Goal: Task Accomplishment & Management: Use online tool/utility

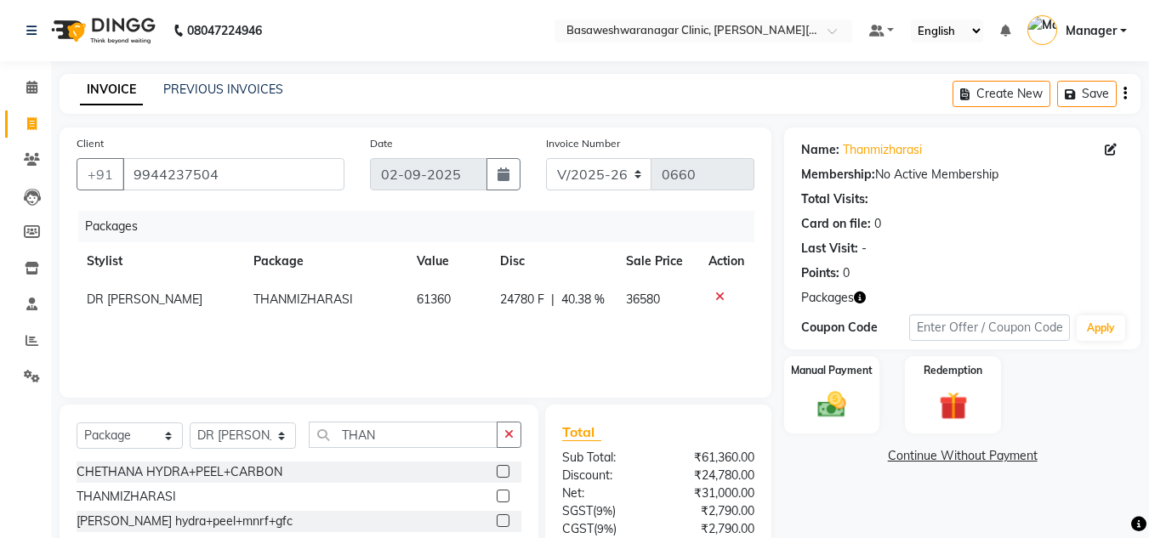
select select "7441"
select select "package"
select select "65316"
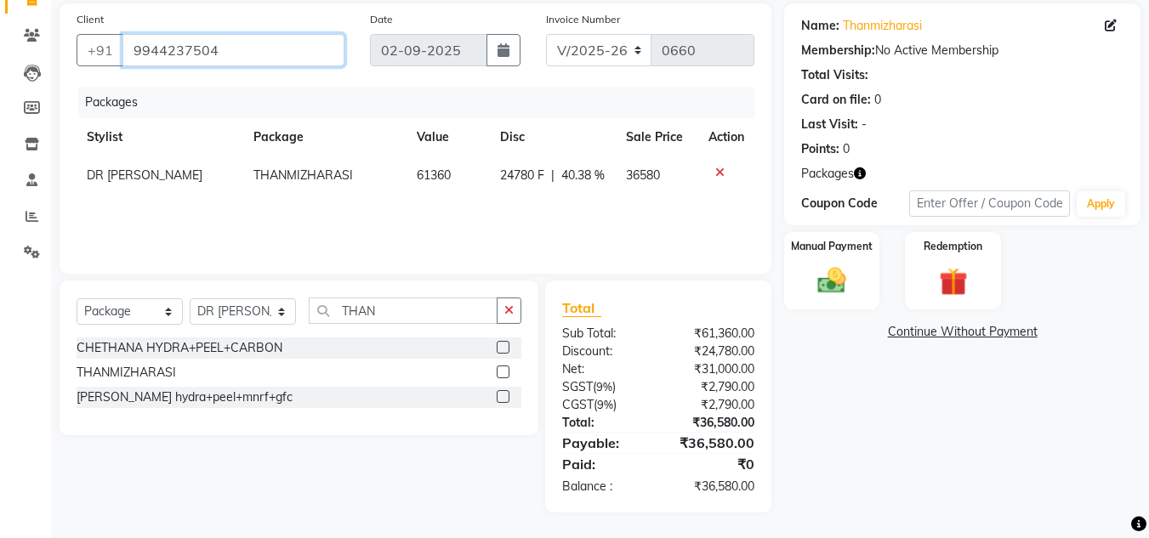
click at [199, 54] on input "9944237504" at bounding box center [234, 50] width 222 height 32
click at [849, 276] on img at bounding box center [832, 282] width 48 height 34
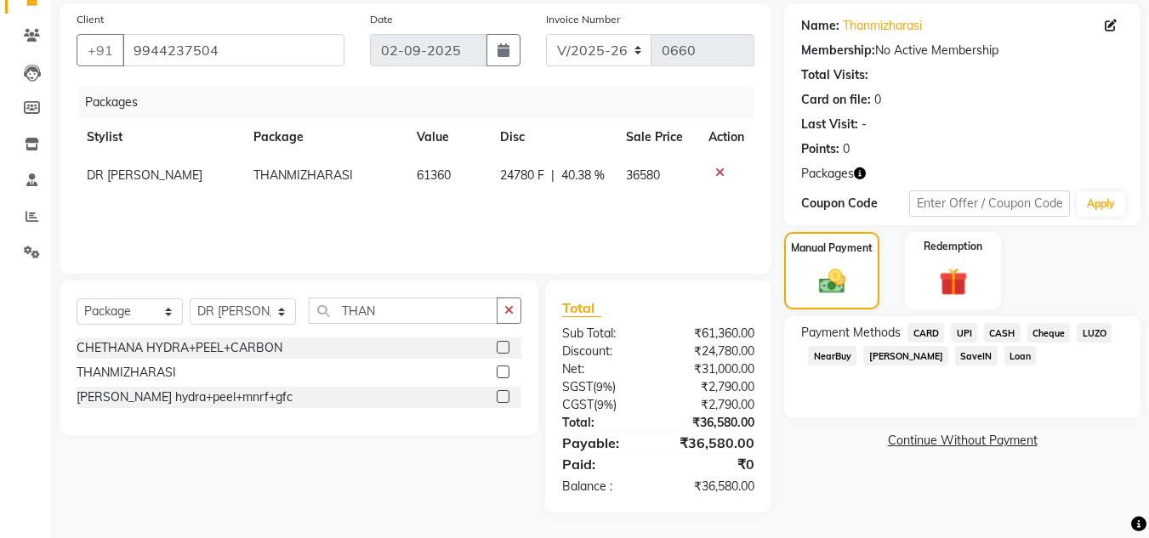
click at [974, 328] on span "UPI" at bounding box center [964, 333] width 26 height 20
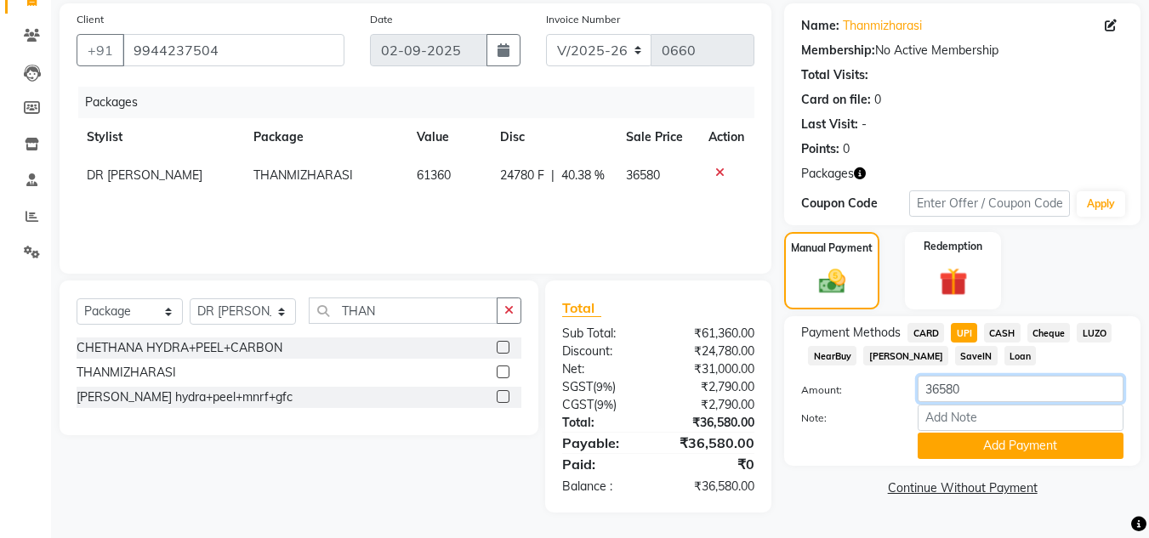
click at [939, 390] on input "36580" at bounding box center [1021, 389] width 206 height 26
type input "1000"
click at [989, 454] on button "Add Payment" at bounding box center [1021, 446] width 206 height 26
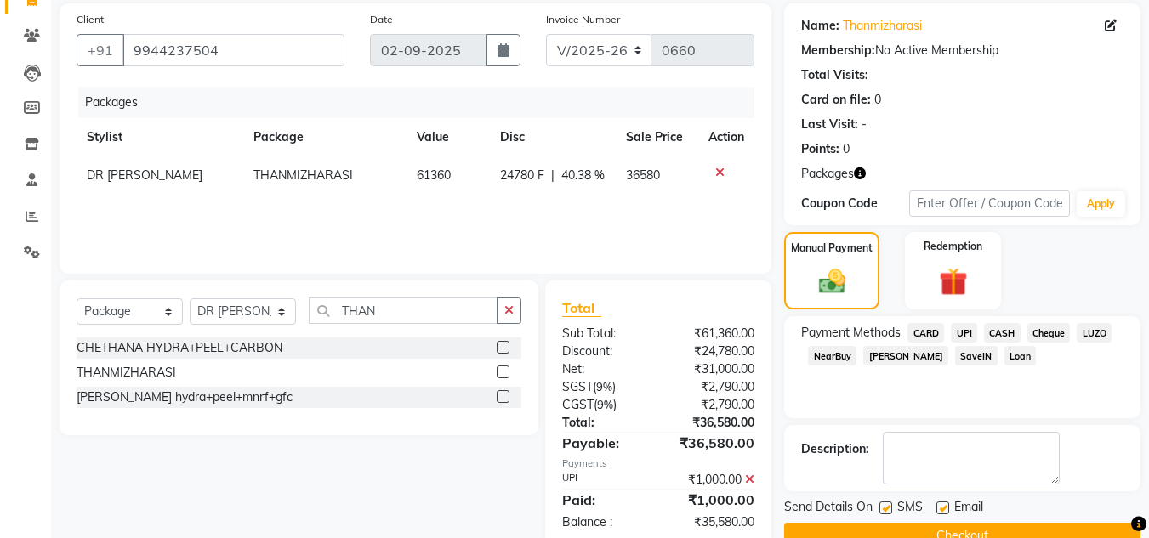
scroll to position [161, 0]
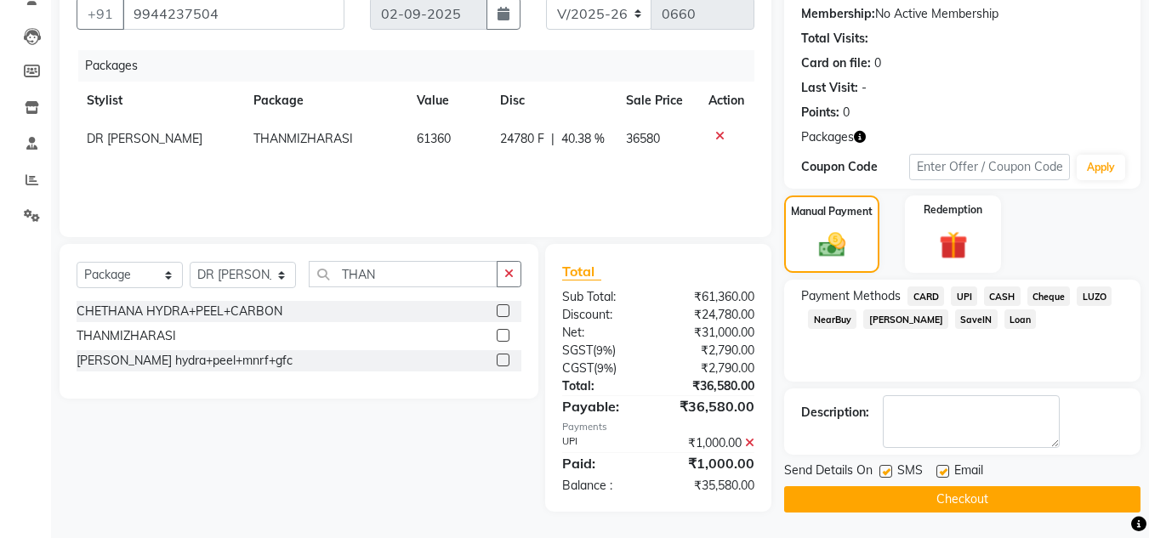
click at [990, 495] on button "Checkout" at bounding box center [962, 500] width 356 height 26
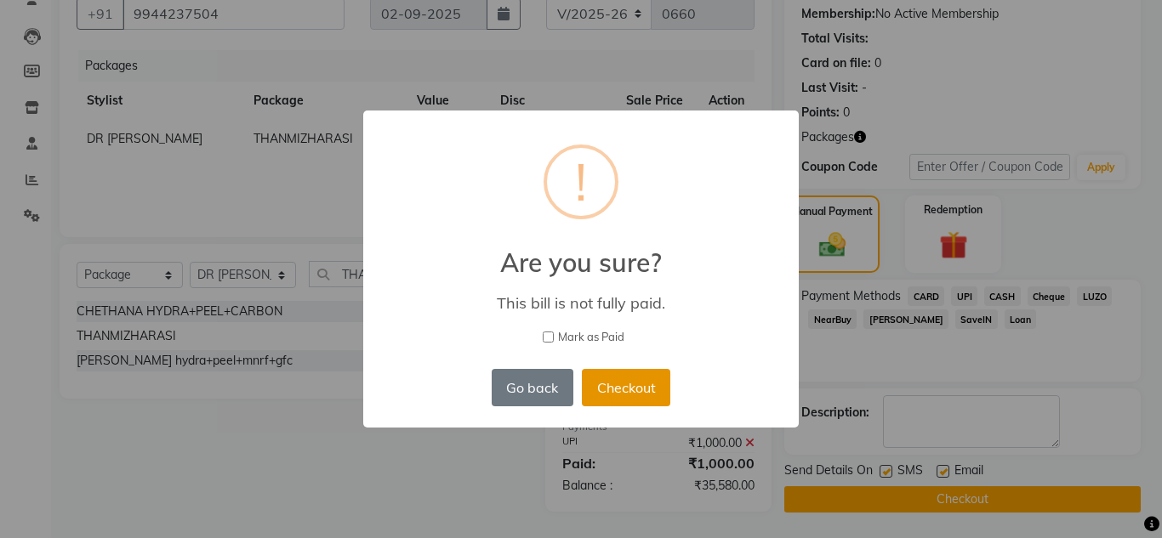
click at [618, 385] on button "Checkout" at bounding box center [626, 387] width 88 height 37
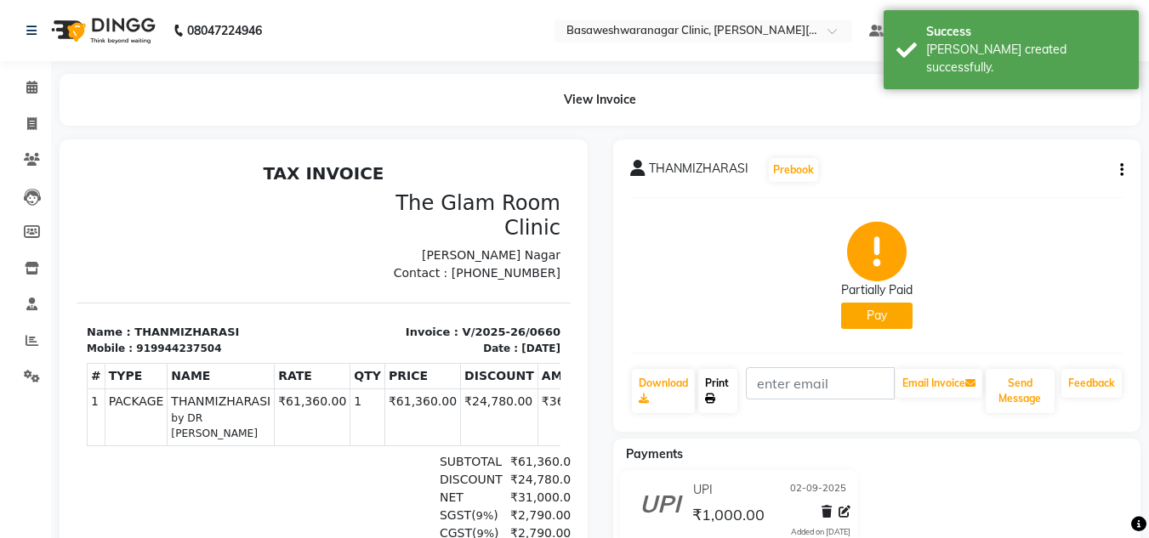
click at [716, 390] on link "Print" at bounding box center [717, 391] width 39 height 44
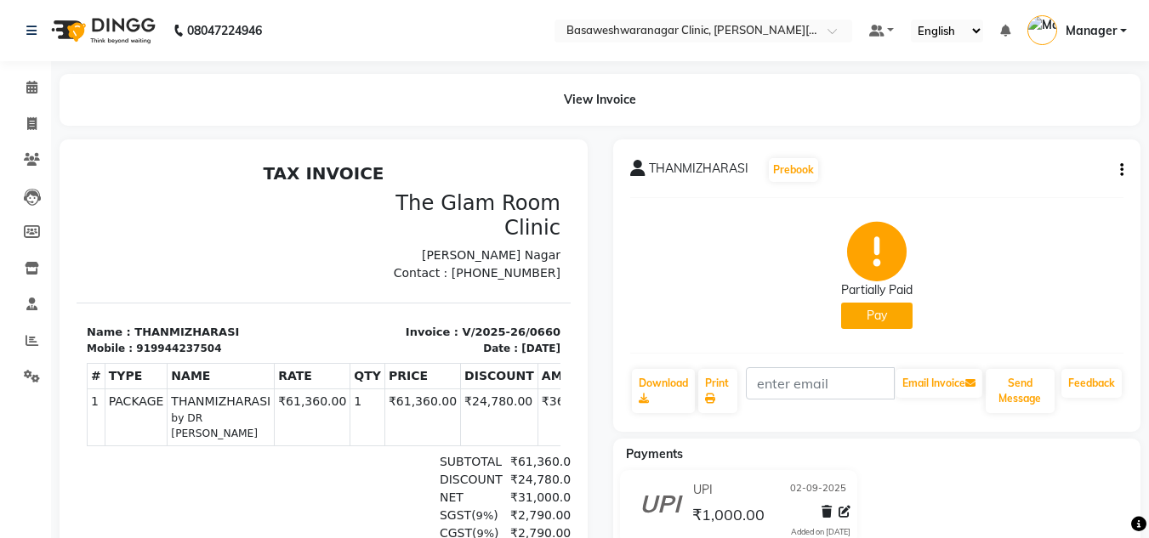
click at [1017, 332] on div "Partially Paid Pay" at bounding box center [877, 276] width 494 height 128
click at [40, 130] on span at bounding box center [32, 125] width 30 height 20
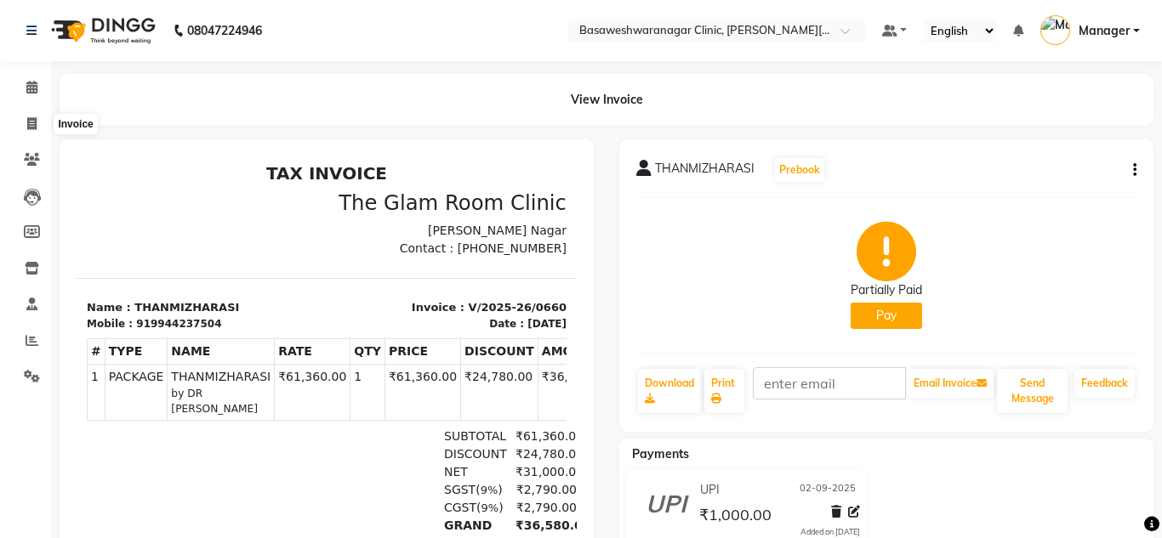
select select "7441"
select select "service"
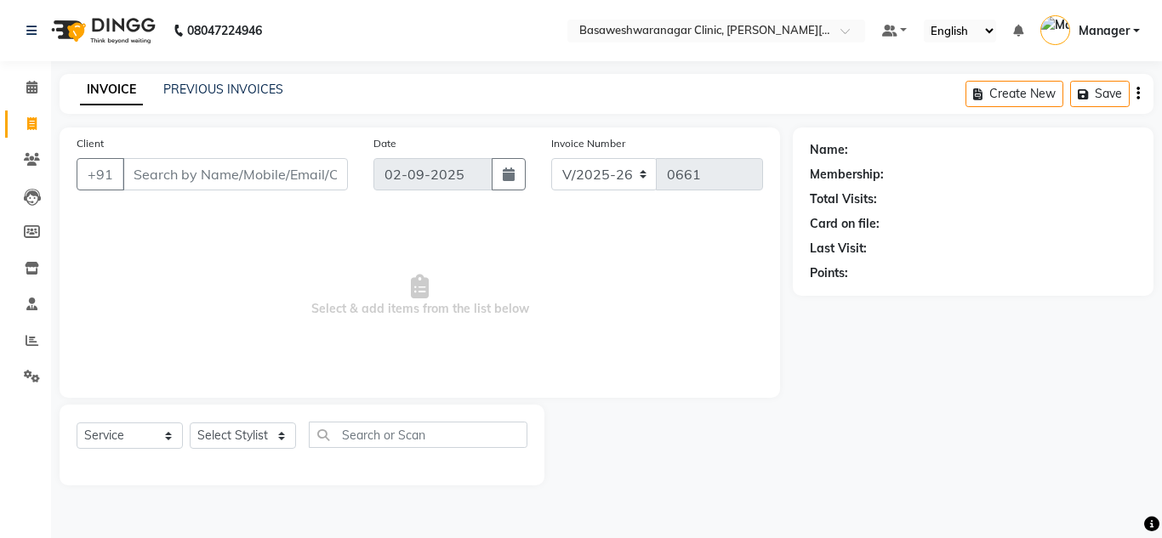
click at [183, 170] on input "Client" at bounding box center [235, 174] width 225 height 32
type input "7349632638"
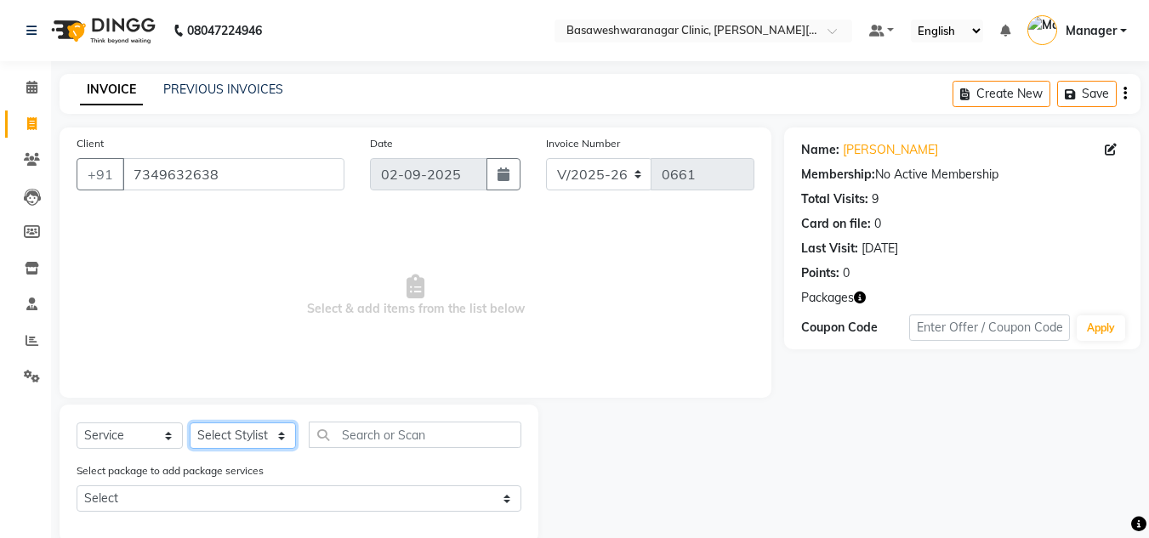
click at [227, 432] on select "Select Stylist [PERSON_NAME] [PERSON_NAME] Manager NAVYA [PERSON_NAME] shangnim…" at bounding box center [243, 436] width 106 height 26
click at [190, 423] on select "Select Stylist [PERSON_NAME] [PERSON_NAME] Manager NAVYA [PERSON_NAME] shangnim…" at bounding box center [243, 436] width 106 height 26
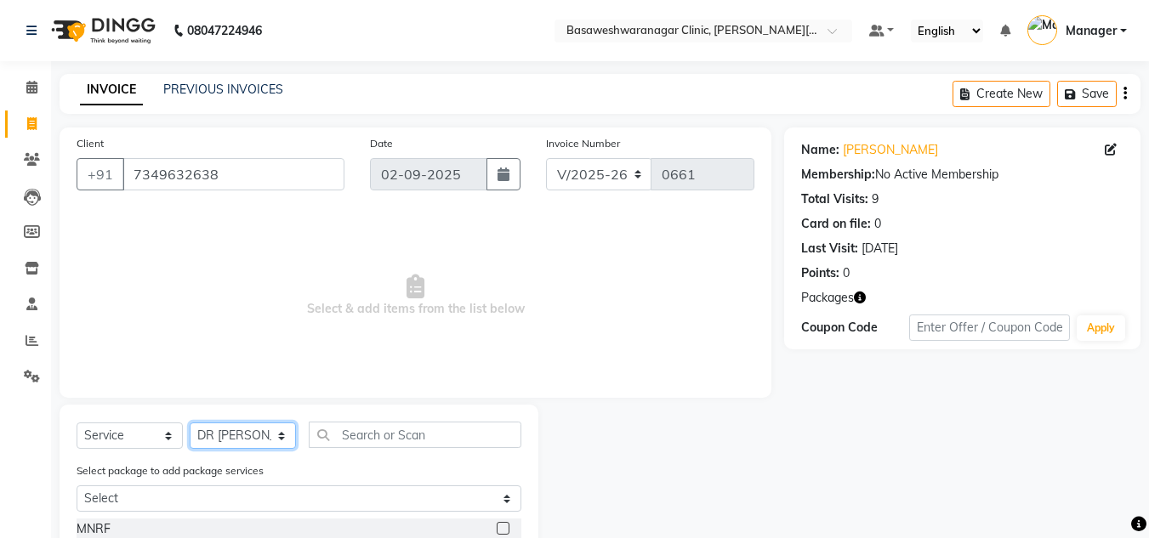
click at [225, 436] on select "Select Stylist [PERSON_NAME] [PERSON_NAME] Manager NAVYA [PERSON_NAME] shangnim…" at bounding box center [243, 436] width 106 height 26
select select "65321"
click at [190, 423] on select "Select Stylist [PERSON_NAME] [PERSON_NAME] Manager NAVYA [PERSON_NAME] shangnim…" at bounding box center [243, 436] width 106 height 26
drag, startPoint x: 128, startPoint y: 435, endPoint x: 122, endPoint y: 345, distance: 89.6
click at [122, 345] on div "Client +91 7349632638 Date 02-09-2025 Invoice Number V/2025 V/2025-26 0661 Sele…" at bounding box center [416, 420] width 738 height 585
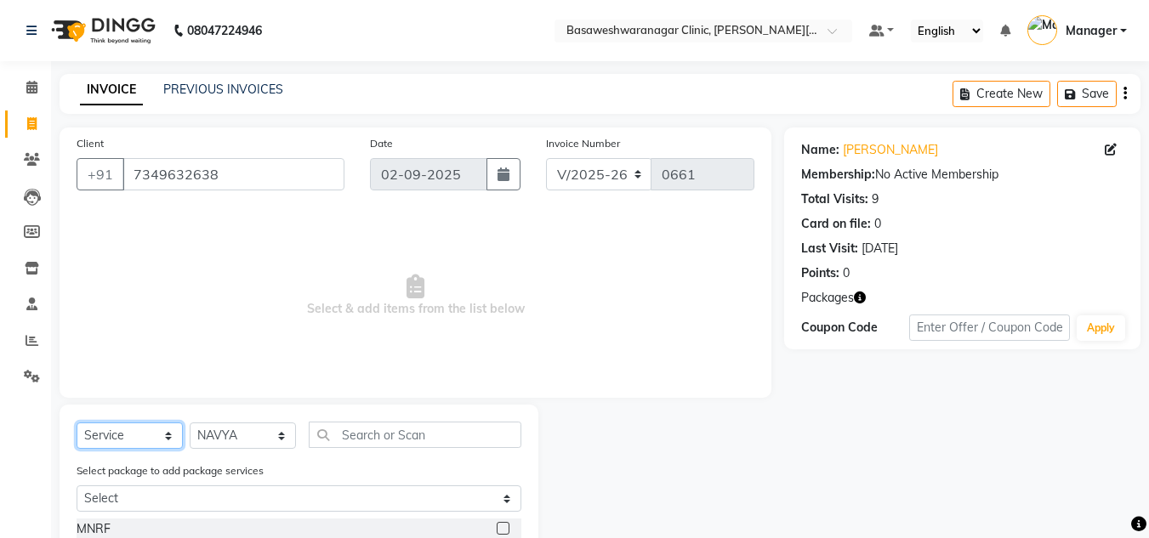
select select "package"
click at [77, 423] on select "Select Service Product Membership Package Voucher Prepaid Gift Card" at bounding box center [130, 436] width 106 height 26
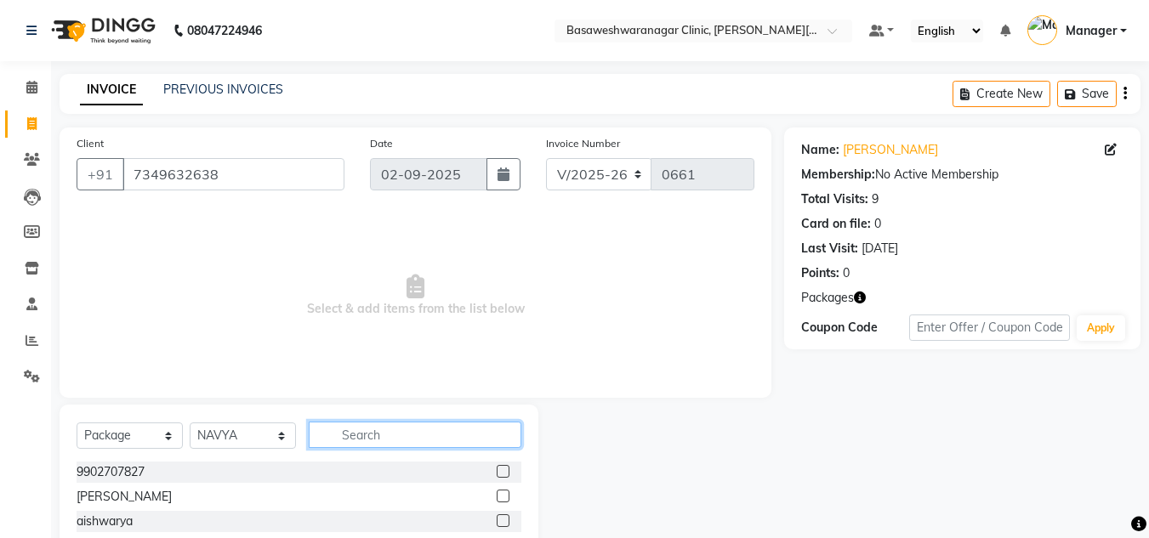
click at [405, 437] on input "text" at bounding box center [415, 435] width 213 height 26
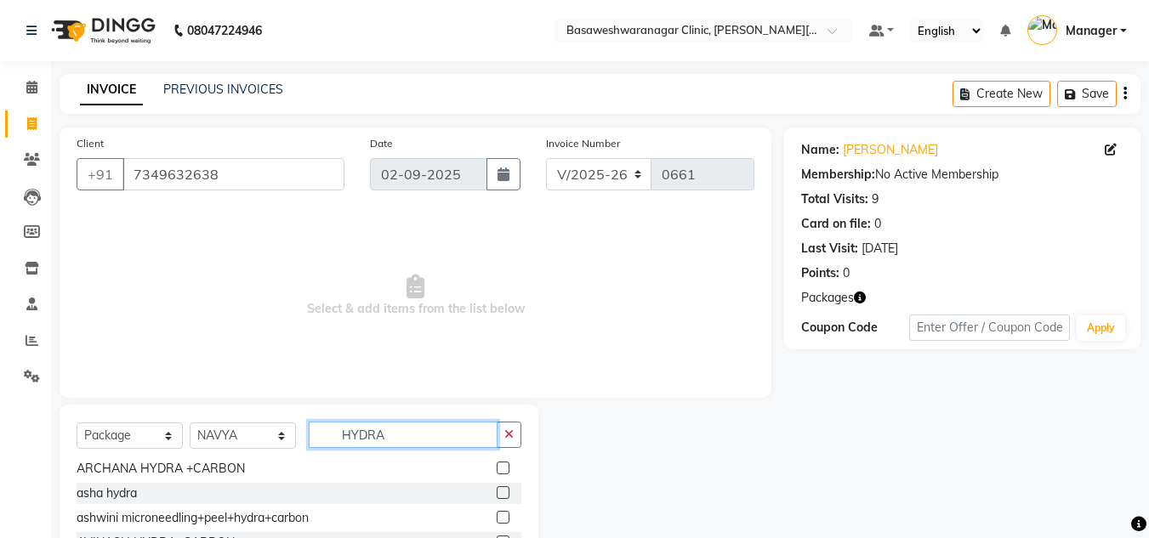
scroll to position [79, 0]
type input "HYDRA"
click at [497, 493] on label at bounding box center [503, 491] width 13 height 13
click at [497, 493] on input "checkbox" at bounding box center [502, 492] width 11 height 11
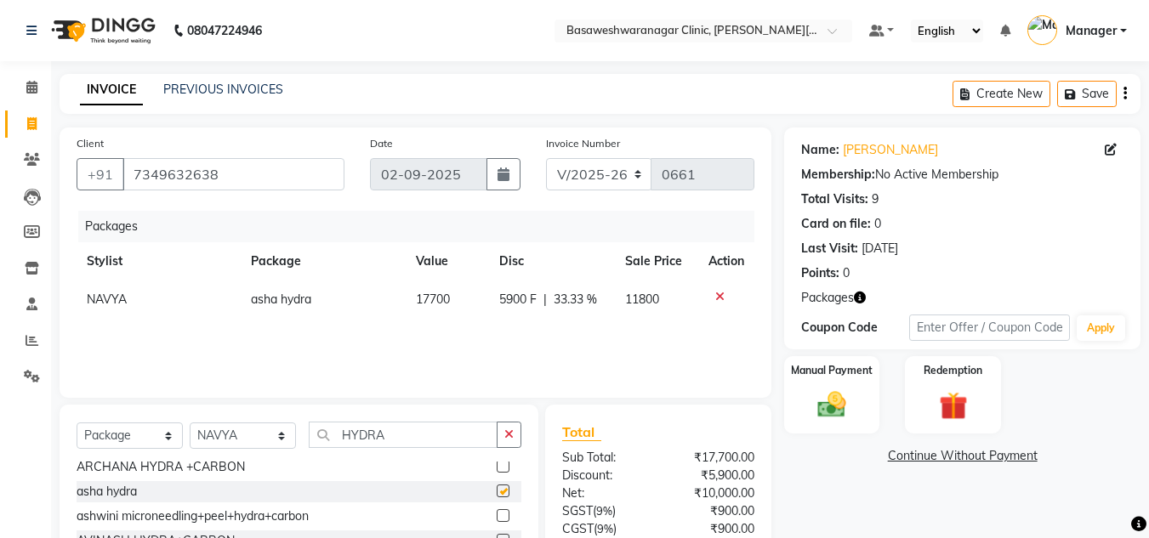
checkbox input "false"
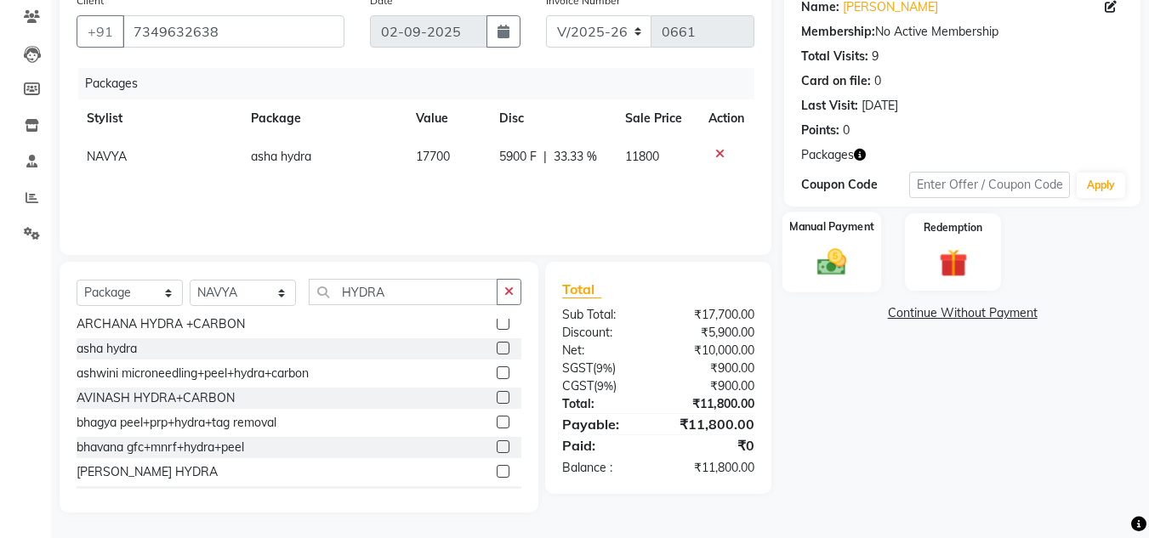
click at [838, 278] on img at bounding box center [832, 263] width 48 height 34
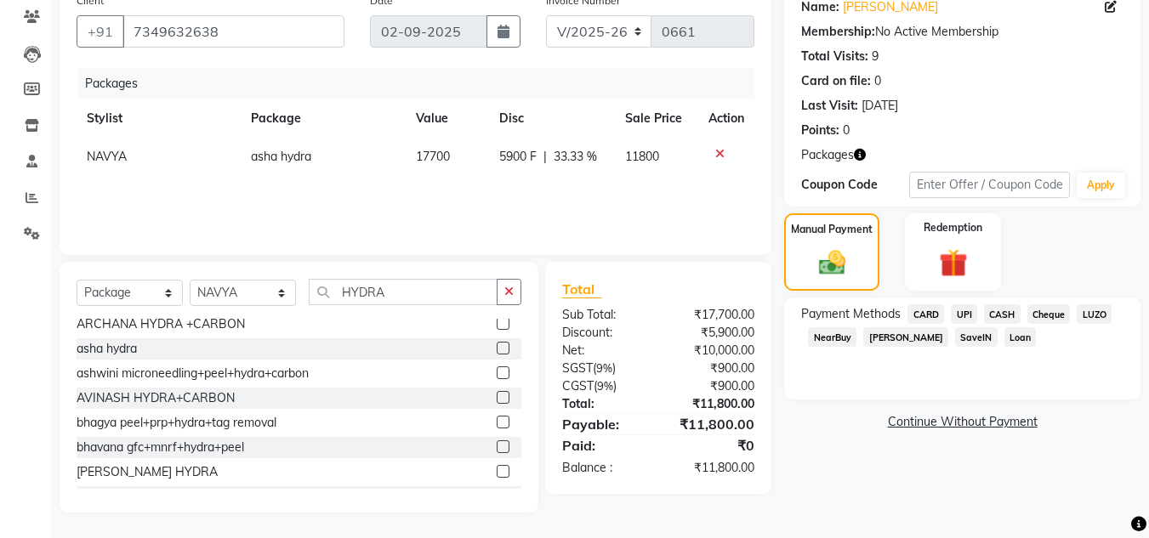
click at [972, 319] on span "UPI" at bounding box center [964, 315] width 26 height 20
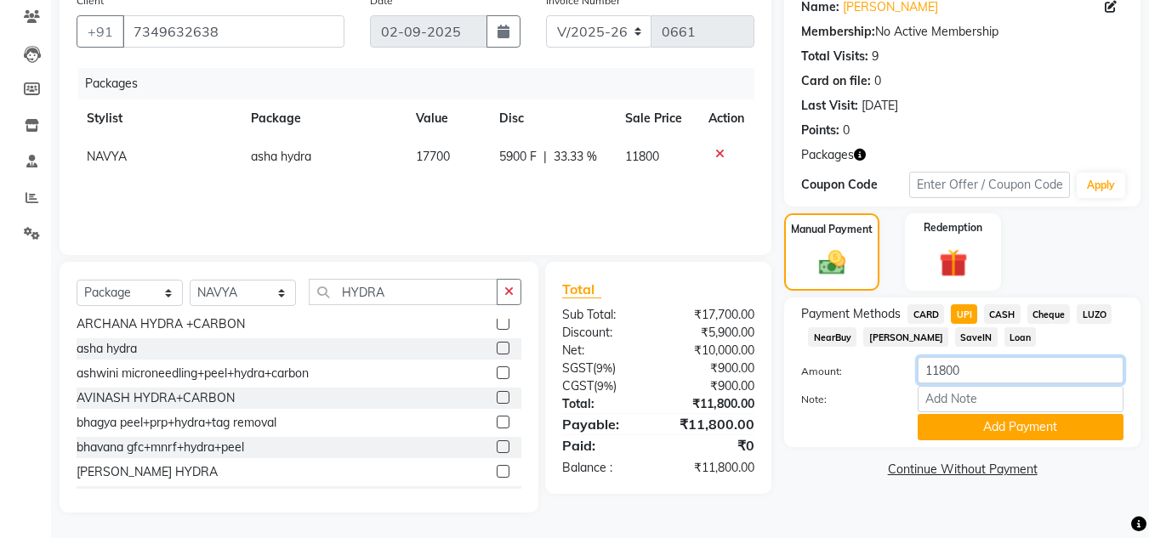
click at [939, 380] on input "11800" at bounding box center [1021, 370] width 206 height 26
type input "7500"
click at [971, 418] on button "Add Payment" at bounding box center [1021, 427] width 206 height 26
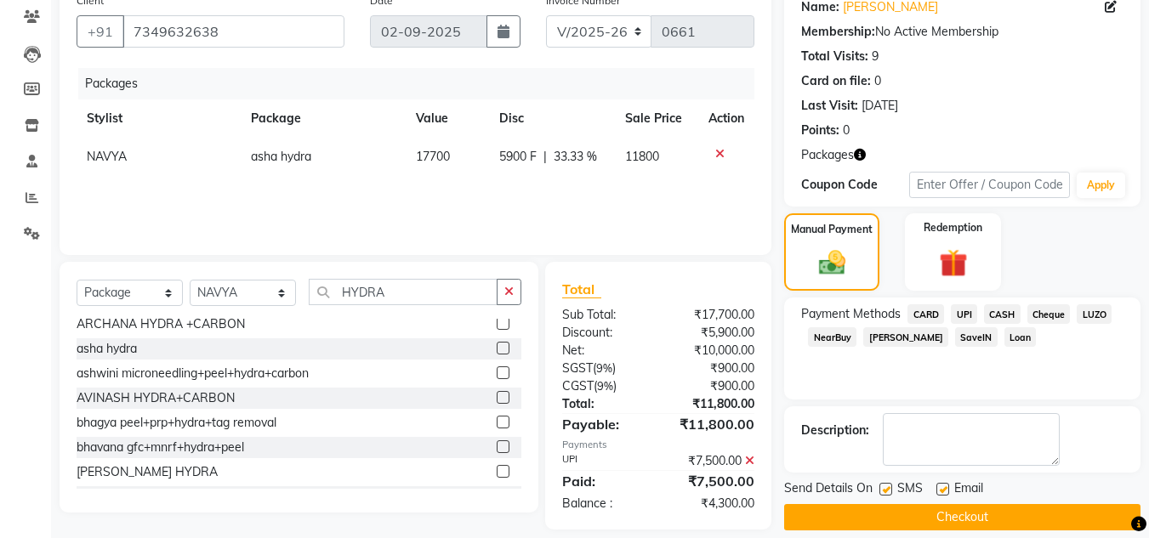
scroll to position [161, 0]
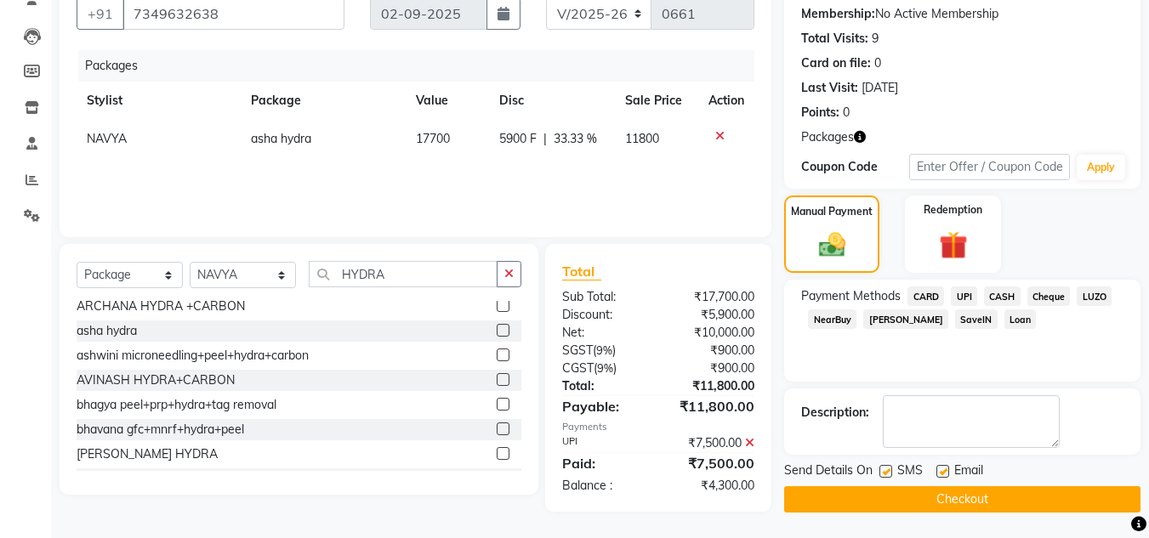
click at [963, 497] on button "Checkout" at bounding box center [962, 500] width 356 height 26
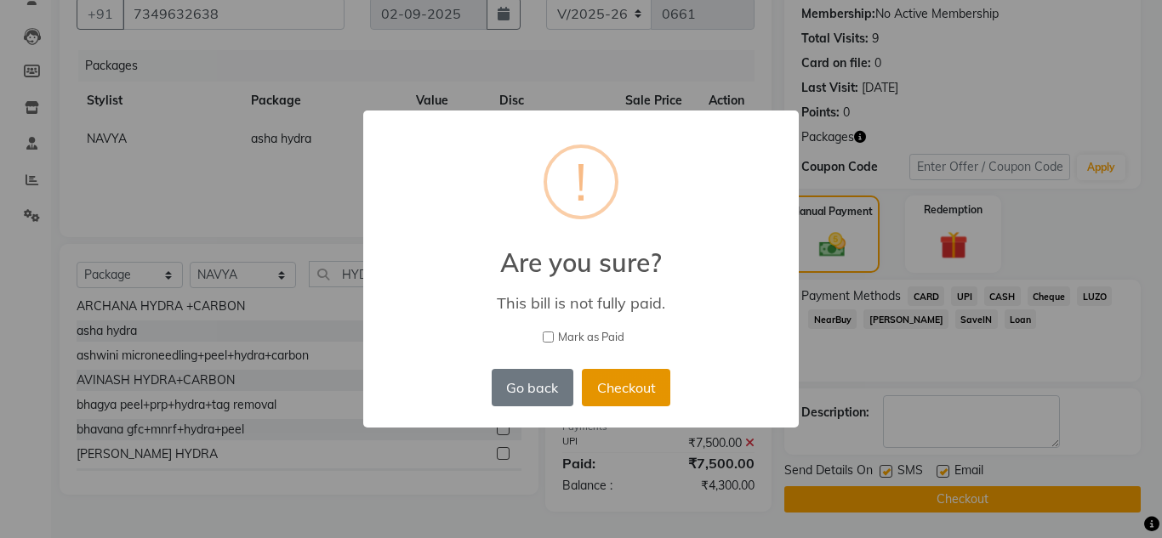
click at [658, 396] on button "Checkout" at bounding box center [626, 387] width 88 height 37
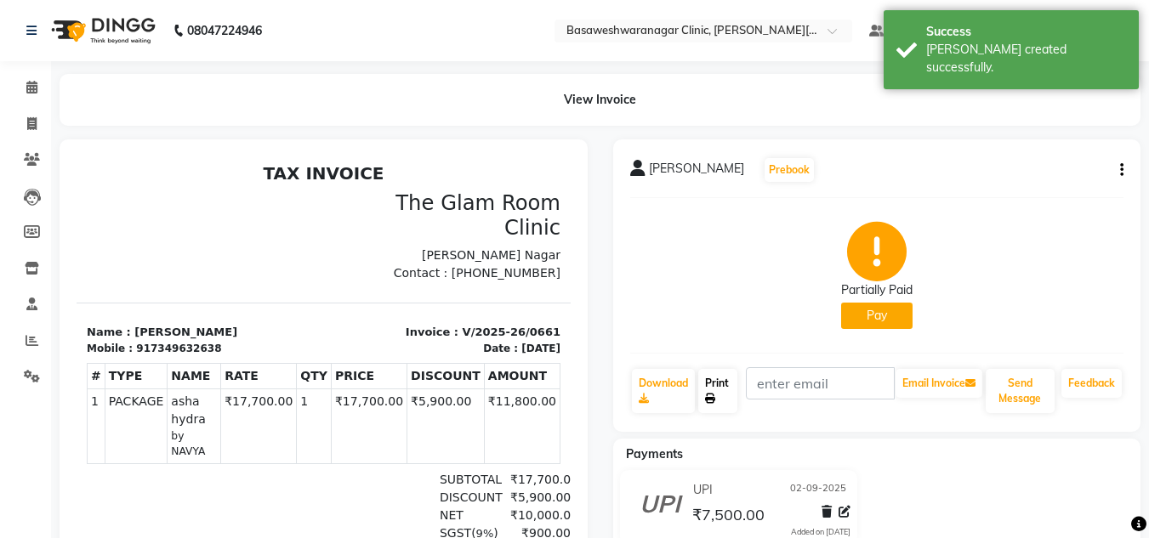
click at [723, 389] on link "Print" at bounding box center [717, 391] width 39 height 44
click at [26, 47] on div "08047224946" at bounding box center [144, 31] width 261 height 48
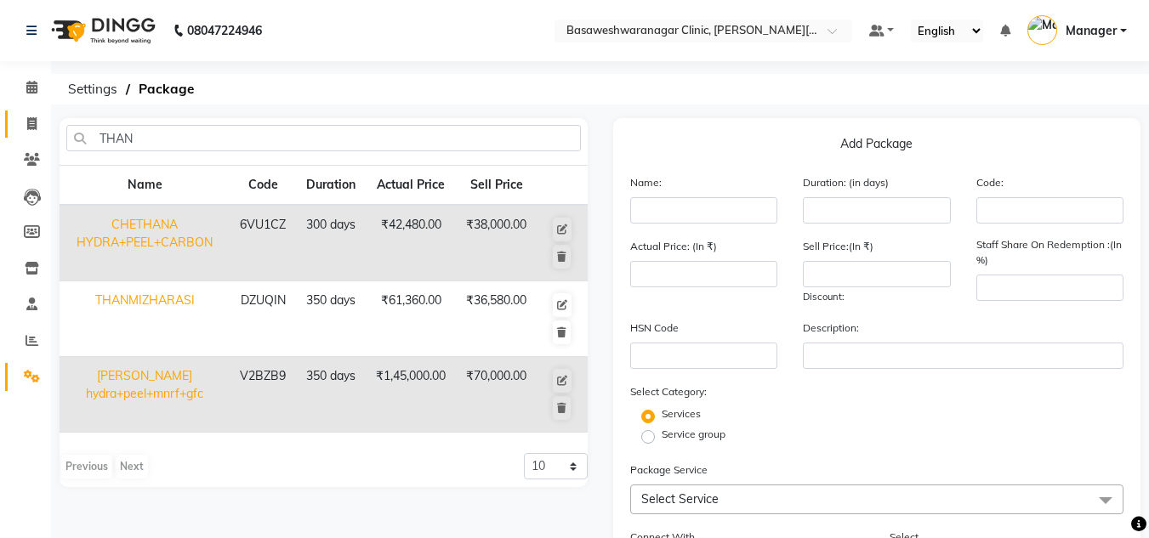
click at [32, 134] on link "Invoice" at bounding box center [25, 125] width 41 height 28
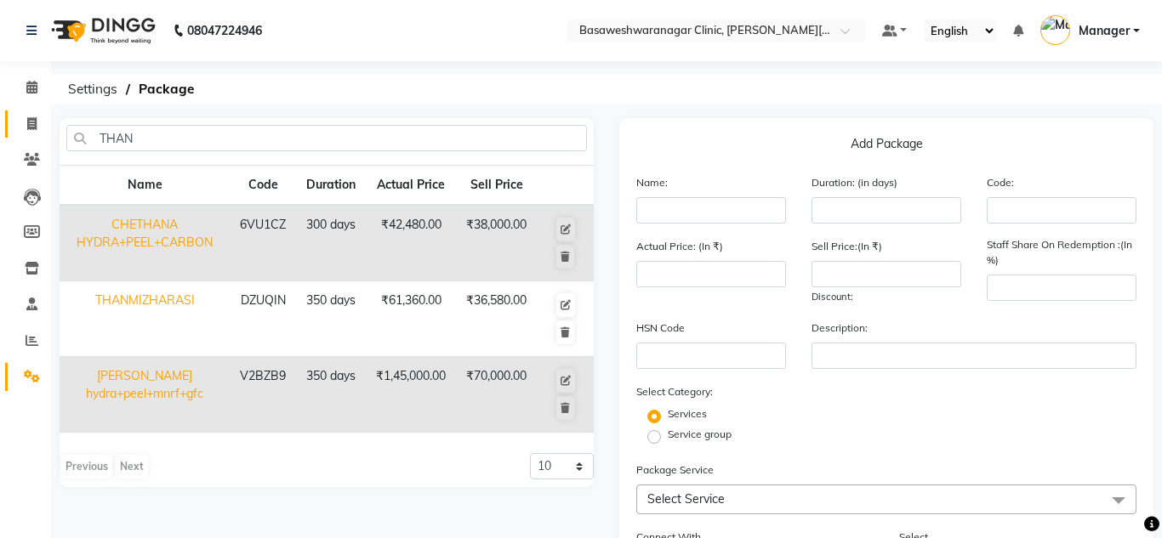
select select "7441"
select select "service"
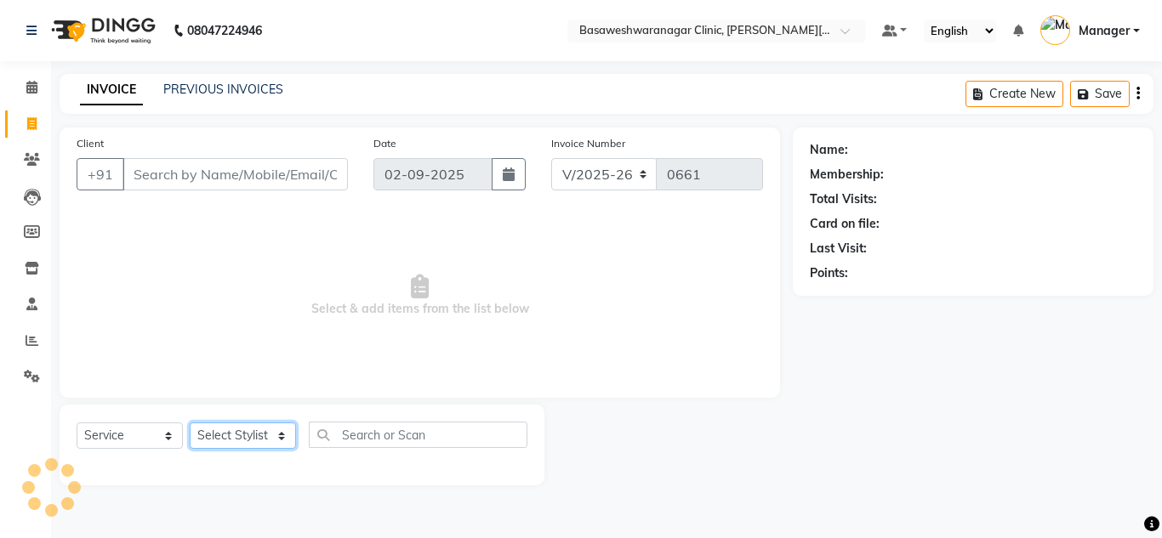
click at [244, 432] on select "Select Stylist" at bounding box center [243, 436] width 106 height 26
click at [229, 430] on select "Select Stylist" at bounding box center [243, 436] width 106 height 26
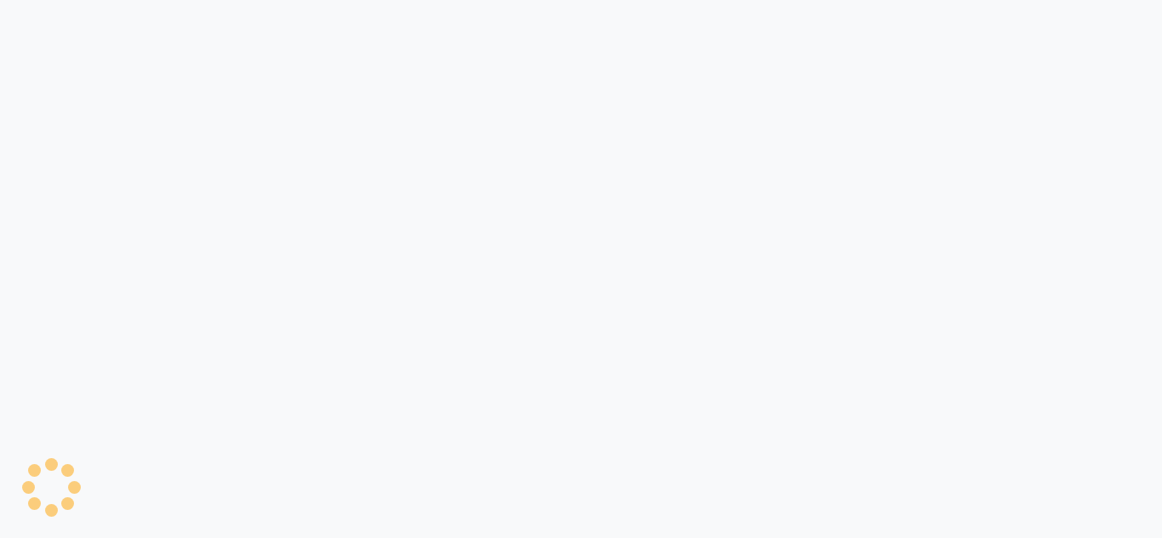
select select "7441"
select select "service"
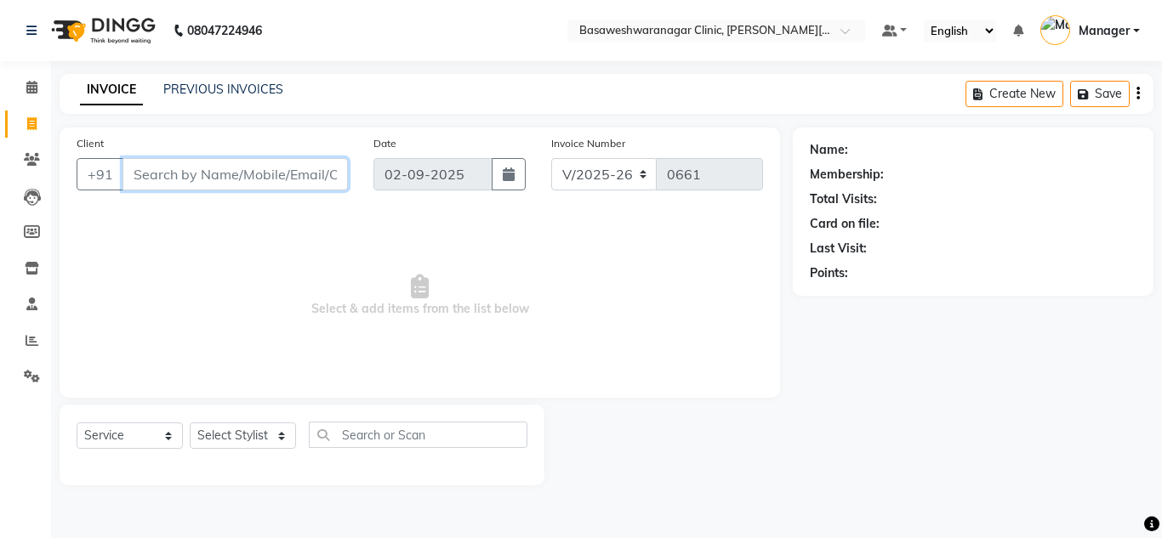
click at [202, 180] on input "Client" at bounding box center [235, 174] width 225 height 32
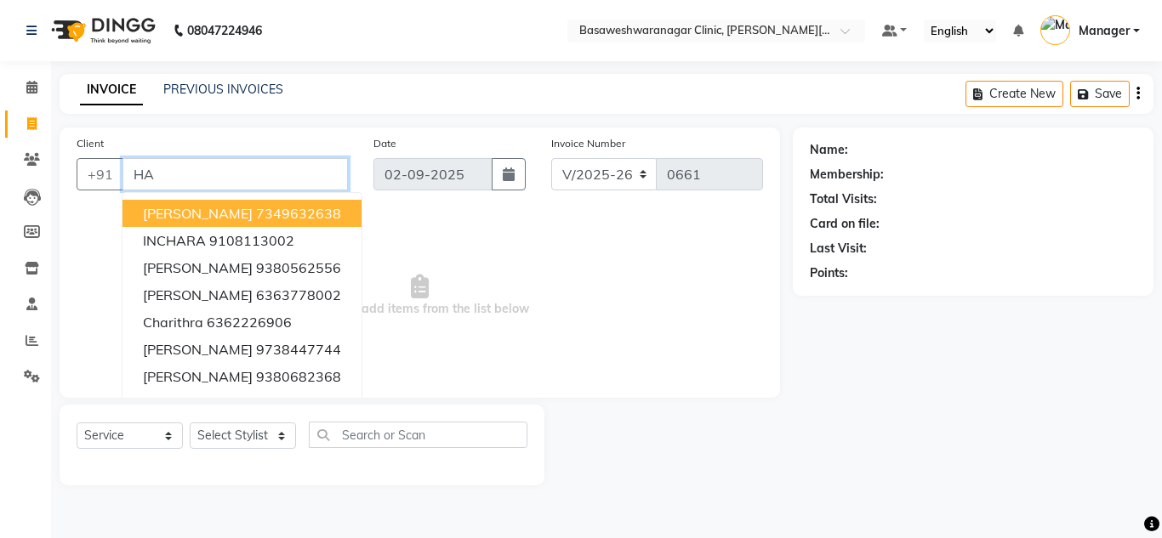
type input "H"
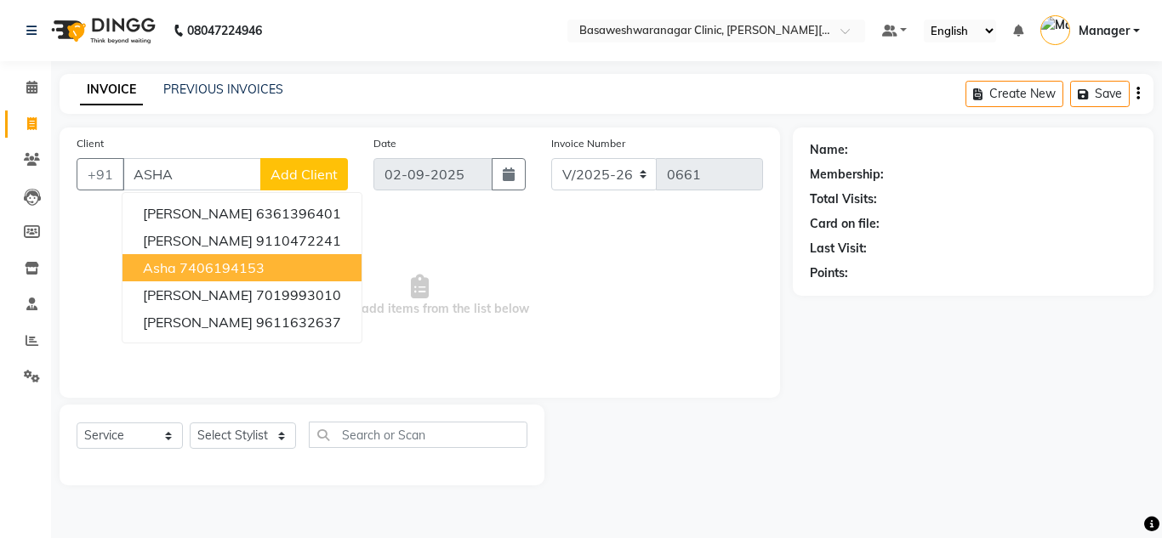
click at [736, 290] on span "Select & add items from the list below" at bounding box center [420, 296] width 687 height 170
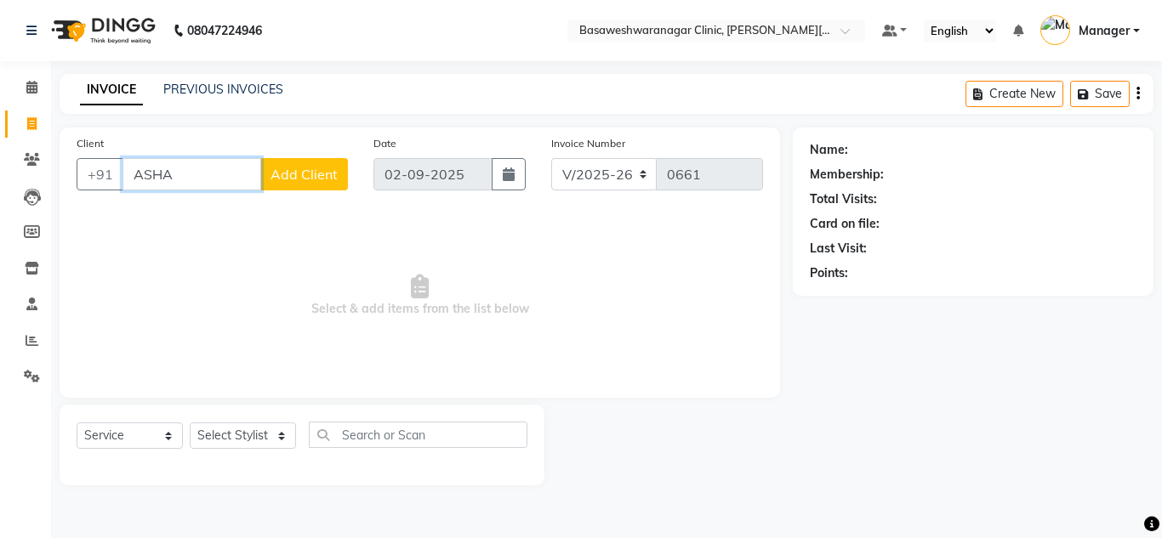
click at [197, 179] on input "ASHA" at bounding box center [192, 174] width 139 height 32
type input "A"
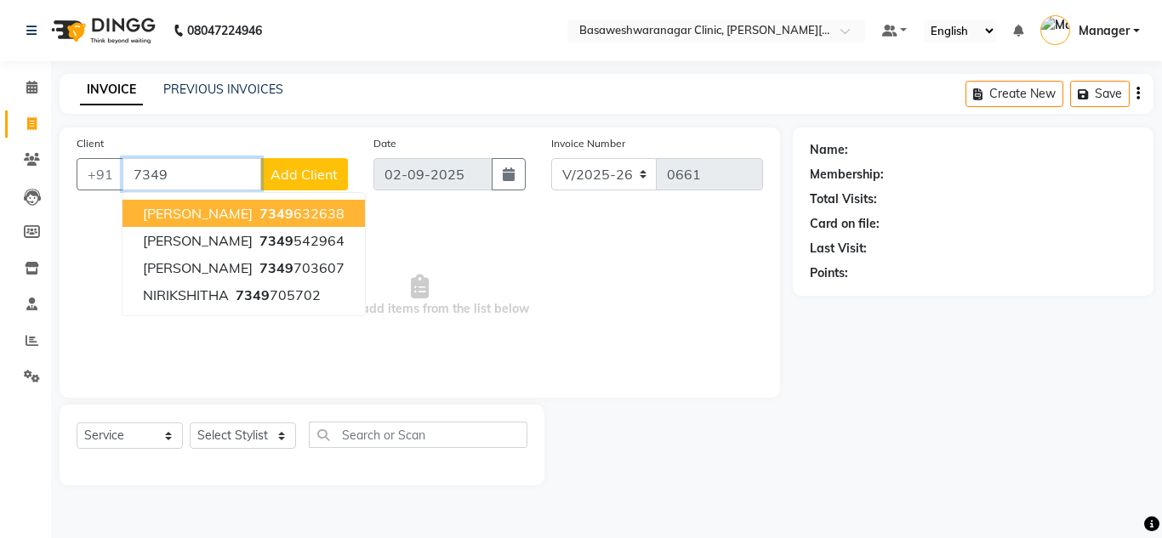
click at [259, 220] on span "7349" at bounding box center [276, 213] width 34 height 17
type input "7349632638"
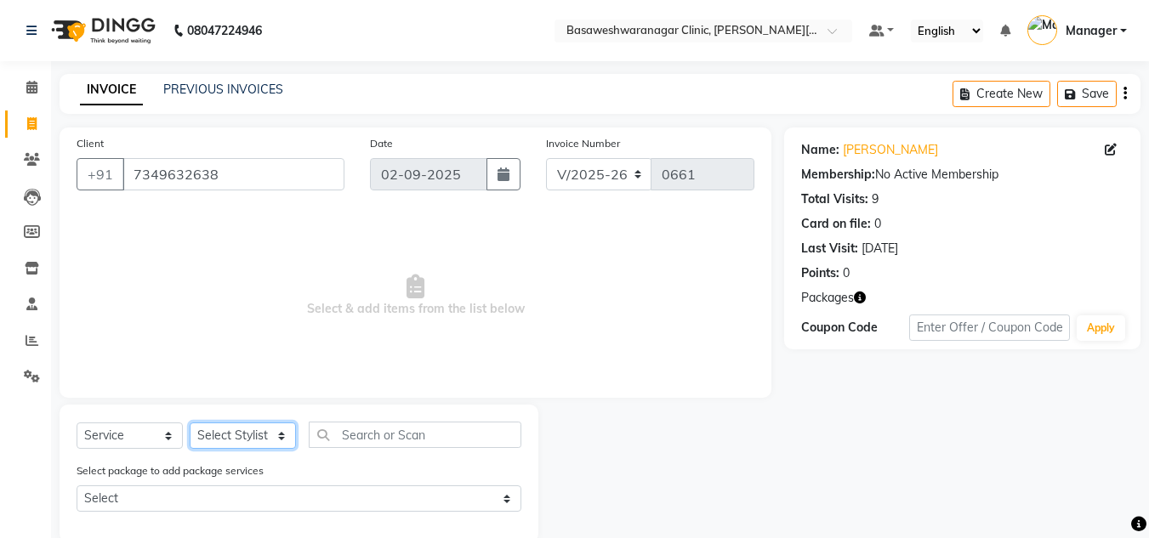
click at [221, 433] on select "Select Stylist [PERSON_NAME] [PERSON_NAME] Manager NAVYA [PERSON_NAME] shangnim…" at bounding box center [243, 436] width 106 height 26
select select "65316"
click at [190, 423] on select "Select Stylist [PERSON_NAME] [PERSON_NAME] Manager NAVYA [PERSON_NAME] shangnim…" at bounding box center [243, 436] width 106 height 26
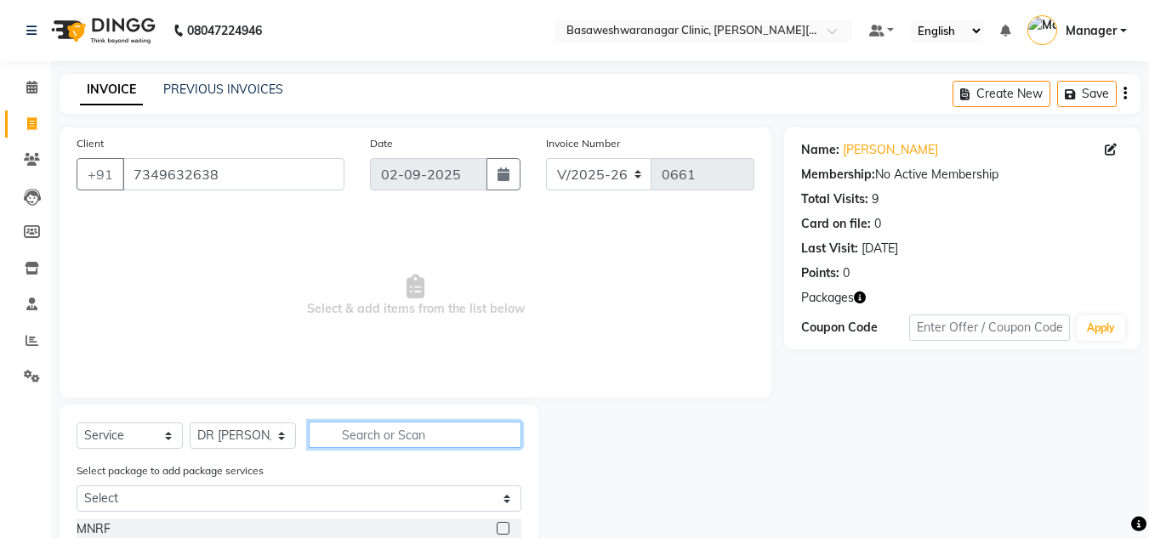
click at [353, 441] on input "text" at bounding box center [415, 435] width 213 height 26
type input "H"
click at [118, 444] on select "Select Service Product Membership Package Voucher Prepaid Gift Card" at bounding box center [130, 436] width 106 height 26
select select "product"
click at [77, 423] on select "Select Service Product Membership Package Voucher Prepaid Gift Card" at bounding box center [130, 436] width 106 height 26
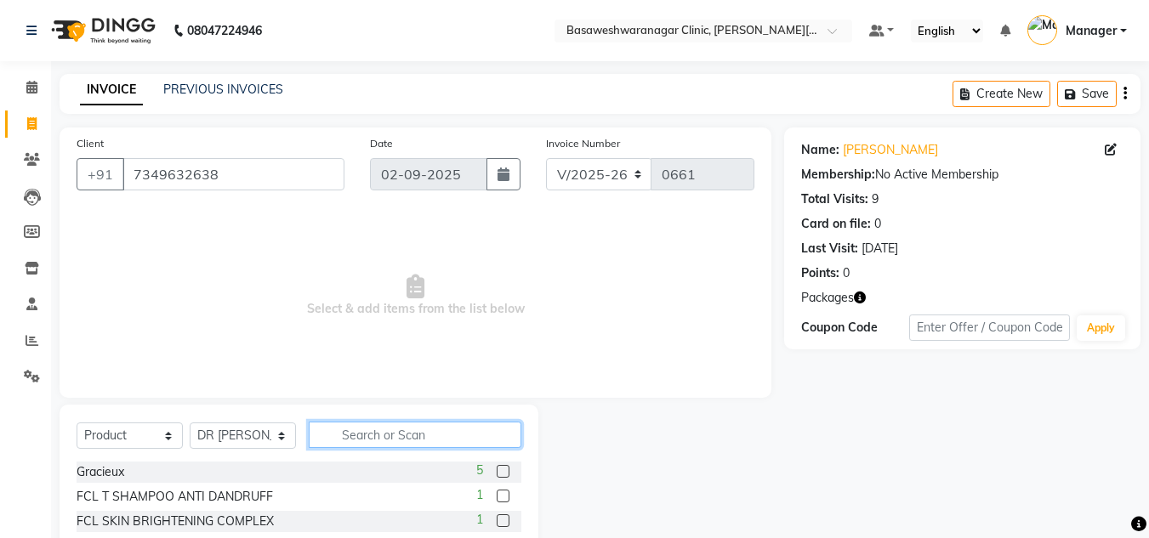
click at [364, 442] on input "text" at bounding box center [415, 435] width 213 height 26
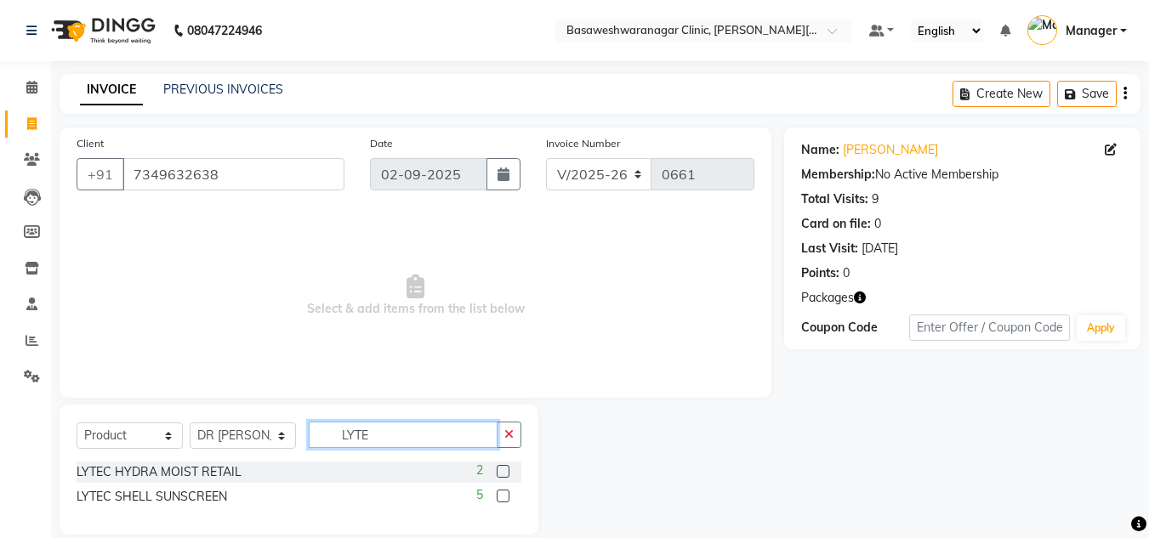
type input "LYTE"
click at [503, 473] on label at bounding box center [503, 471] width 13 height 13
click at [503, 473] on input "checkbox" at bounding box center [502, 472] width 11 height 11
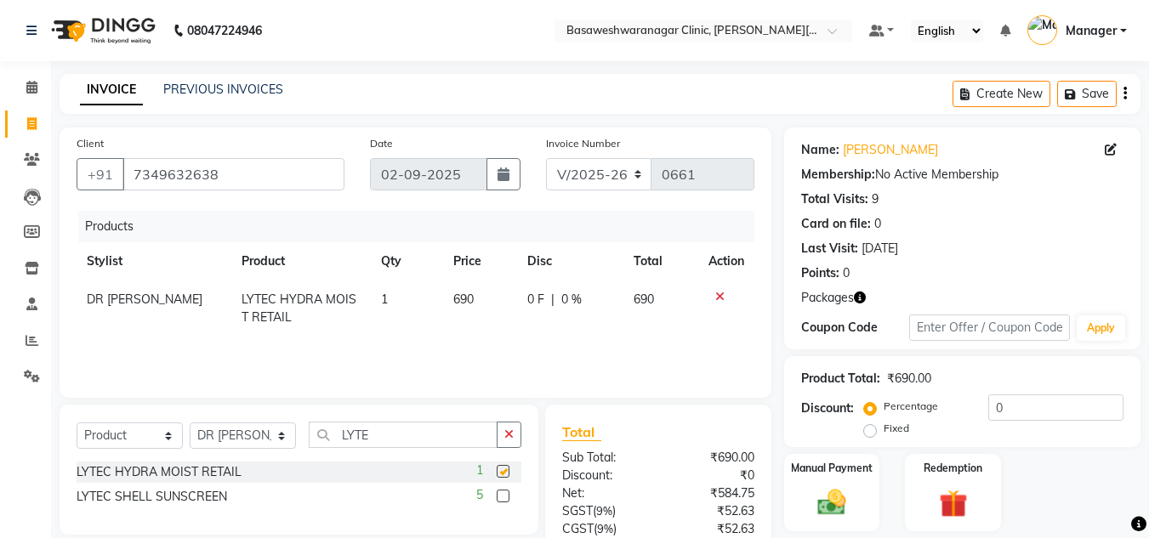
checkbox input "false"
click at [503, 497] on label at bounding box center [503, 496] width 13 height 13
click at [503, 497] on input "checkbox" at bounding box center [502, 497] width 11 height 11
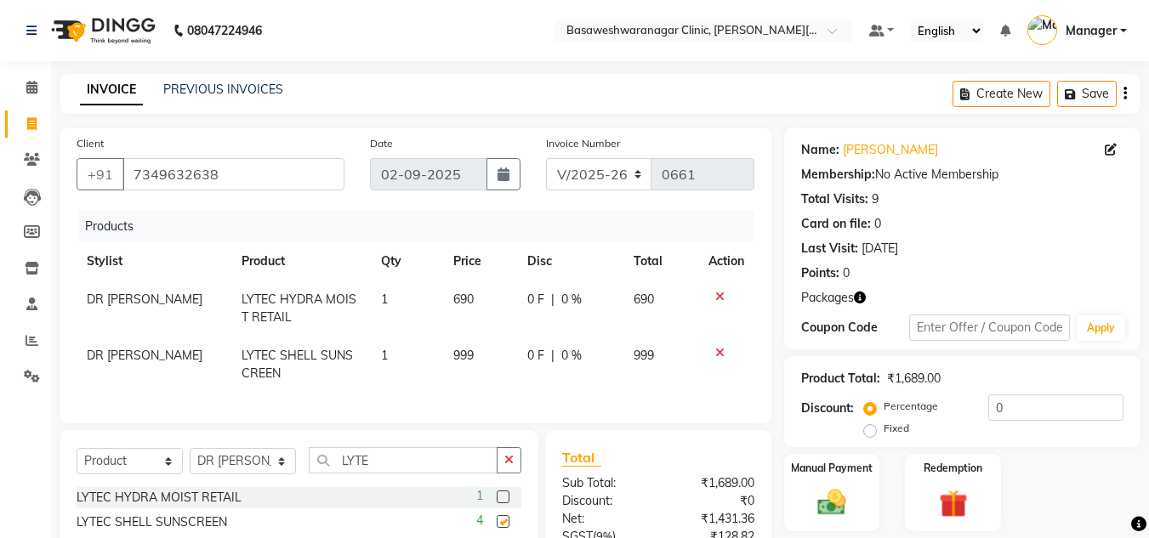
checkbox input "false"
click at [189, 172] on input "7349632638" at bounding box center [234, 174] width 222 height 32
click at [834, 507] on img at bounding box center [832, 503] width 48 height 34
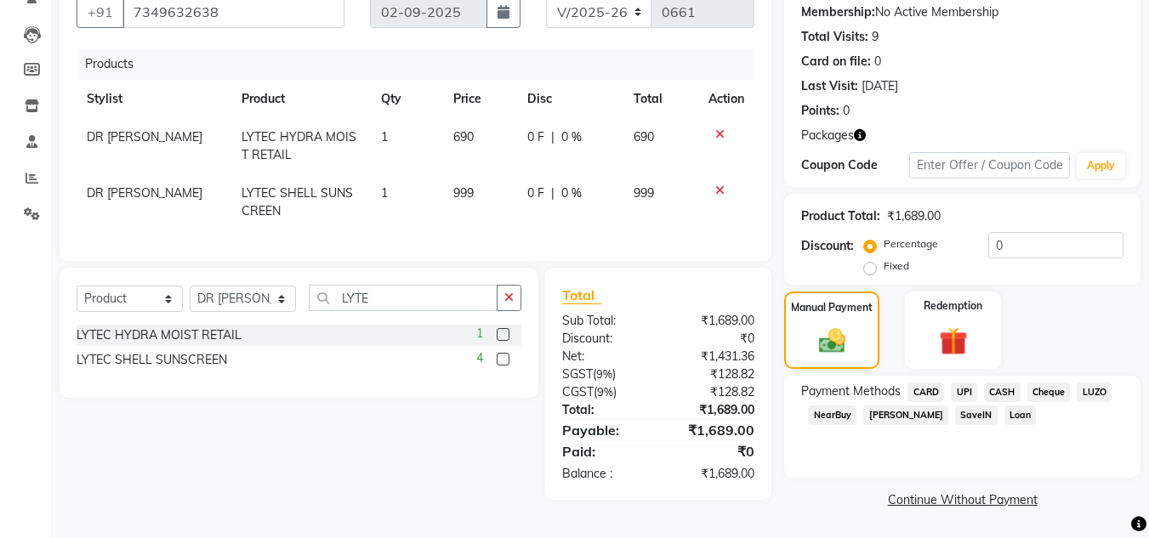
click at [966, 392] on span "UPI" at bounding box center [964, 393] width 26 height 20
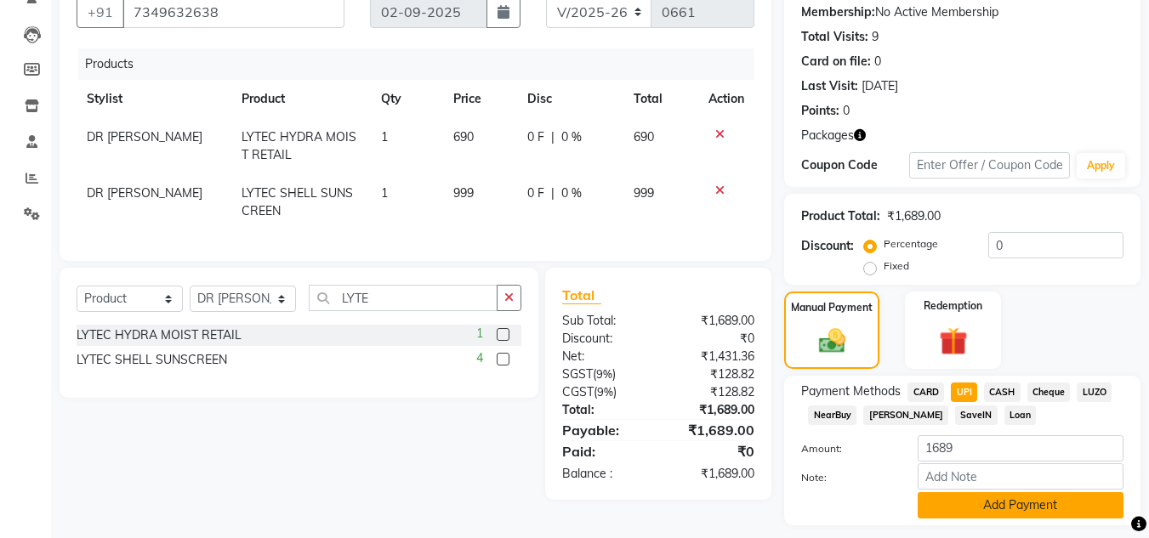
click at [972, 506] on button "Add Payment" at bounding box center [1021, 506] width 206 height 26
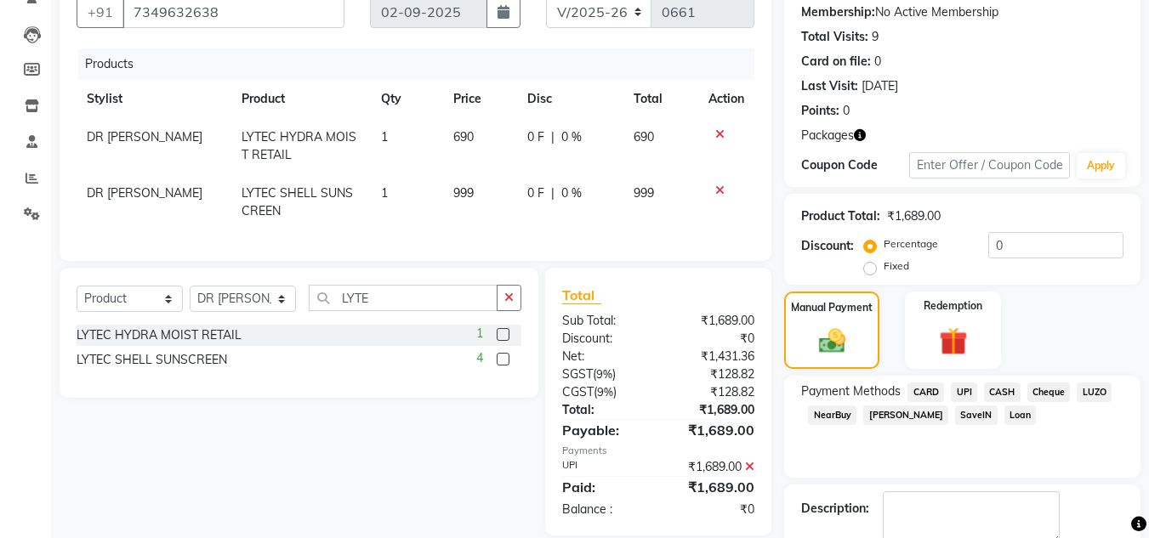
scroll to position [259, 0]
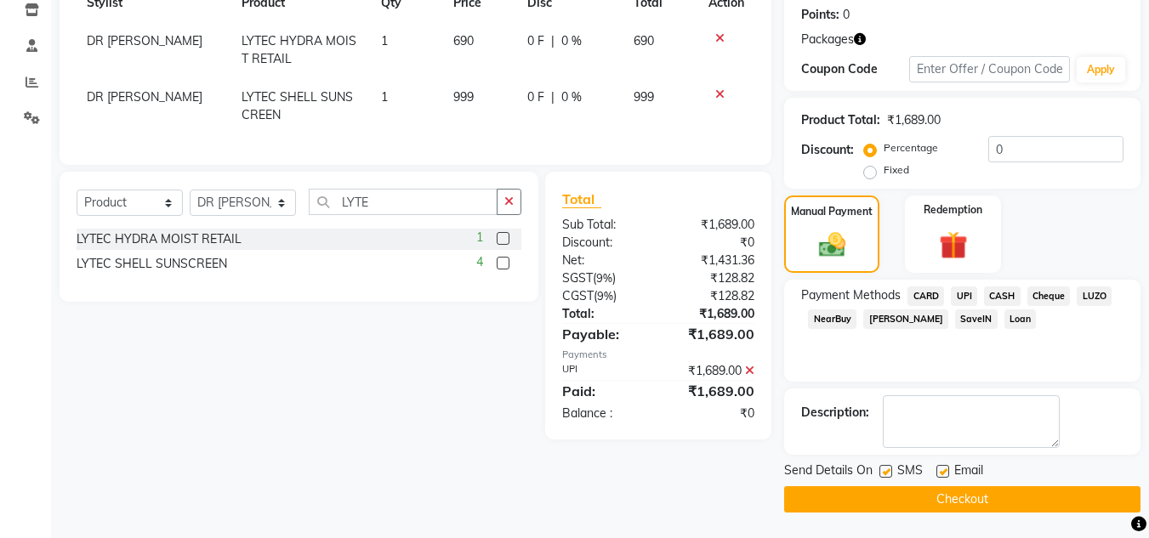
click at [973, 510] on button "Checkout" at bounding box center [962, 500] width 356 height 26
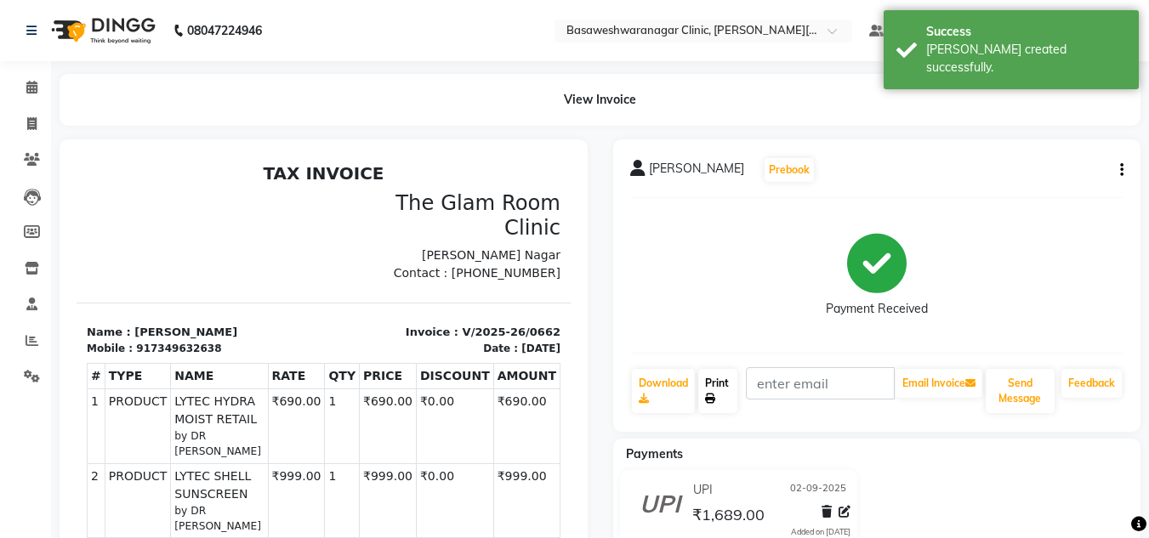
click at [728, 393] on link "Print" at bounding box center [717, 391] width 39 height 44
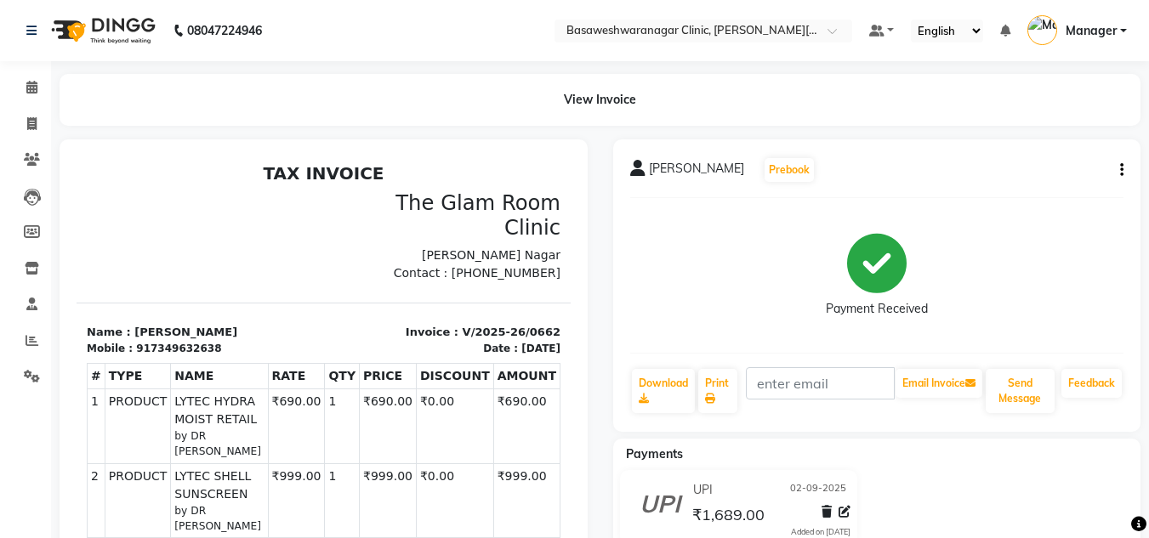
click at [1078, 232] on div "Payment Received" at bounding box center [877, 276] width 494 height 128
click at [26, 92] on icon at bounding box center [31, 87] width 11 height 13
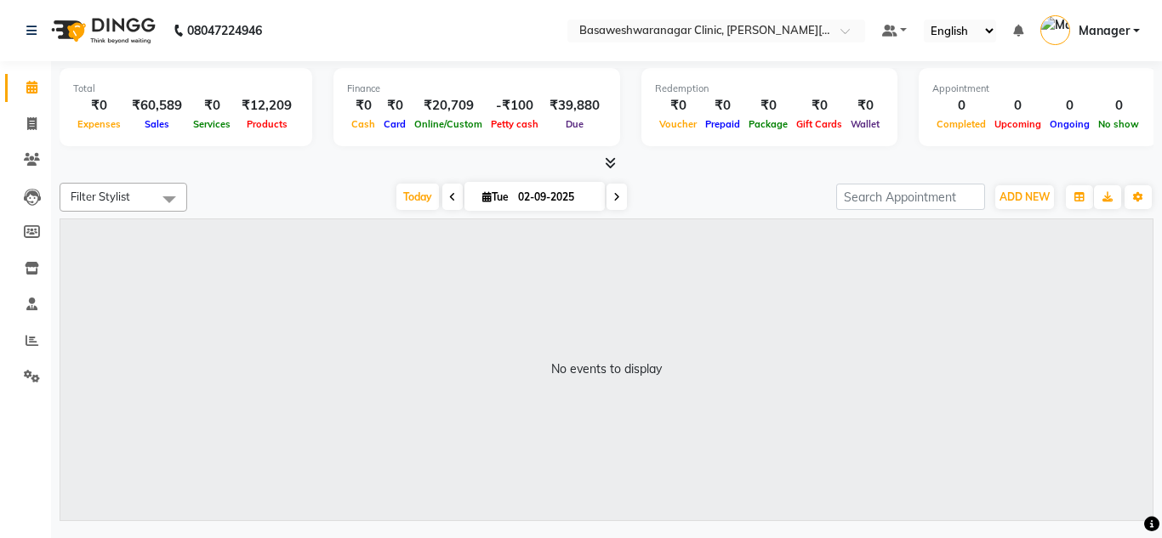
click at [609, 163] on icon at bounding box center [610, 163] width 11 height 13
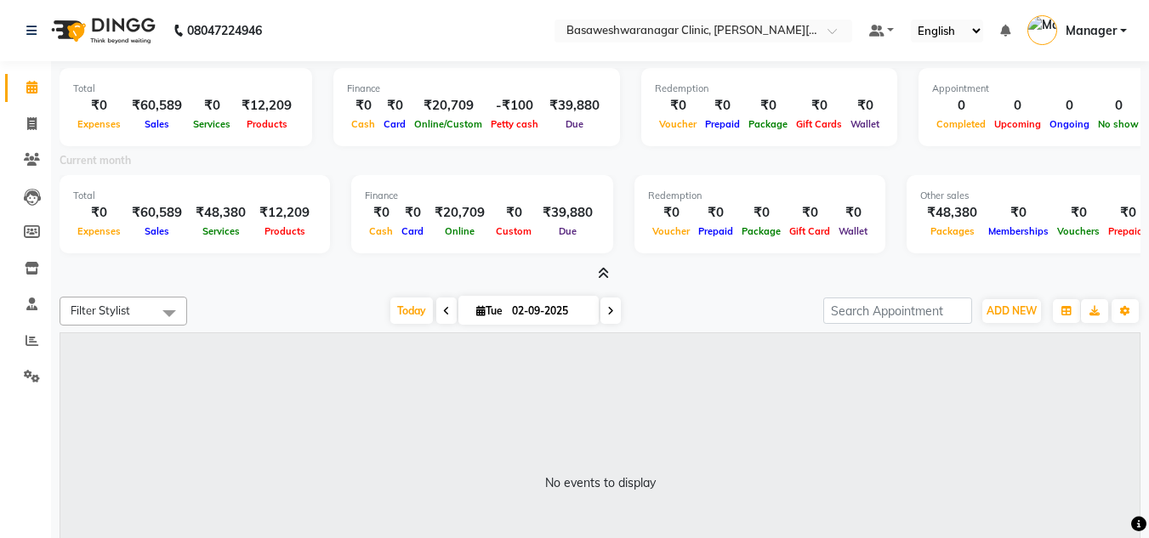
click at [606, 276] on icon at bounding box center [603, 273] width 11 height 13
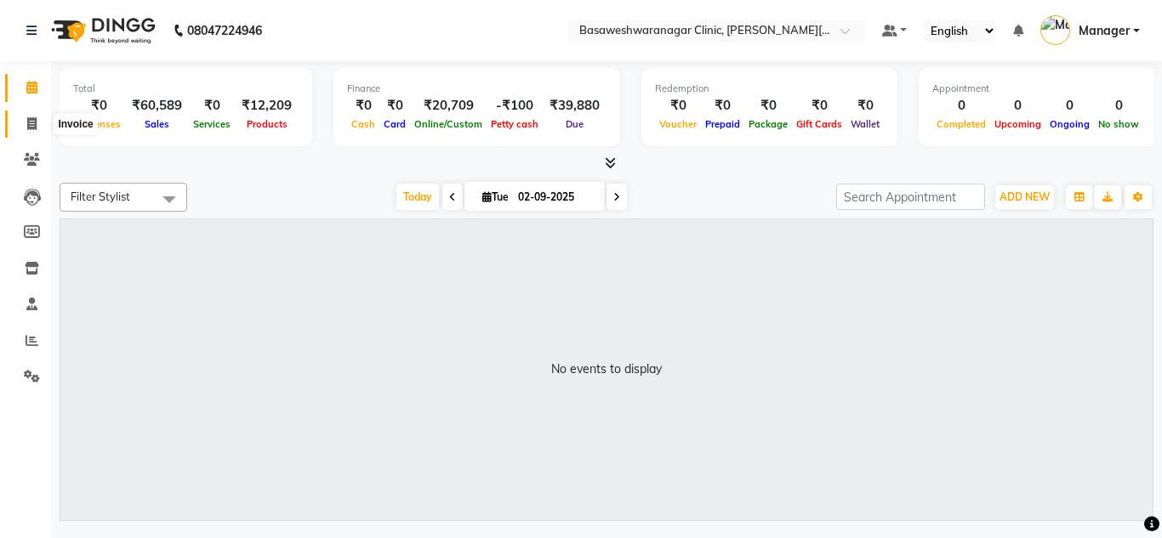
click at [36, 123] on icon at bounding box center [31, 123] width 9 height 13
select select "service"
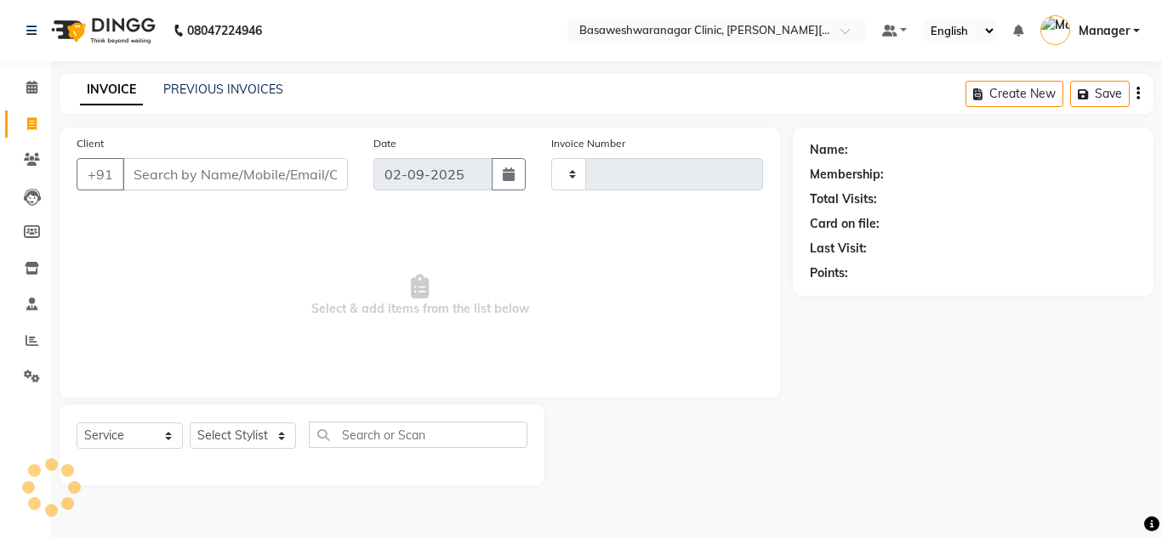
type input "0663"
select select "7441"
click at [207, 85] on link "PREVIOUS INVOICES" at bounding box center [223, 89] width 120 height 15
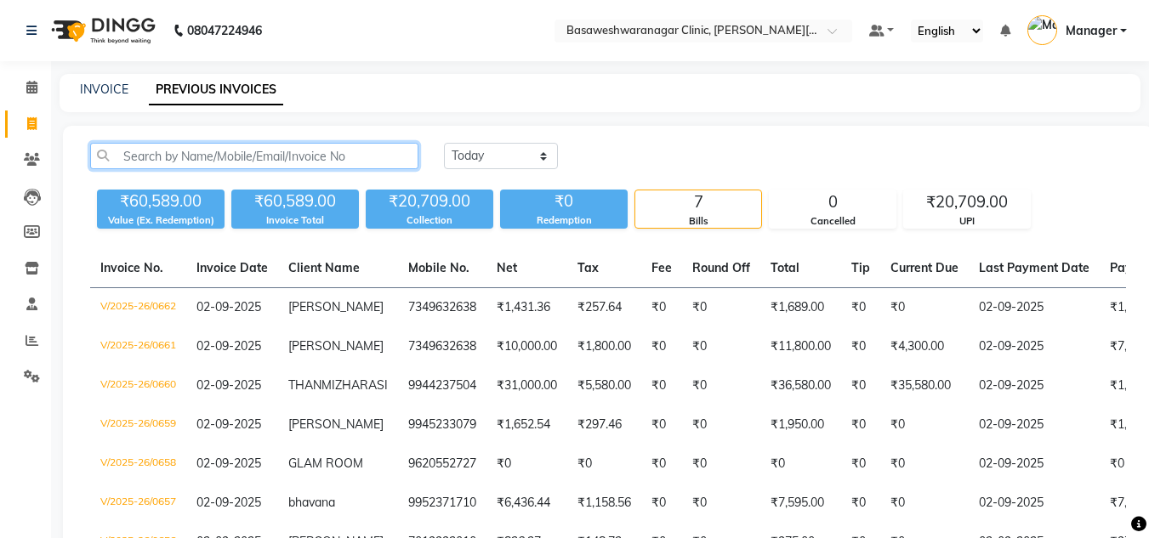
click at [133, 158] on input "text" at bounding box center [254, 156] width 328 height 26
paste input "8105209294"
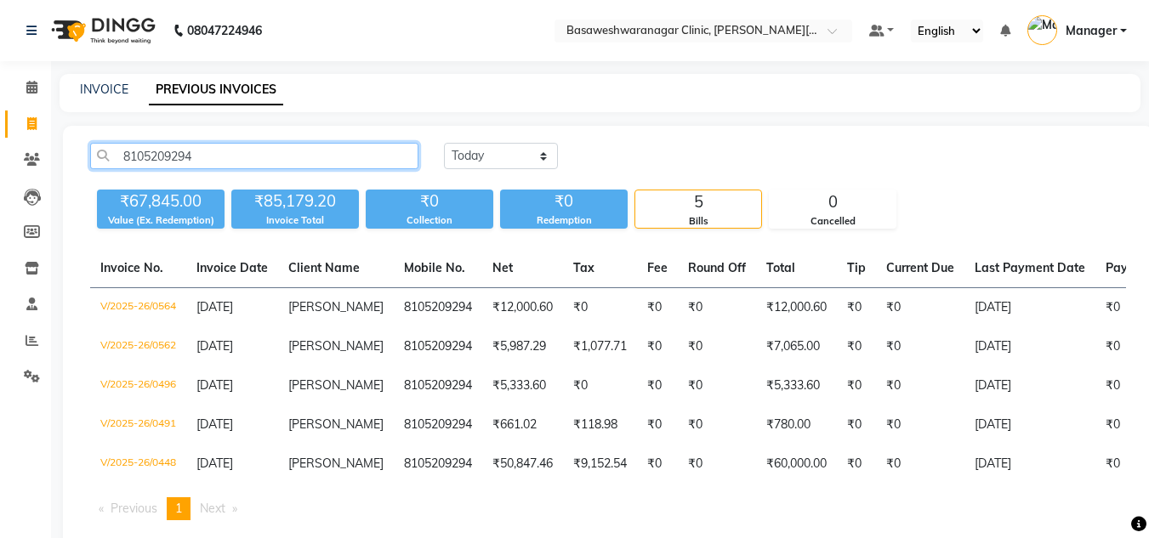
scroll to position [51, 0]
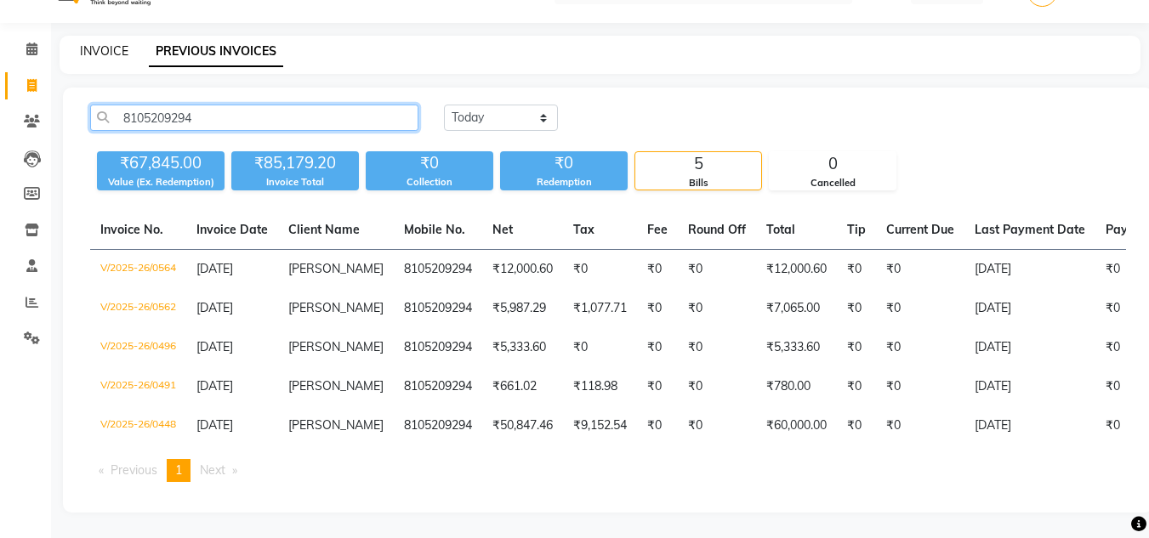
type input "8105209294"
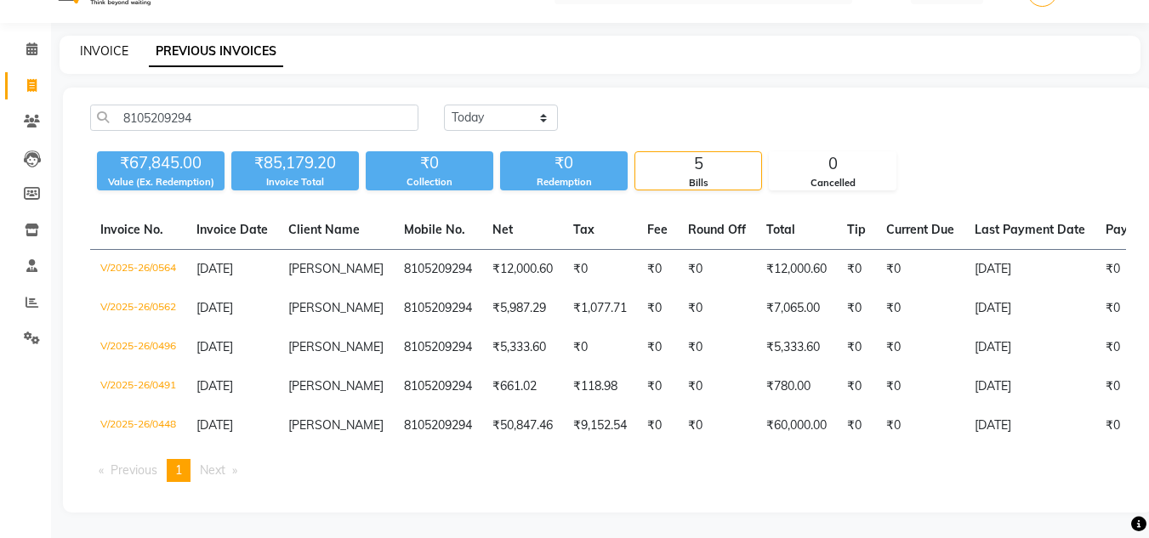
click at [115, 43] on link "INVOICE" at bounding box center [104, 50] width 48 height 15
select select "service"
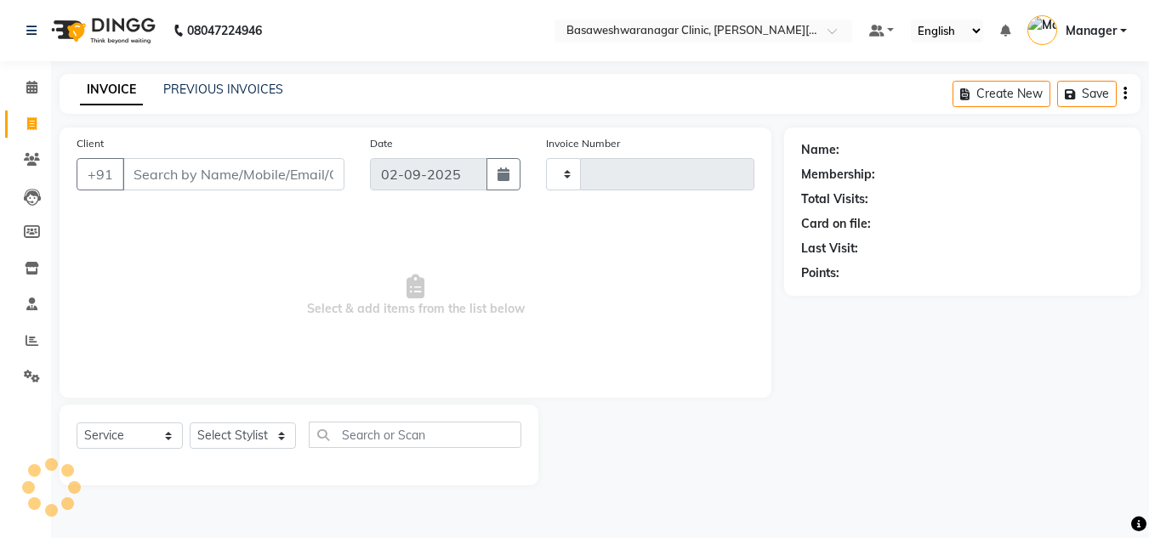
type input "0663"
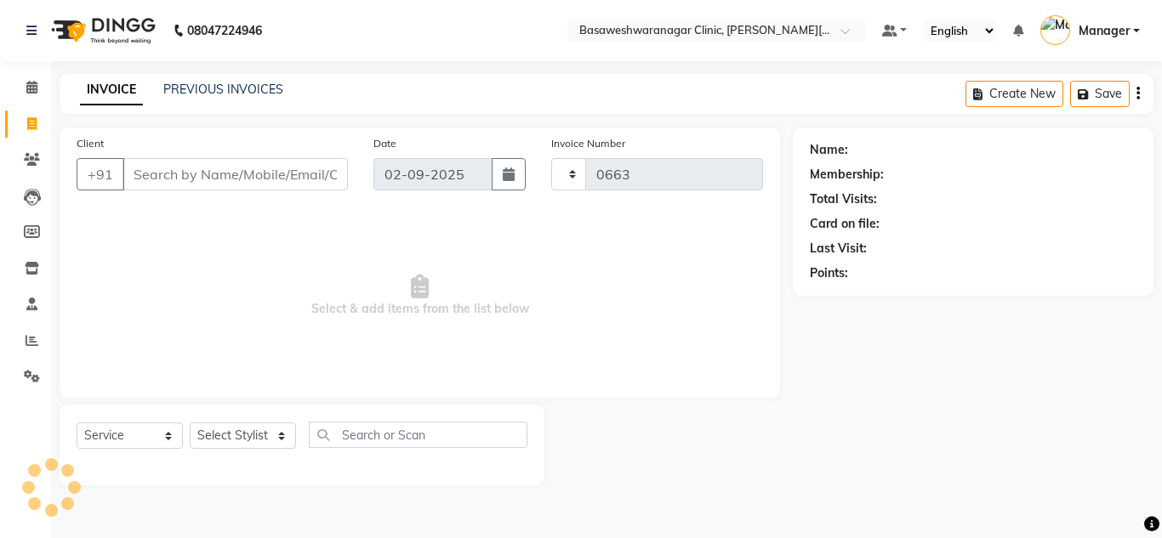
select select "7441"
type input "8105209294"
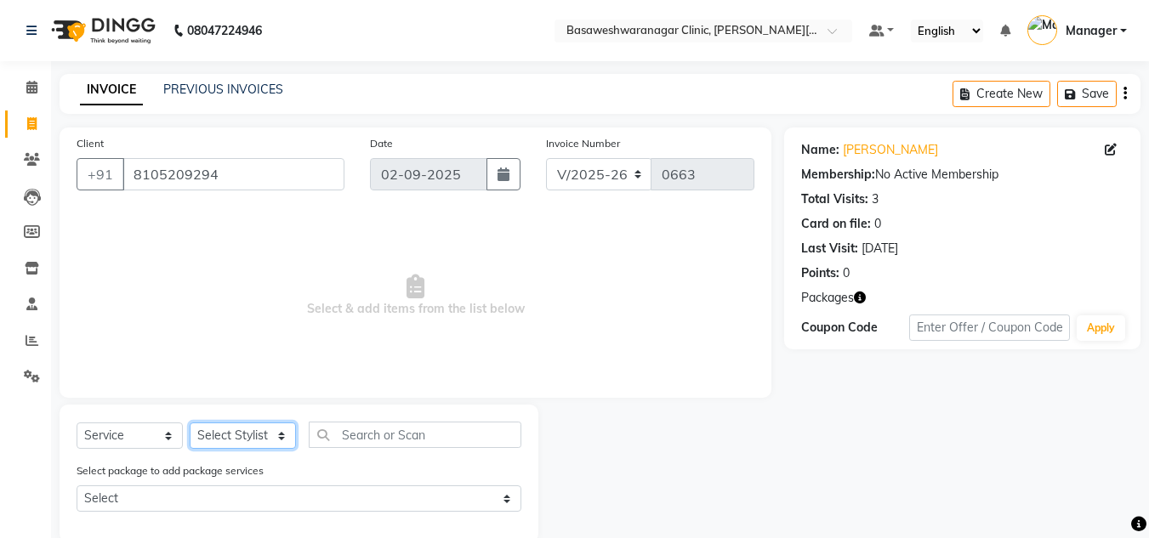
click at [220, 435] on select "Select Stylist [PERSON_NAME] [PERSON_NAME] Manager NAVYA [PERSON_NAME] shangnim…" at bounding box center [243, 436] width 106 height 26
select select "65316"
click at [190, 423] on select "Select Stylist [PERSON_NAME] [PERSON_NAME] Manager NAVYA [PERSON_NAME] shangnim…" at bounding box center [243, 436] width 106 height 26
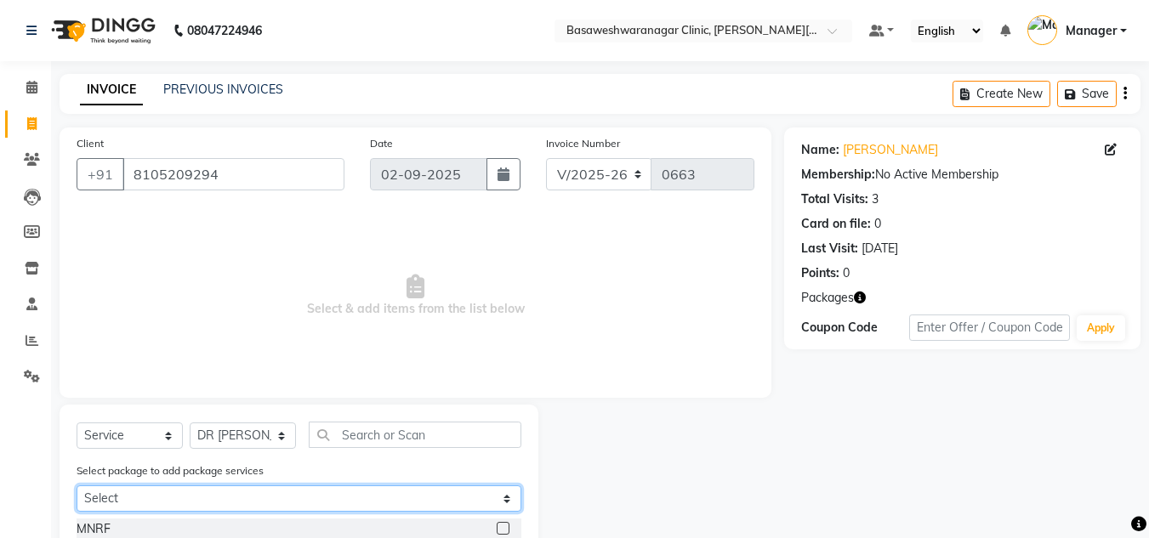
click at [248, 493] on select "Select MANJUNATH" at bounding box center [299, 499] width 445 height 26
select select "1: Object"
click at [77, 486] on select "Select MANJUNATH" at bounding box center [299, 499] width 445 height 26
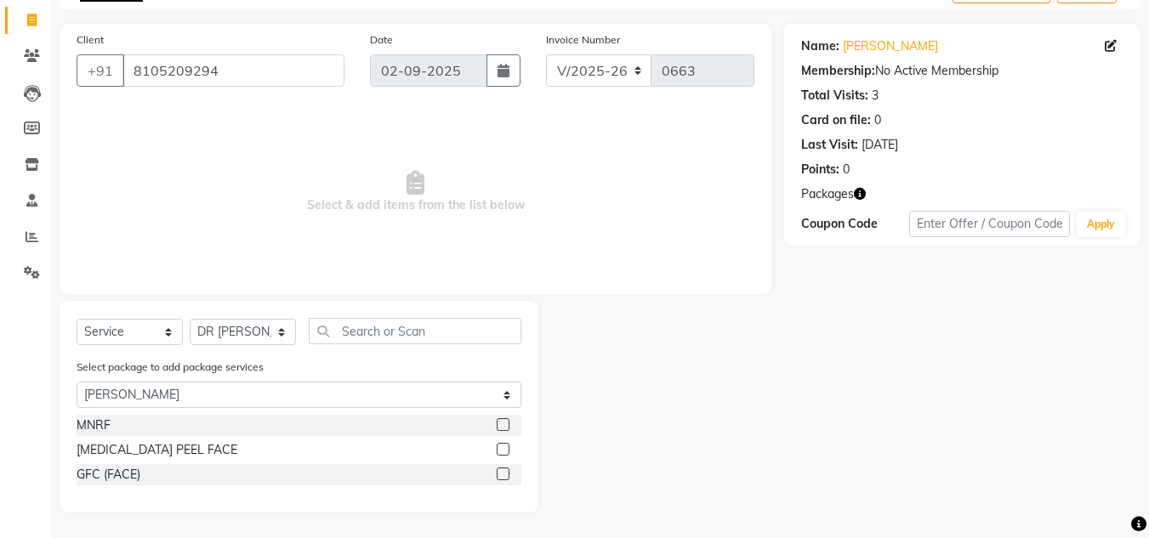
click at [505, 473] on label at bounding box center [503, 474] width 13 height 13
click at [505, 473] on input "checkbox" at bounding box center [502, 475] width 11 height 11
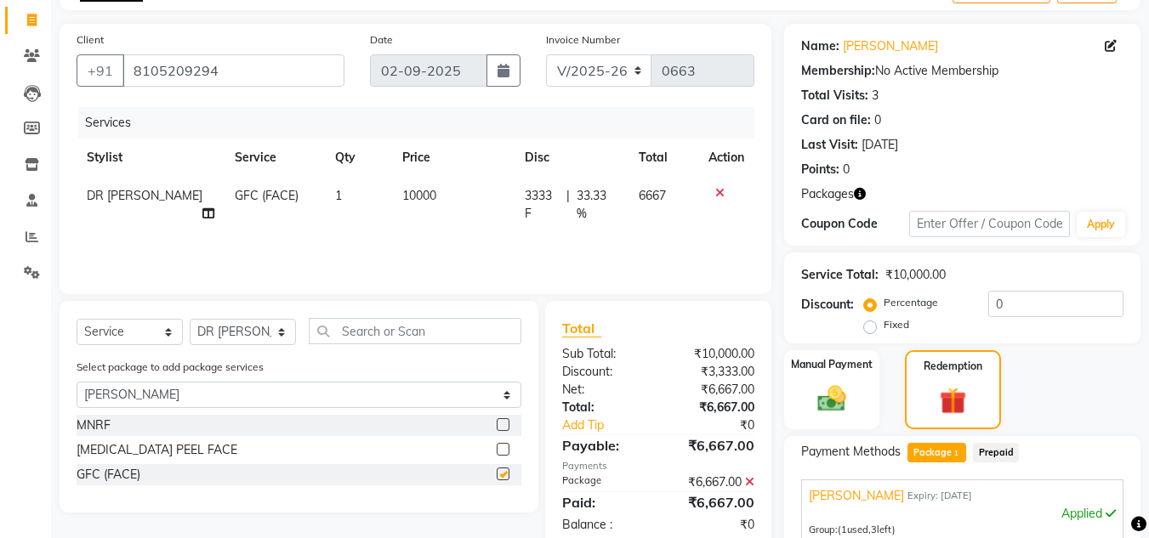
checkbox input "false"
click at [505, 449] on label at bounding box center [503, 449] width 13 height 13
click at [505, 449] on input "checkbox" at bounding box center [502, 450] width 11 height 11
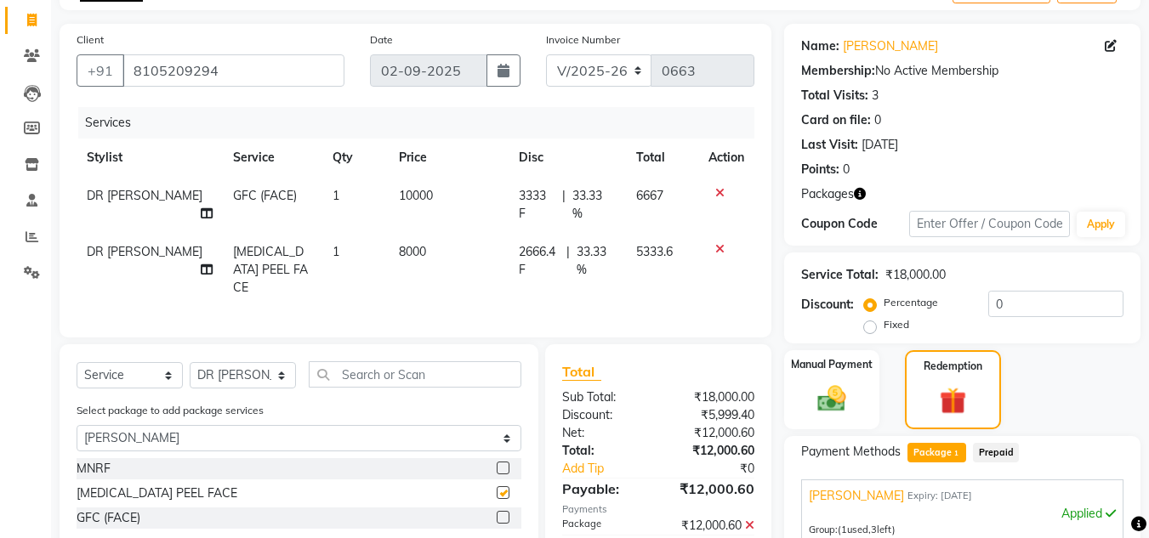
checkbox input "false"
click at [719, 195] on icon at bounding box center [719, 193] width 9 height 12
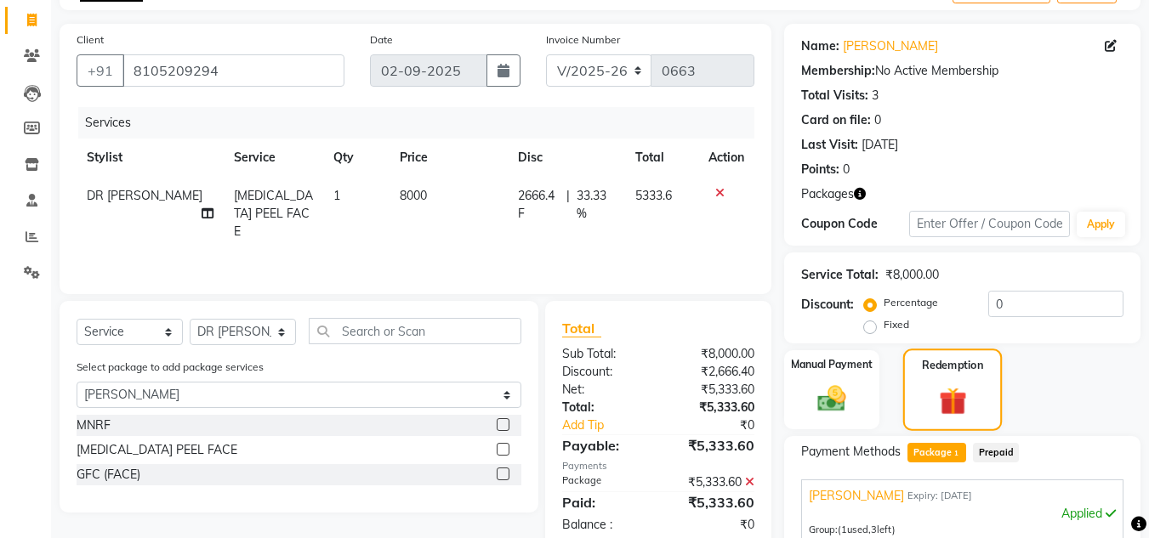
scroll to position [361, 0]
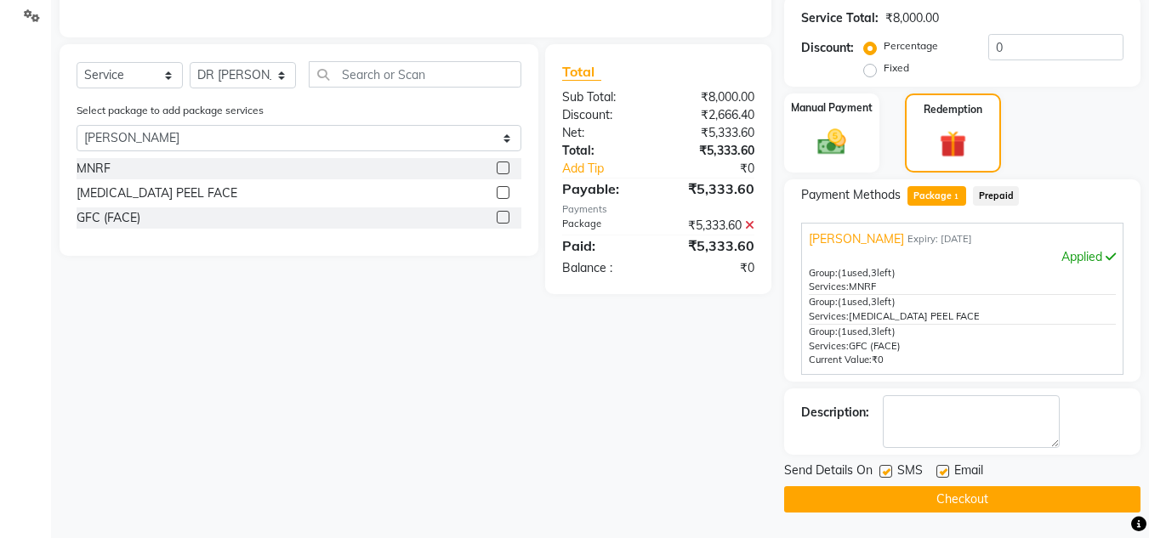
click at [911, 490] on button "Checkout" at bounding box center [962, 500] width 356 height 26
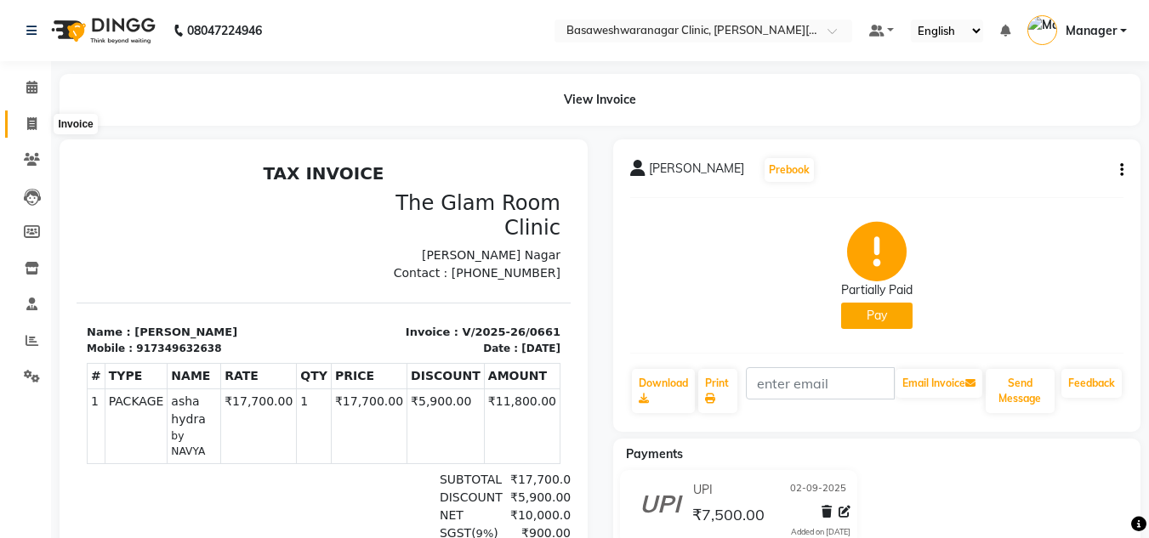
click at [35, 128] on icon at bounding box center [31, 123] width 9 height 13
select select "service"
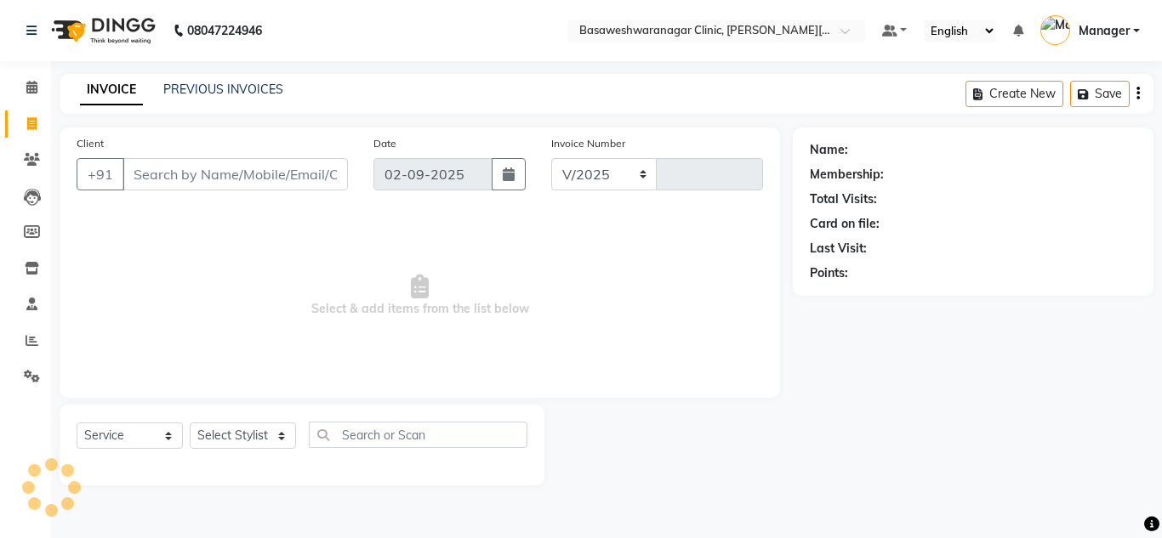
select select "7441"
type input "0664"
click at [200, 81] on div "PREVIOUS INVOICES" at bounding box center [223, 90] width 120 height 18
click at [199, 88] on link "PREVIOUS INVOICES" at bounding box center [223, 89] width 120 height 15
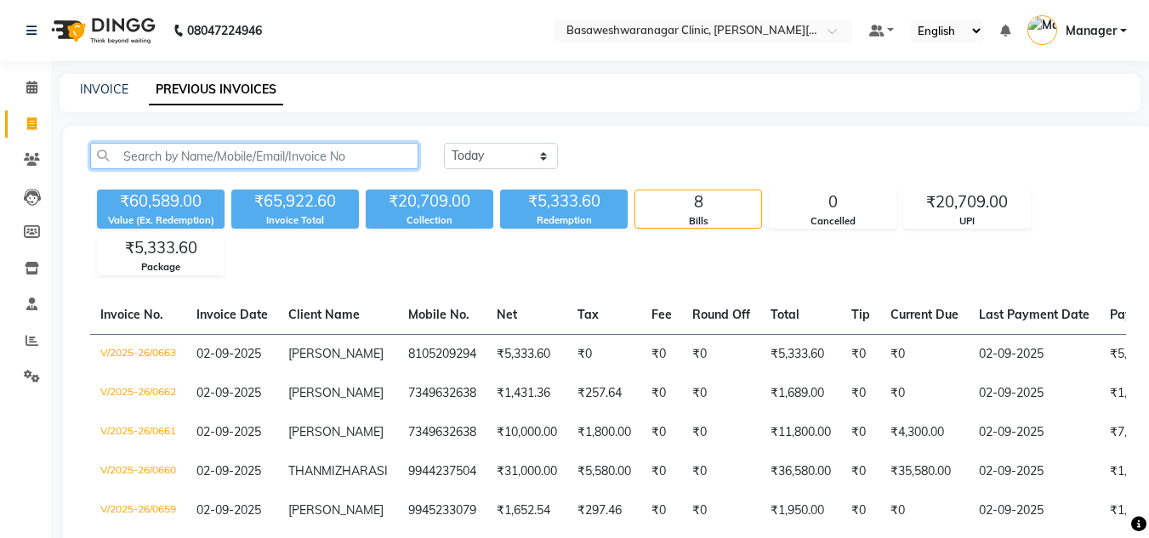
click at [196, 151] on input "text" at bounding box center [254, 156] width 328 height 26
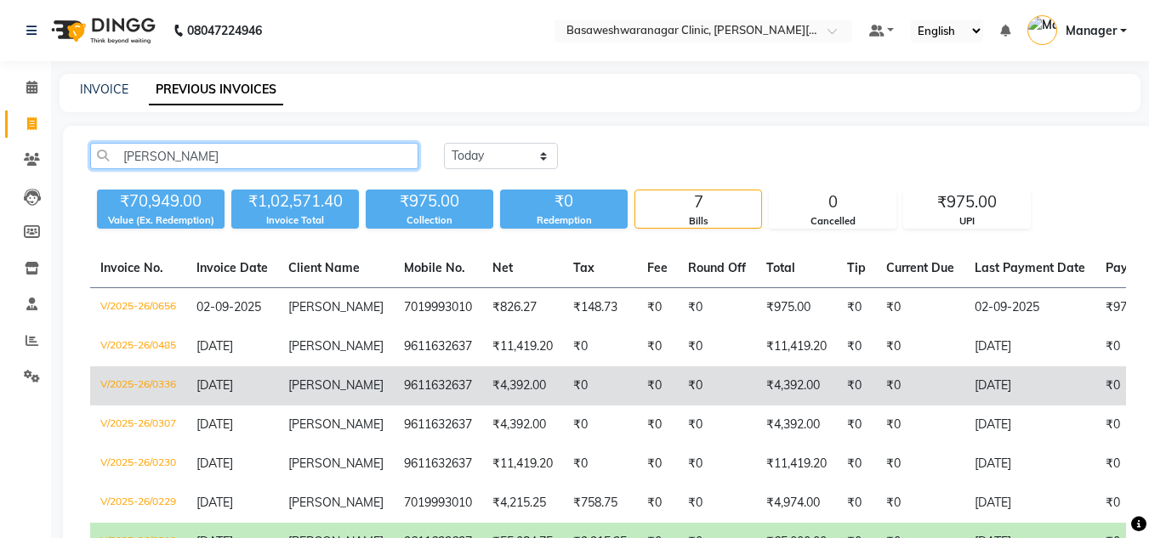
scroll to position [129, 0]
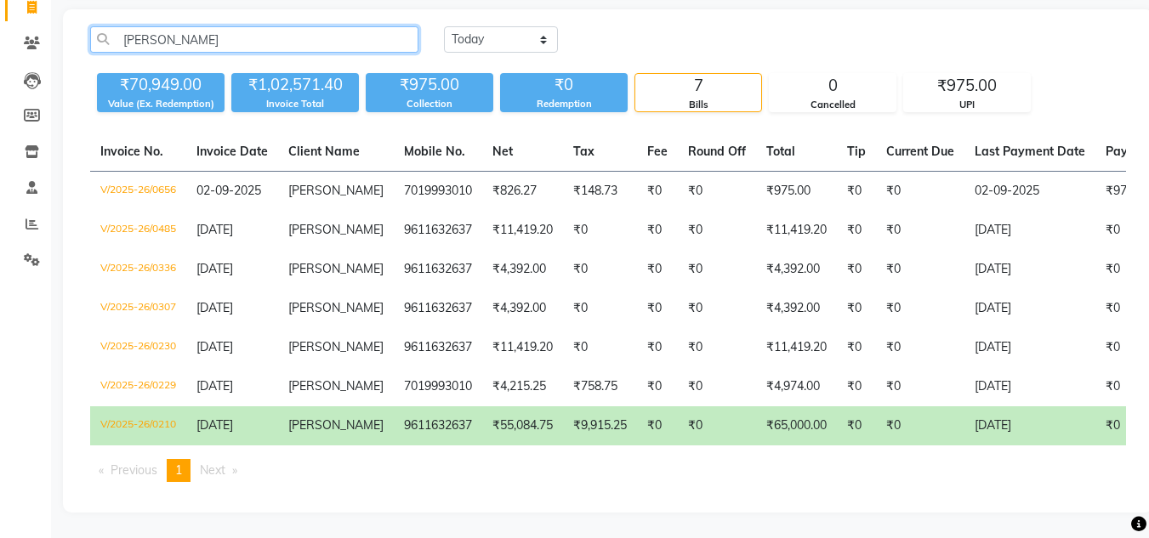
type input "YASHAS"
click at [419, 407] on td "9611632637" at bounding box center [438, 426] width 88 height 39
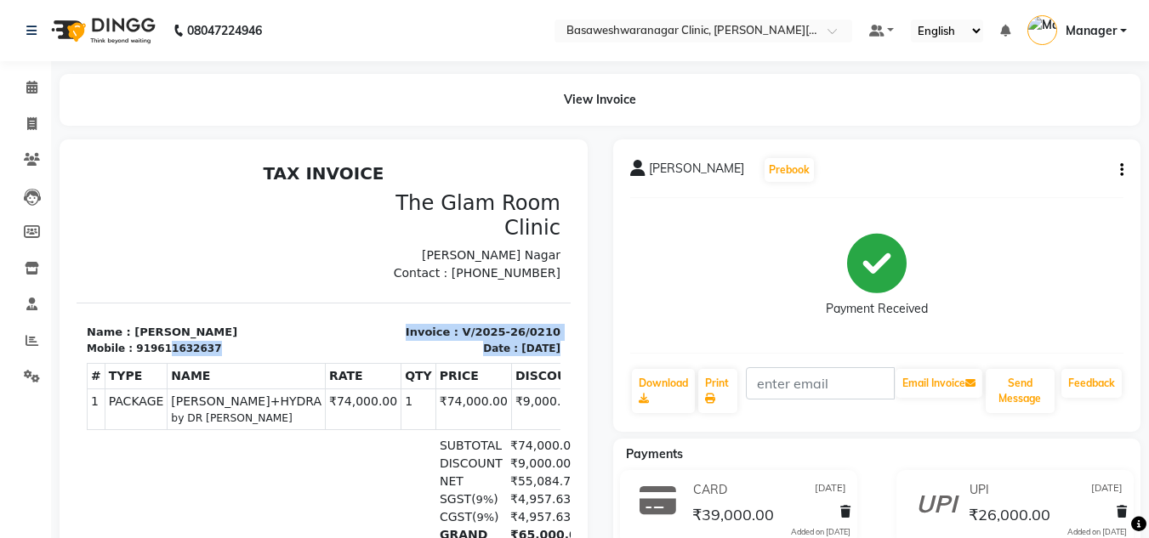
click at [156, 329] on div "TAX INVOICE The Glam Room Clinic Basveshwar Nagar Contact : 9620552727 #" at bounding box center [324, 444] width 494 height 562
click at [156, 341] on div "919611632637" at bounding box center [178, 348] width 85 height 15
copy div "919611632637"
click at [156, 341] on div "919611632637" at bounding box center [178, 348] width 85 height 15
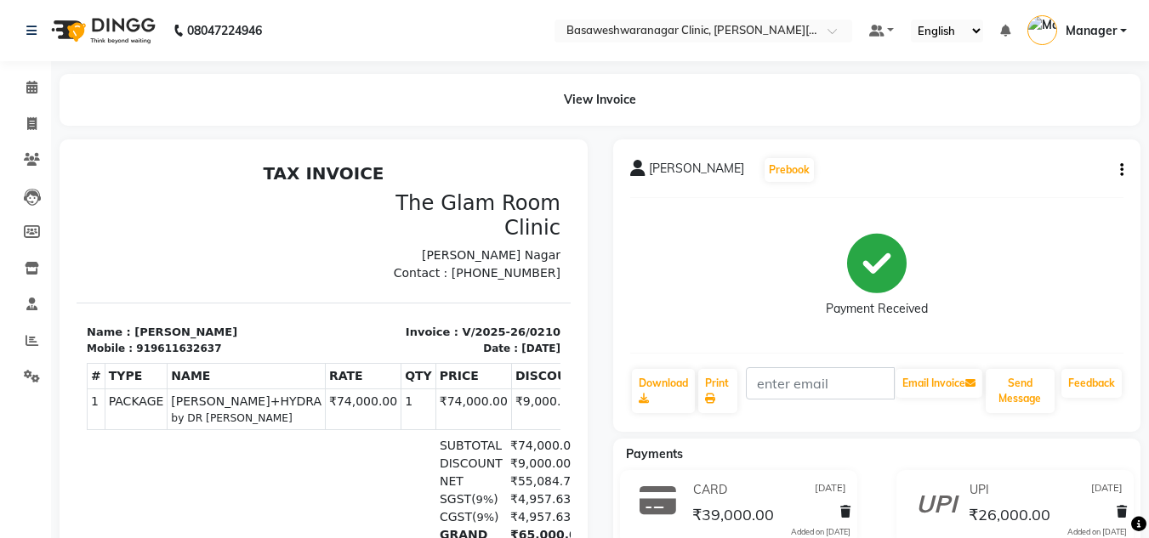
click at [176, 341] on div "919611632637" at bounding box center [178, 348] width 85 height 15
copy div "919611632637"
click at [176, 341] on div "919611632637" at bounding box center [178, 348] width 85 height 15
click at [34, 127] on icon at bounding box center [31, 123] width 9 height 13
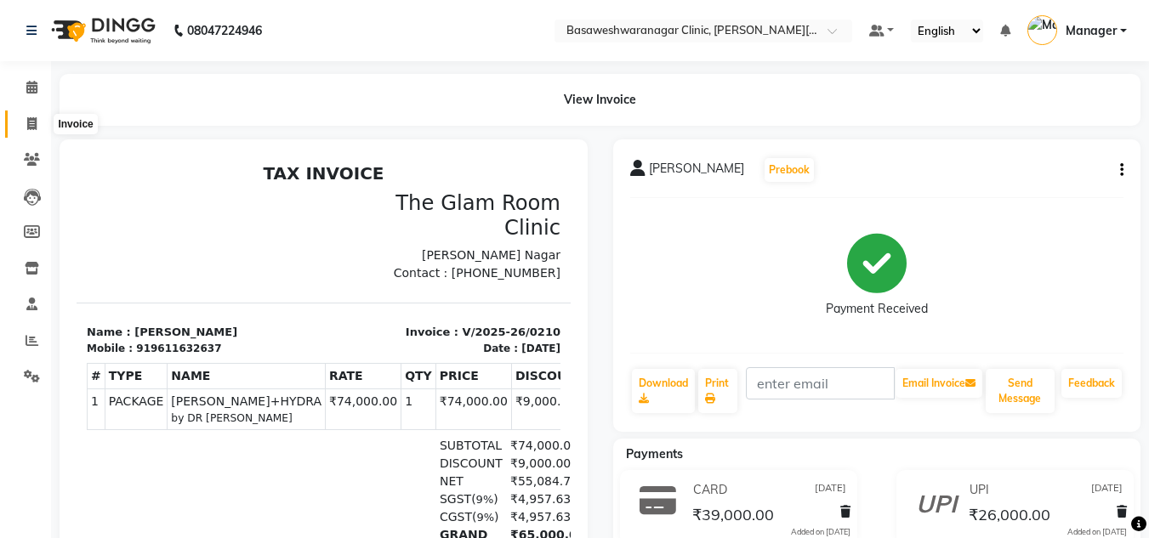
select select "service"
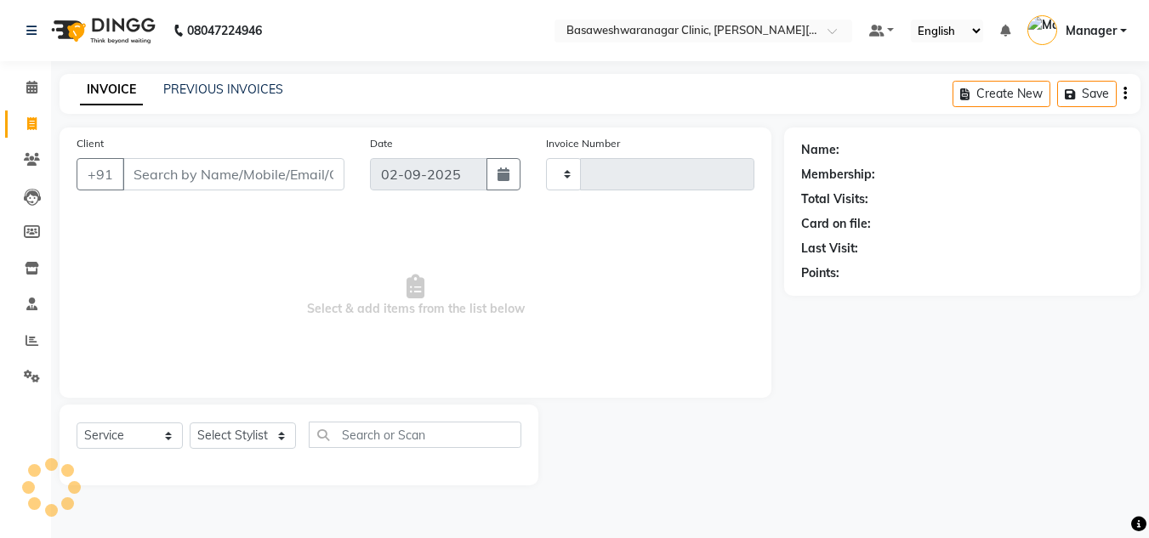
type input "0664"
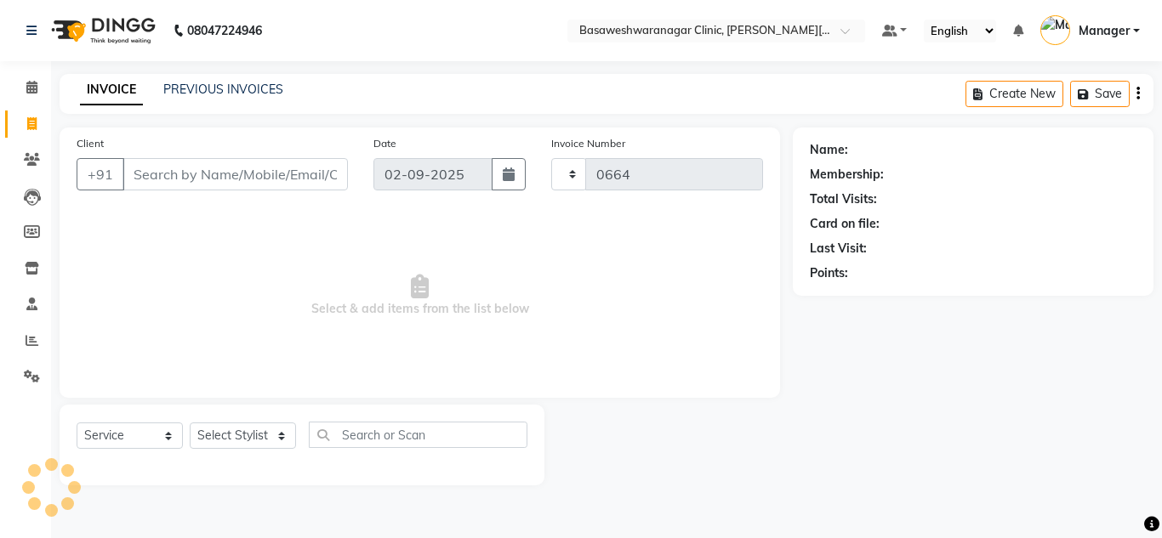
select select "7441"
type input "919611632637"
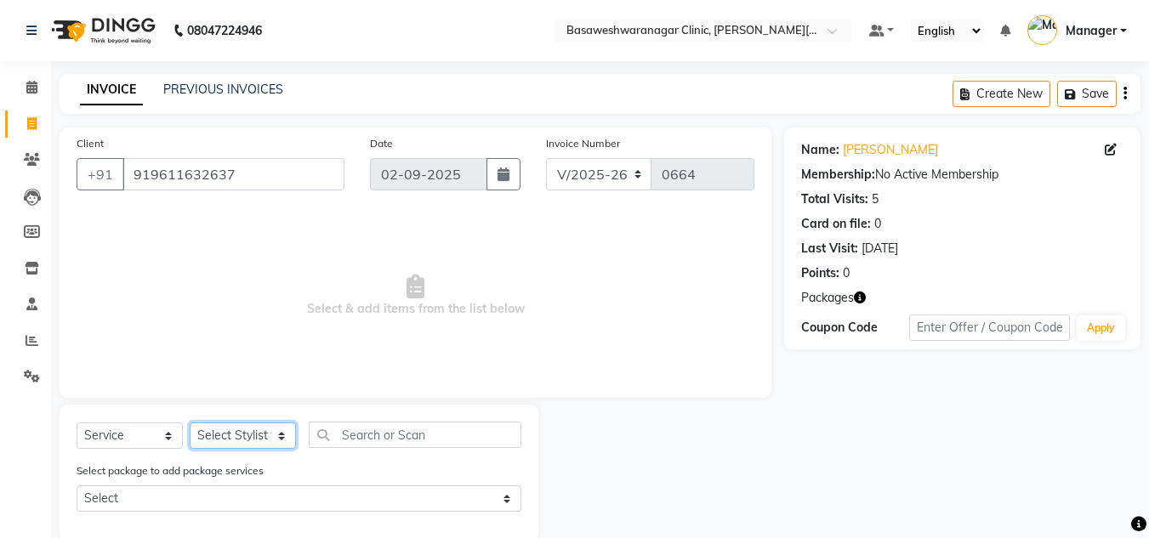
click at [230, 437] on select "Select Stylist [PERSON_NAME] [PERSON_NAME] Manager NAVYA [PERSON_NAME] shangnim…" at bounding box center [243, 436] width 106 height 26
select select "65316"
click at [190, 423] on select "Select Stylist [PERSON_NAME] [PERSON_NAME] Manager NAVYA [PERSON_NAME] shangnim…" at bounding box center [243, 436] width 106 height 26
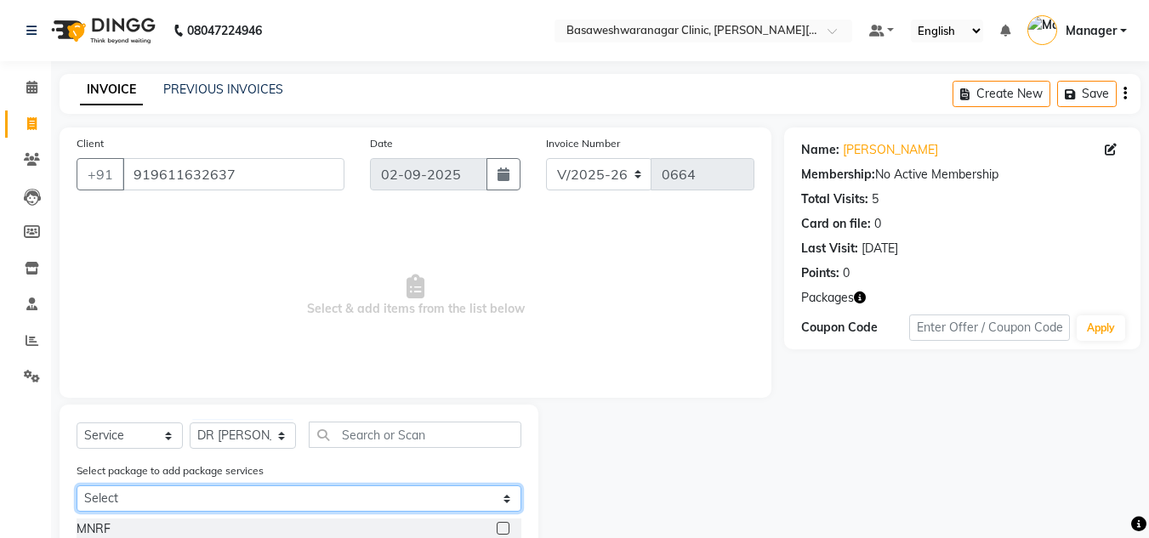
drag, startPoint x: 260, startPoint y: 503, endPoint x: 266, endPoint y: 483, distance: 20.5
click at [266, 483] on div "Select package to add package services Select YASHASWINI PEEL+HYDRA" at bounding box center [299, 490] width 470 height 57
select select "1: Object"
click at [77, 486] on select "Select YASHASWINI PEEL+HYDRA" at bounding box center [299, 499] width 445 height 26
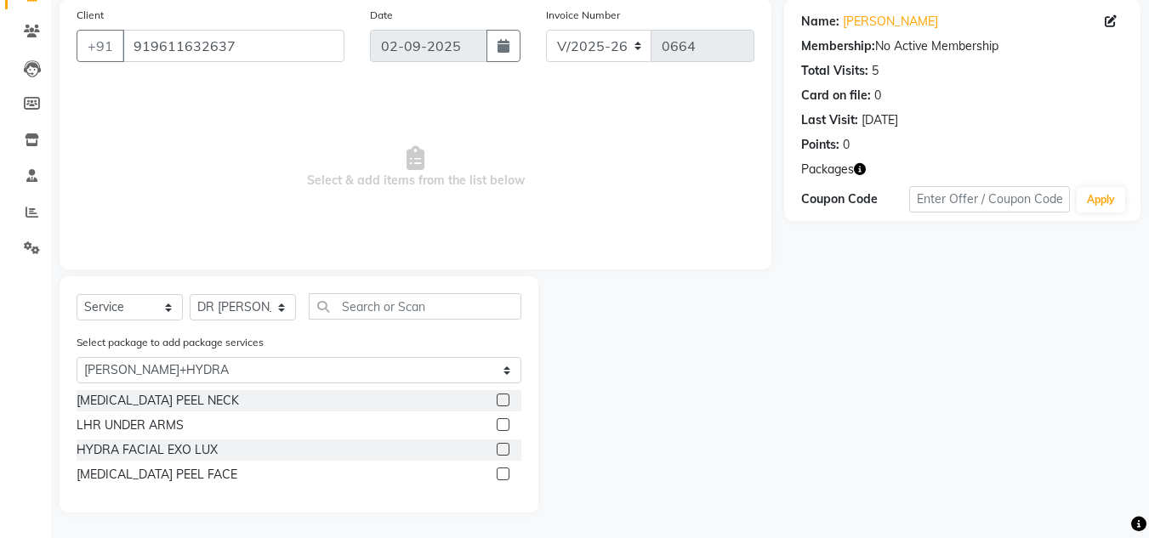
click at [499, 445] on label at bounding box center [503, 449] width 13 height 13
click at [499, 445] on input "checkbox" at bounding box center [502, 450] width 11 height 11
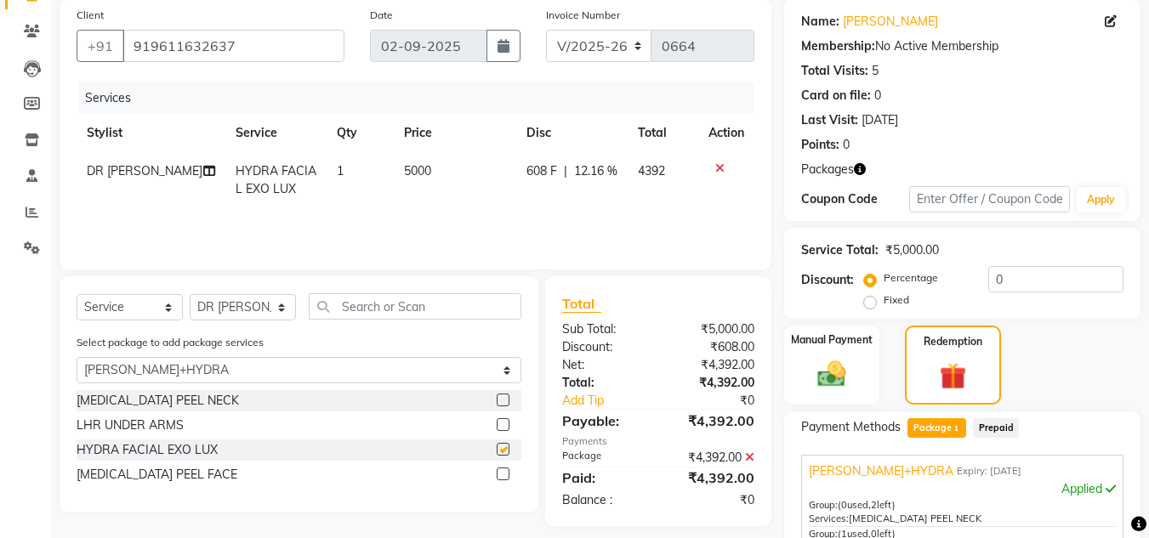
checkbox input "false"
click at [503, 402] on label at bounding box center [503, 400] width 13 height 13
click at [503, 402] on input "checkbox" at bounding box center [502, 401] width 11 height 11
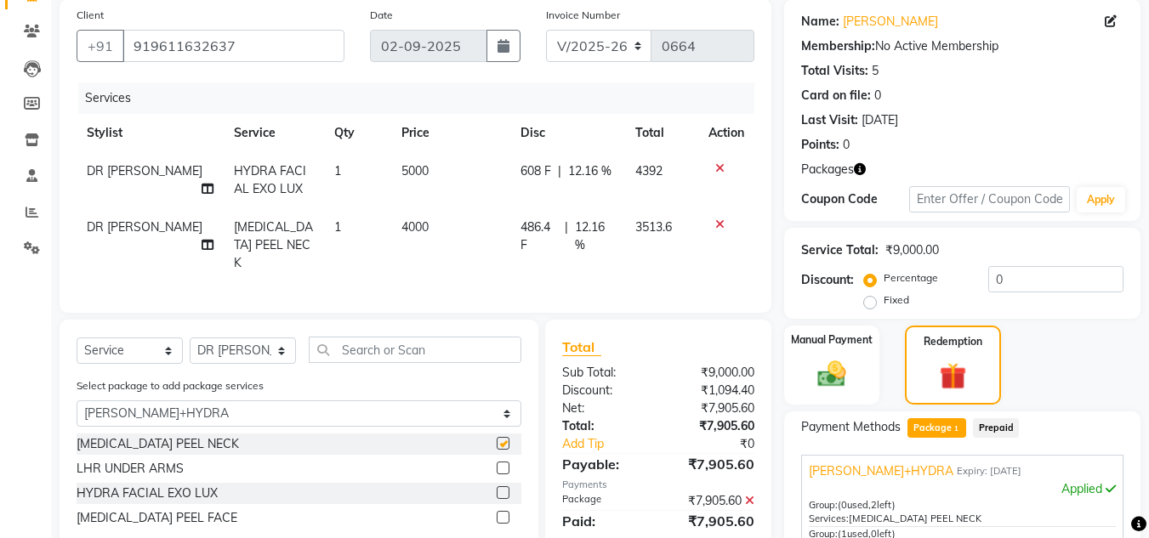
checkbox input "false"
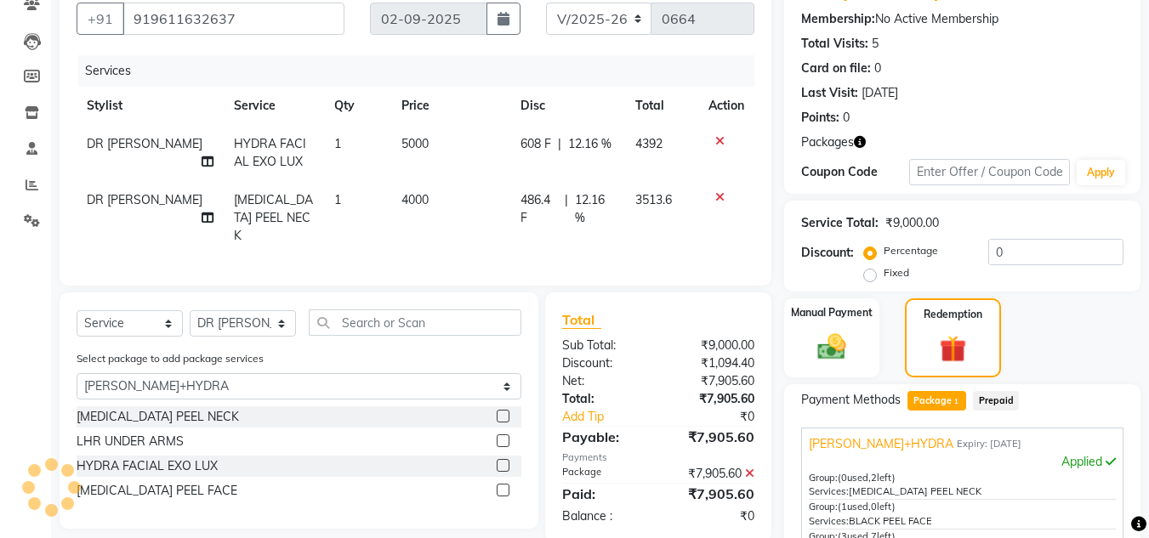
scroll to position [159, 0]
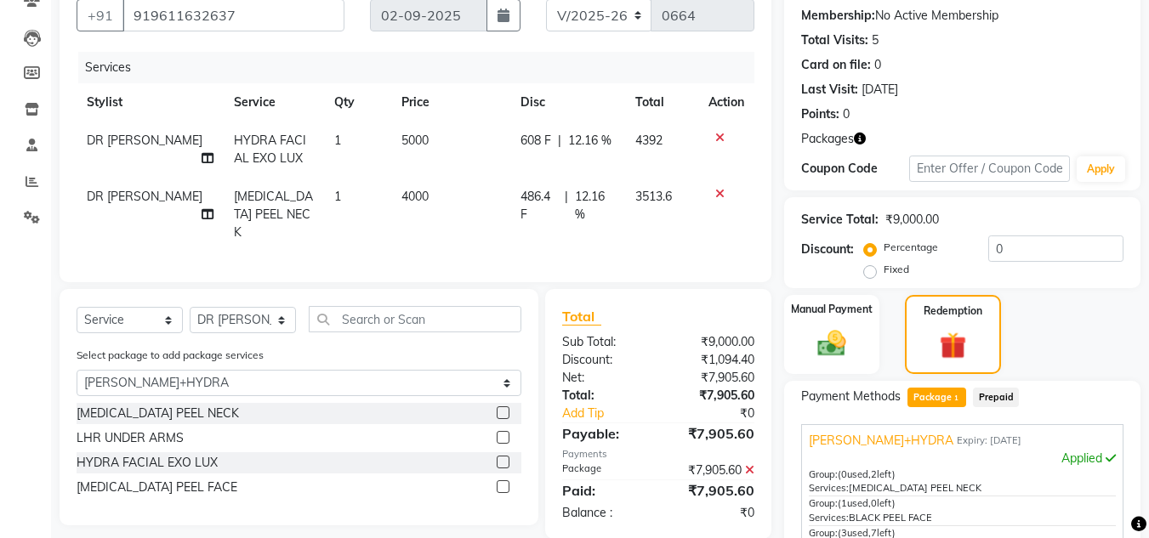
click at [506, 433] on label at bounding box center [503, 437] width 13 height 13
click at [506, 433] on input "checkbox" at bounding box center [502, 438] width 11 height 11
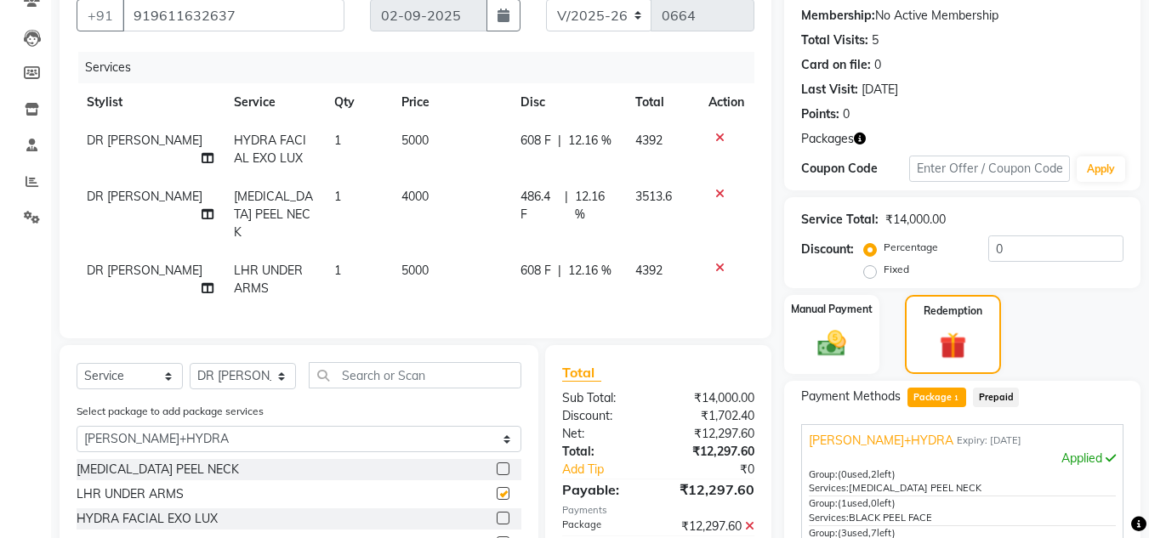
checkbox input "false"
click at [722, 192] on icon at bounding box center [719, 194] width 9 height 12
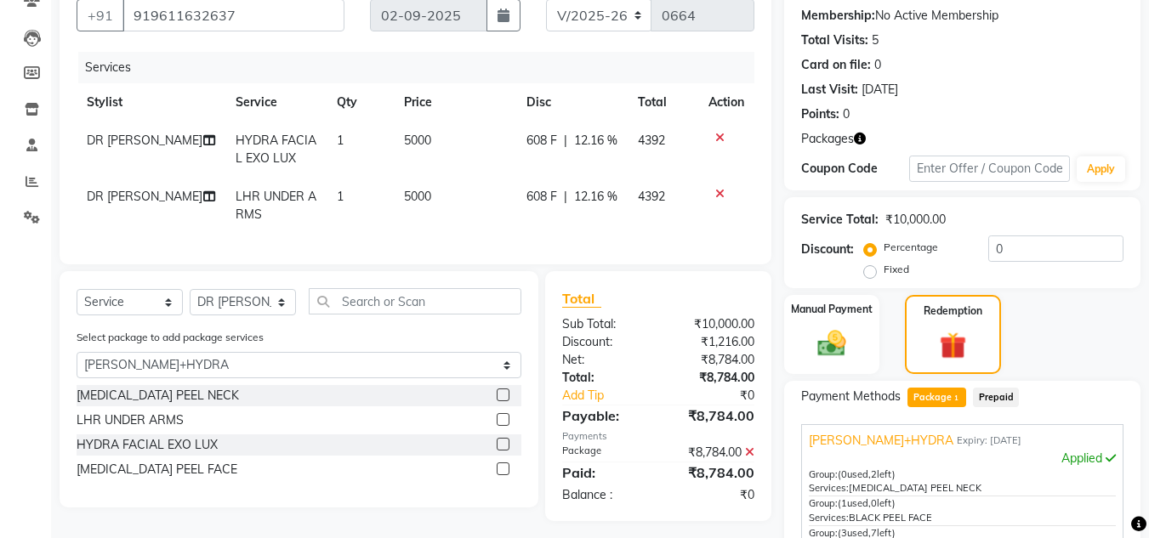
click at [143, 137] on span "DR [PERSON_NAME]" at bounding box center [145, 140] width 116 height 15
select select "65316"
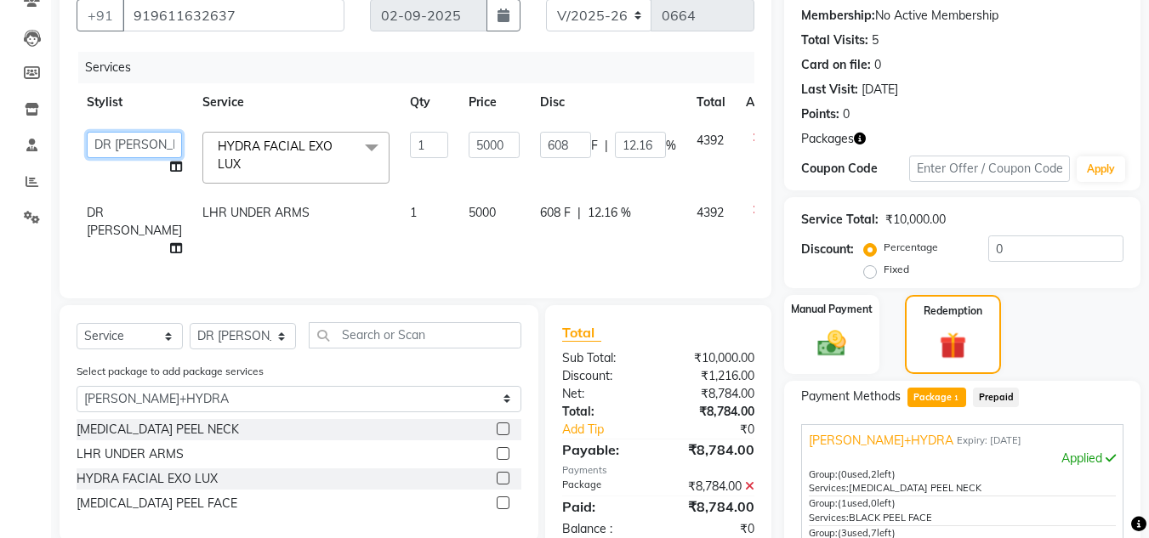
click at [143, 137] on select "Dr.Jabin DR MEHJABIN JAYSHREE Manager NAVYA RAJEESHA SANSKRUTHI shangnimwom SMR…" at bounding box center [134, 145] width 95 height 26
select select "65321"
click at [170, 254] on span at bounding box center [176, 249] width 12 height 18
select select "65316"
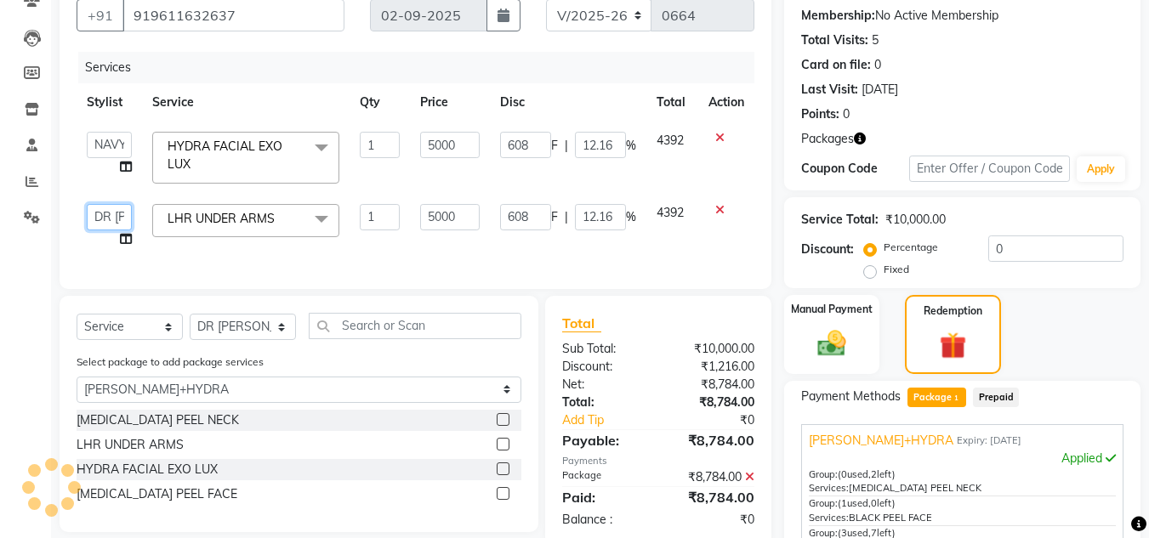
click at [107, 225] on select "Dr.Jabin DR MEHJABIN JAYSHREE Manager NAVYA RAJEESHA SANSKRUTHI shangnimwom SMR…" at bounding box center [109, 217] width 45 height 26
select select "65321"
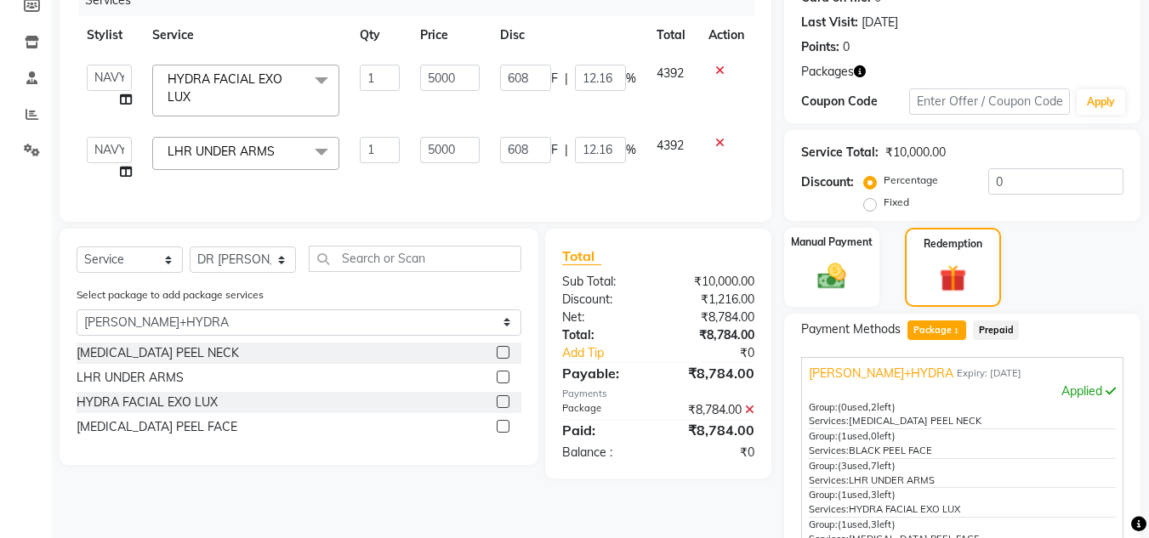
scroll to position [397, 0]
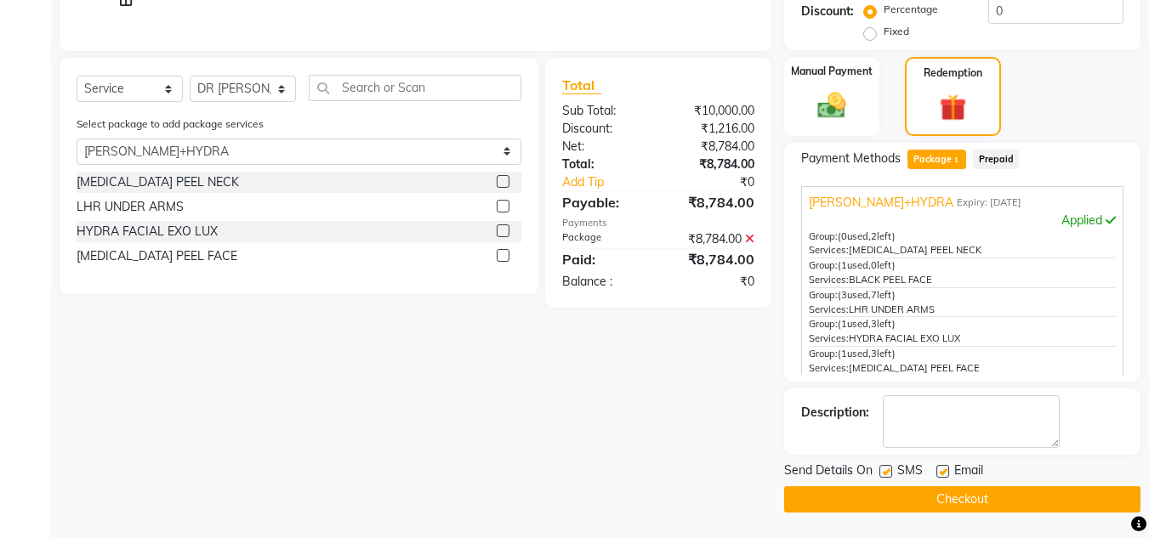
click at [835, 510] on button "Checkout" at bounding box center [962, 500] width 356 height 26
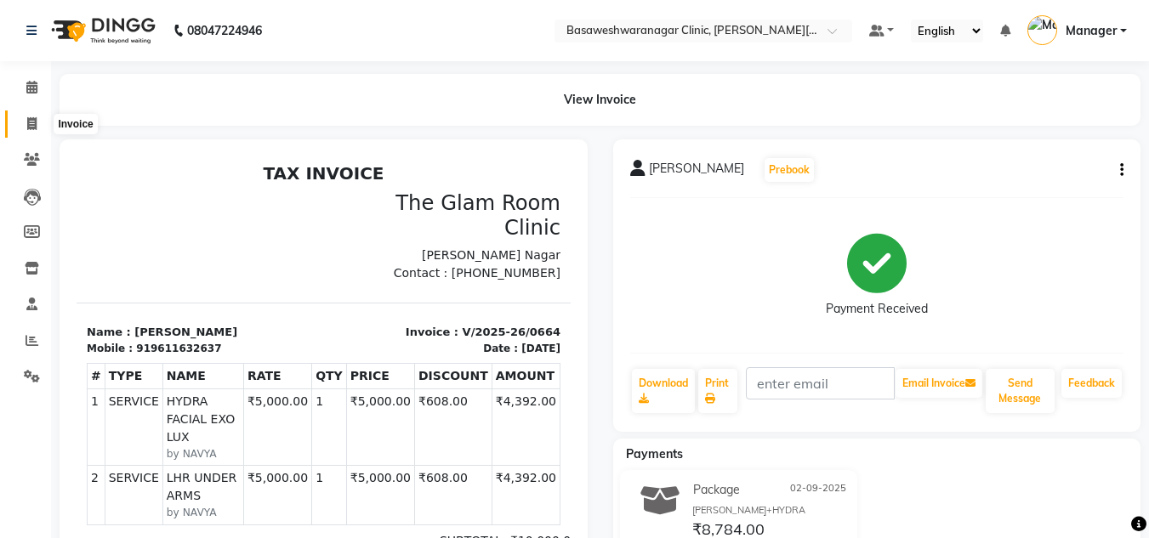
click at [24, 121] on span at bounding box center [32, 125] width 30 height 20
select select "service"
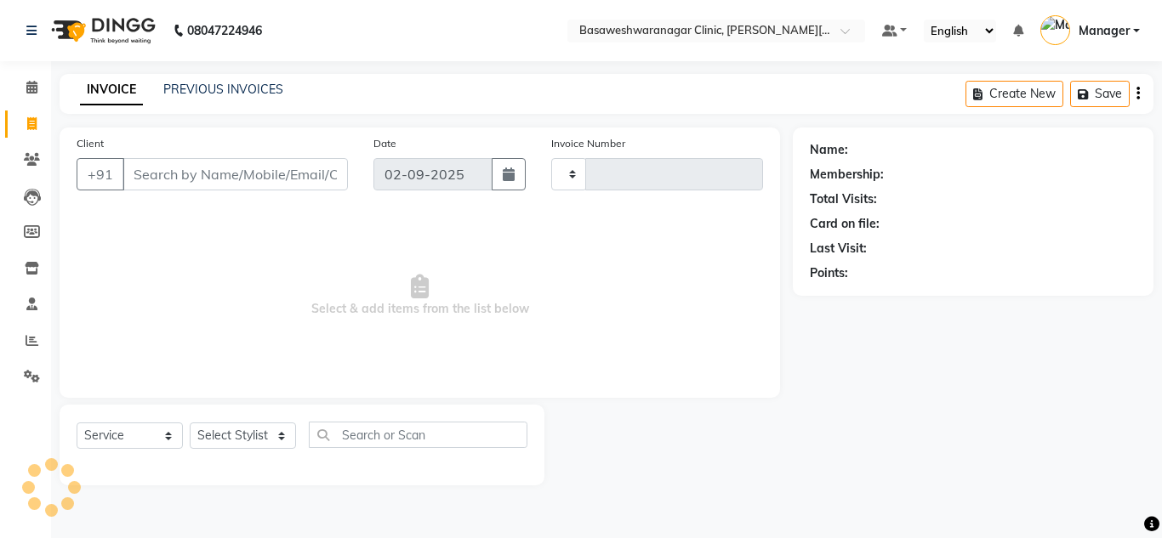
type input "0665"
select select "7441"
type input "9952371710"
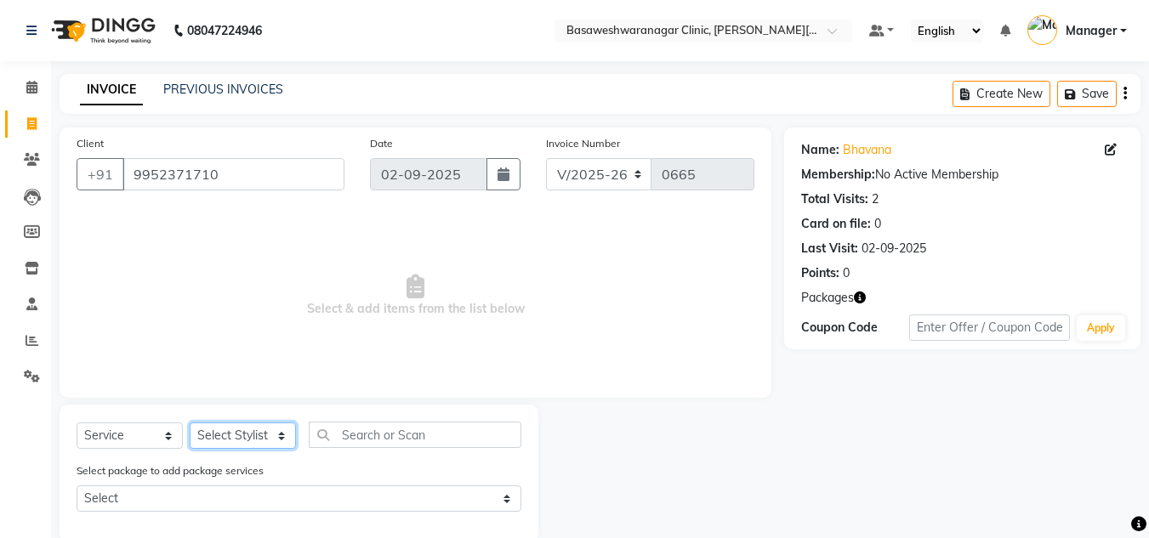
click at [243, 441] on select "Select Stylist [PERSON_NAME] [PERSON_NAME] Manager NAVYA [PERSON_NAME] shangnim…" at bounding box center [243, 436] width 106 height 26
select select "65316"
click at [190, 423] on select "Select Stylist [PERSON_NAME] [PERSON_NAME] Manager NAVYA [PERSON_NAME] shangnim…" at bounding box center [243, 436] width 106 height 26
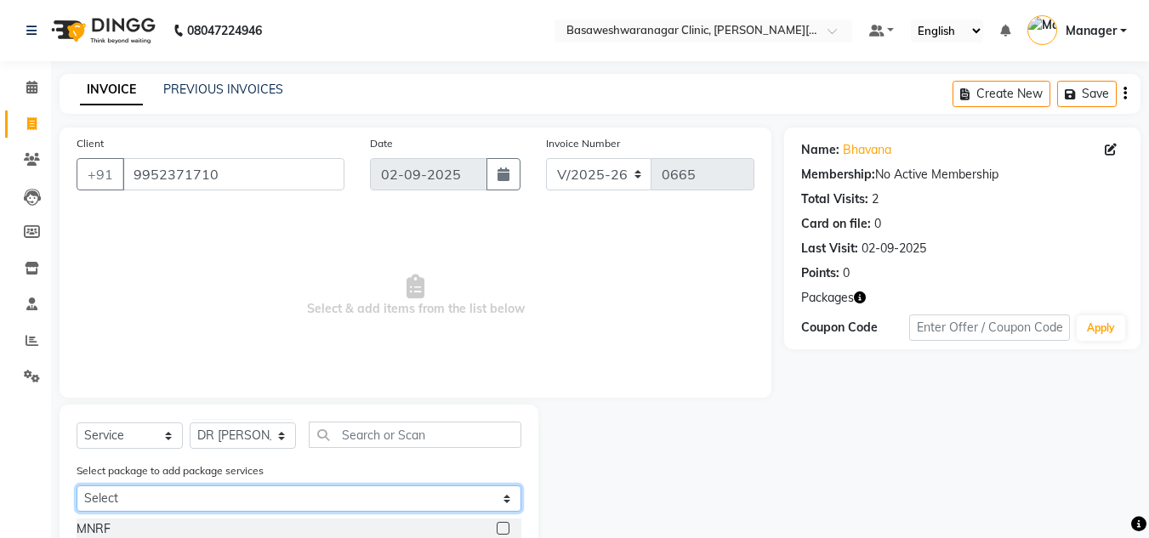
click at [263, 497] on select "Select bhavana gfc+mnrf+hydra+peel" at bounding box center [299, 499] width 445 height 26
select select "1: Object"
click at [77, 486] on select "Select bhavana gfc+mnrf+hydra+peel" at bounding box center [299, 499] width 445 height 26
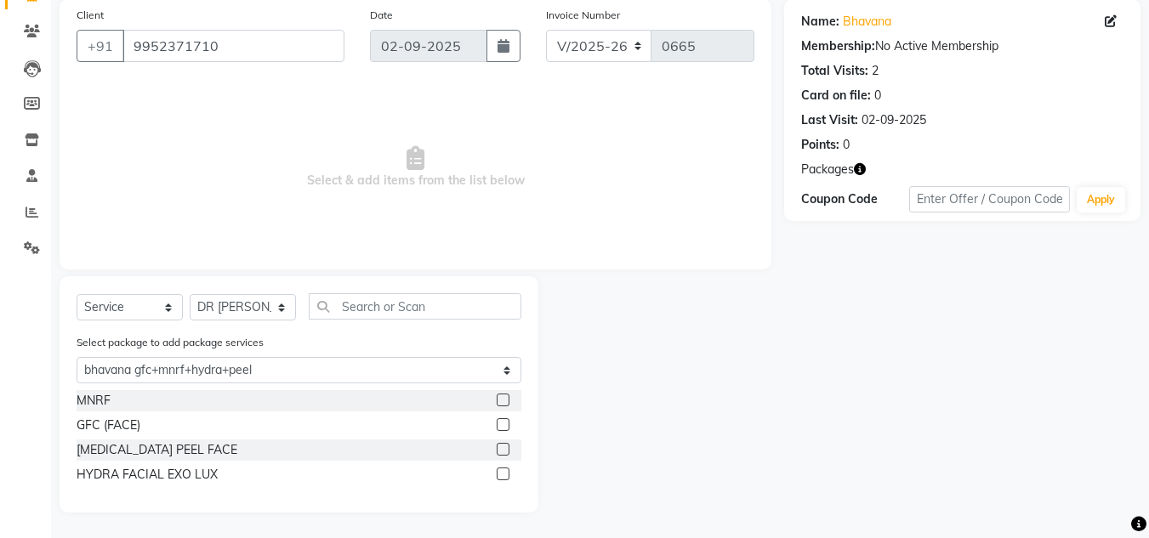
click at [502, 452] on label at bounding box center [503, 449] width 13 height 13
click at [502, 452] on input "checkbox" at bounding box center [502, 450] width 11 height 11
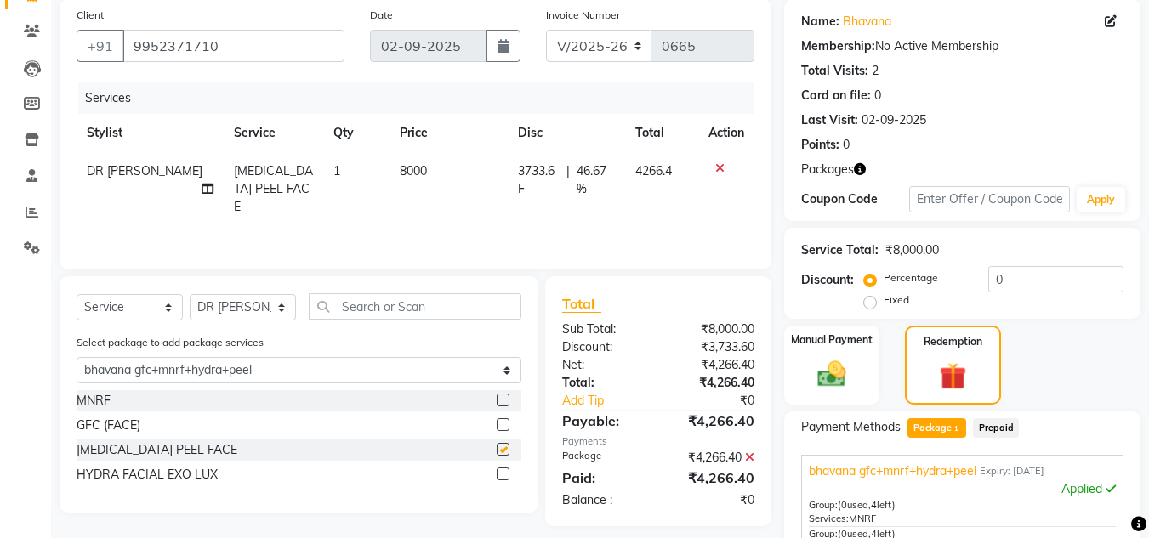
checkbox input "false"
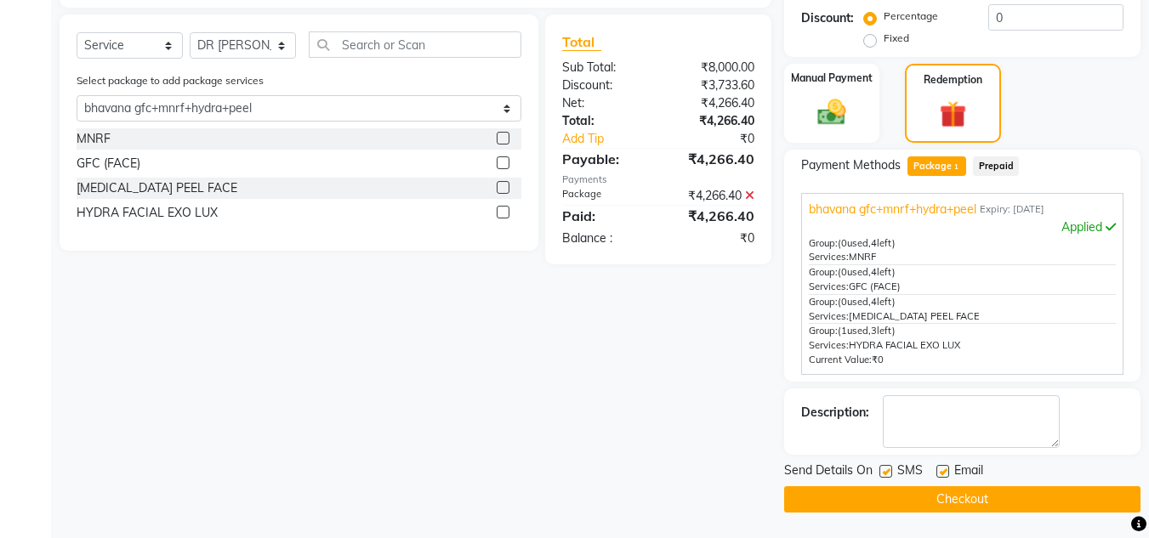
click at [839, 499] on button "Checkout" at bounding box center [962, 500] width 356 height 26
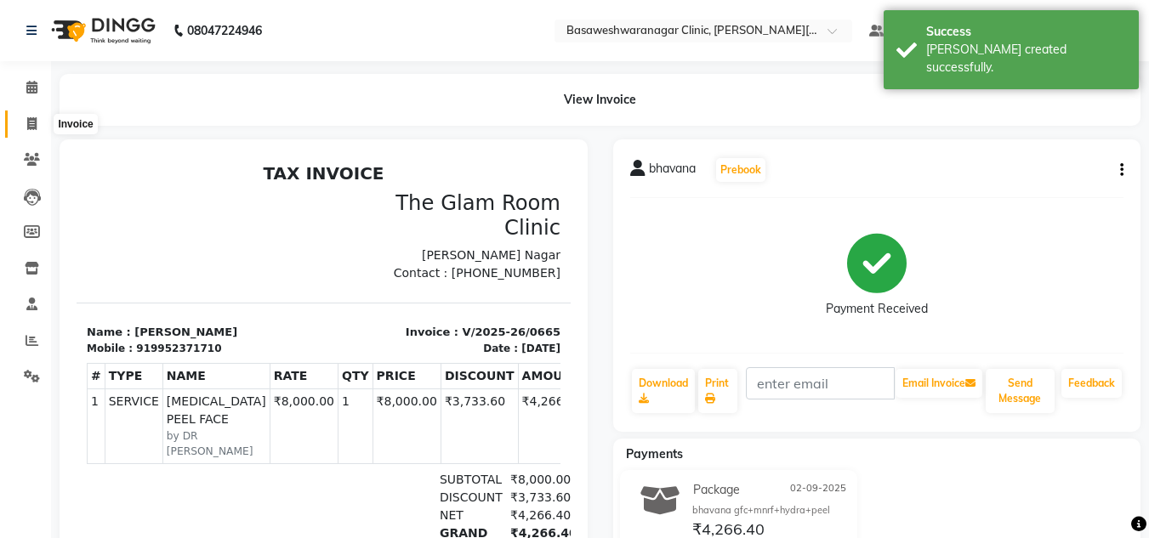
click at [29, 128] on icon at bounding box center [31, 123] width 9 height 13
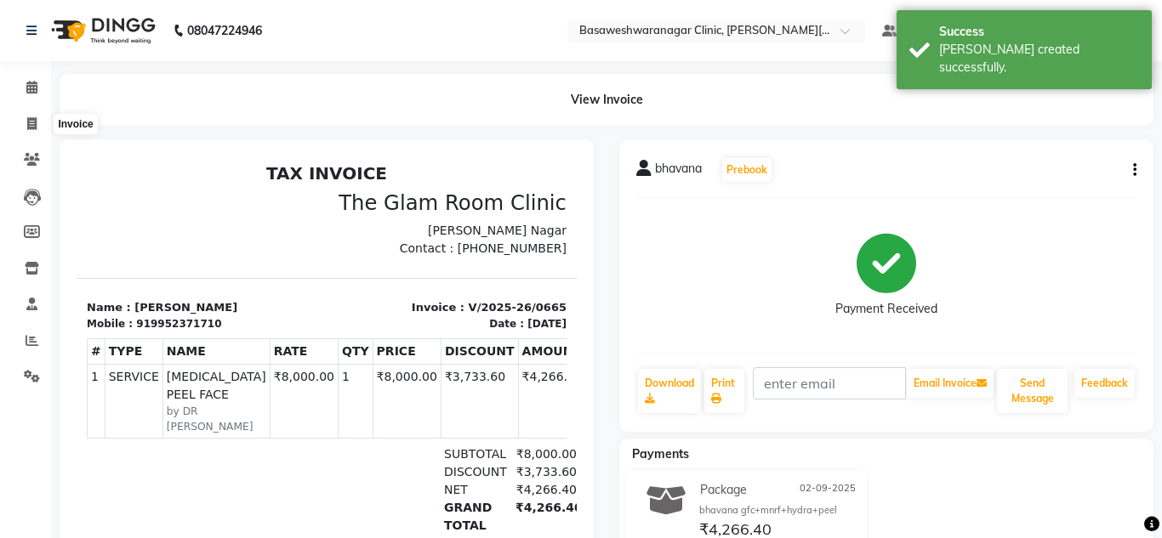
select select "7441"
select select "service"
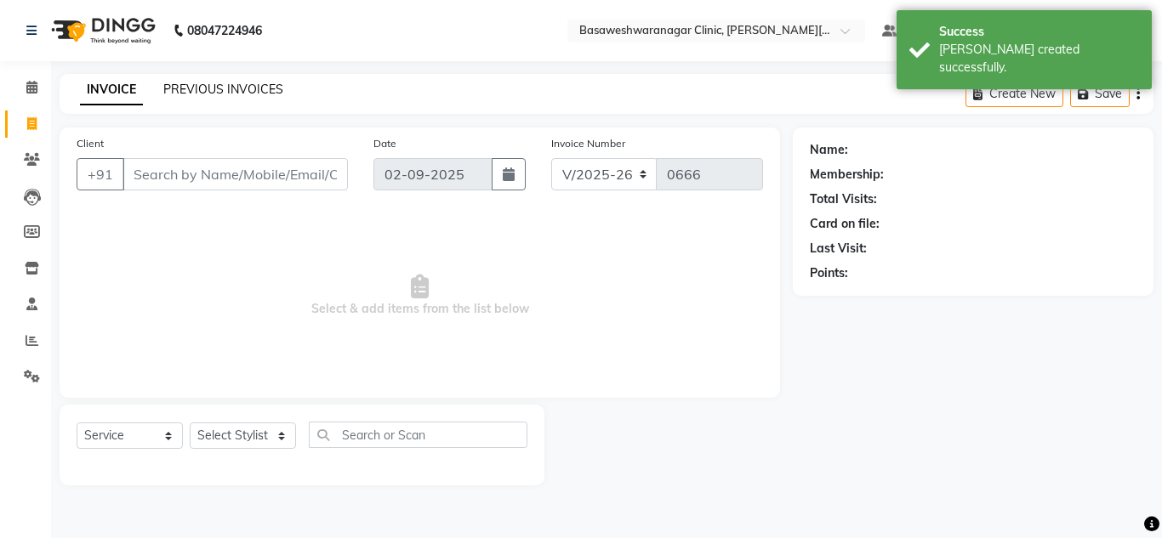
click at [183, 91] on link "PREVIOUS INVOICES" at bounding box center [223, 89] width 120 height 15
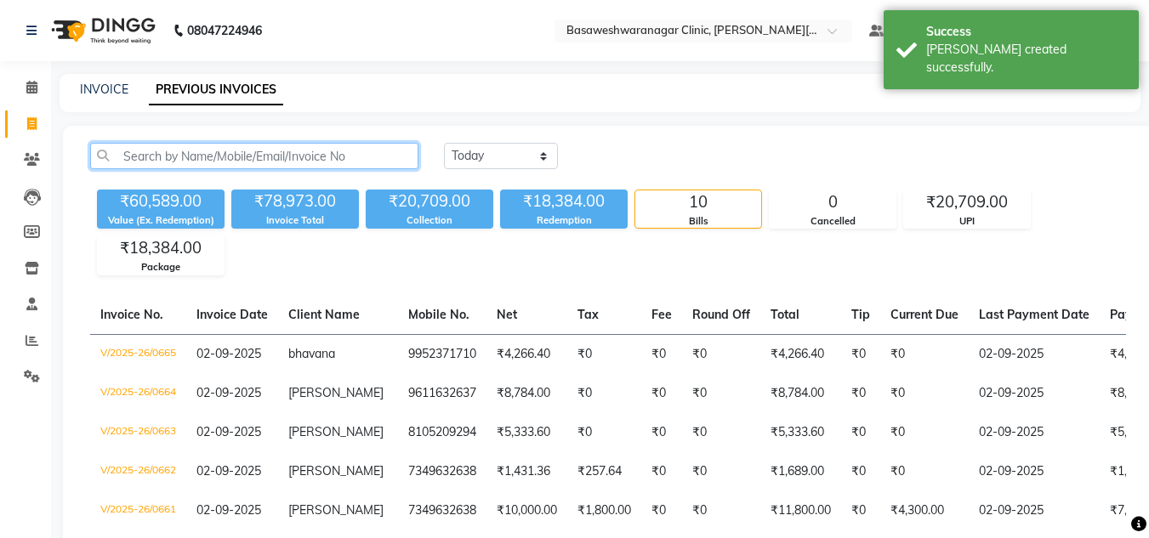
click at [179, 147] on input "text" at bounding box center [254, 156] width 328 height 26
paste input "9952371710"
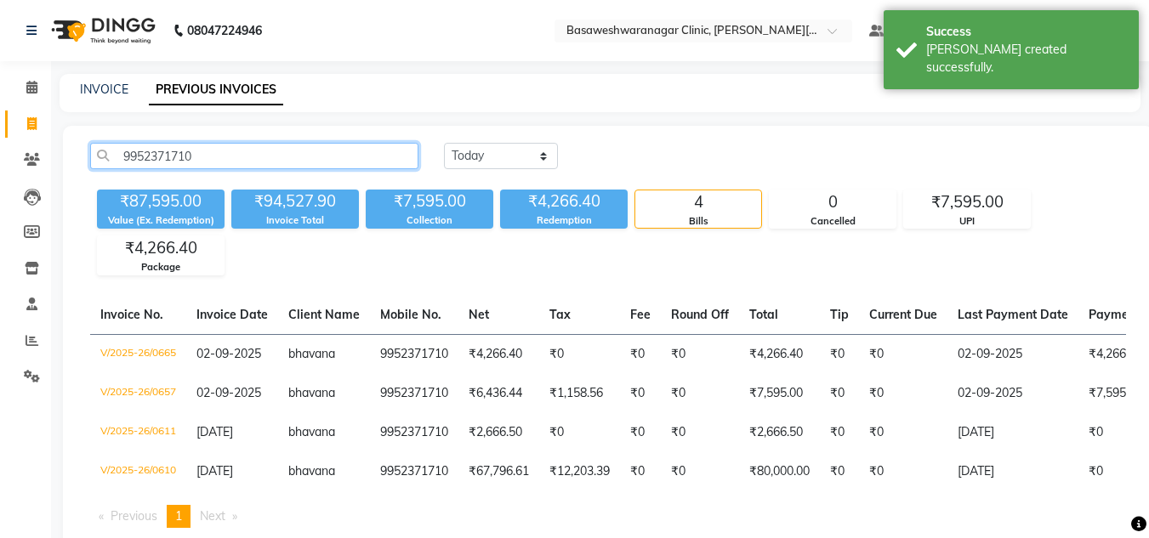
scroll to position [59, 0]
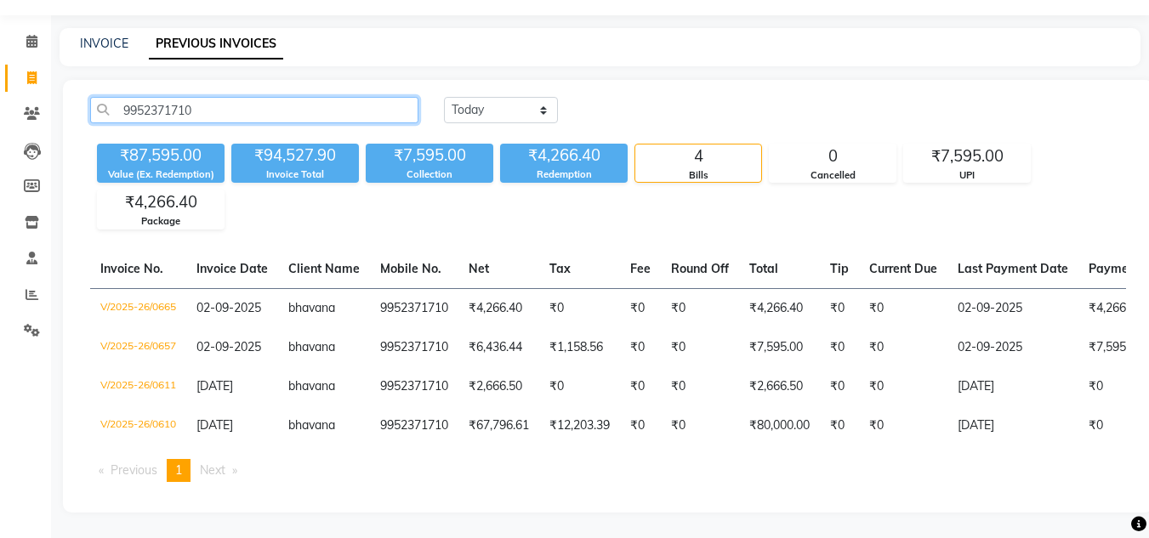
type input "9952371710"
click at [107, 36] on link "INVOICE" at bounding box center [104, 43] width 48 height 15
select select "service"
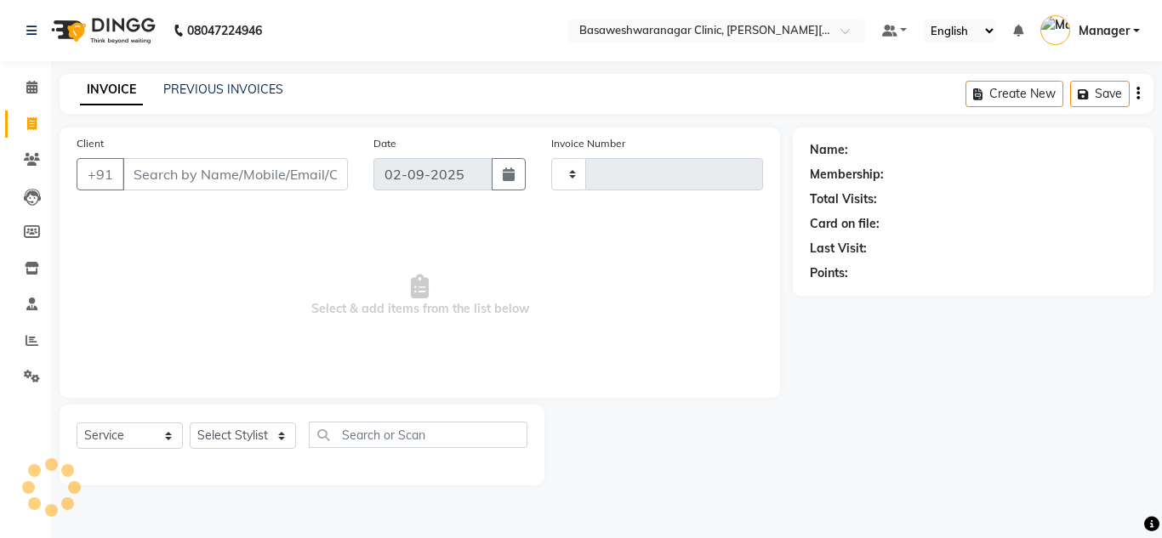
type input "0666"
select select "7441"
click at [158, 168] on input "Client" at bounding box center [235, 174] width 225 height 32
type input "9164335792"
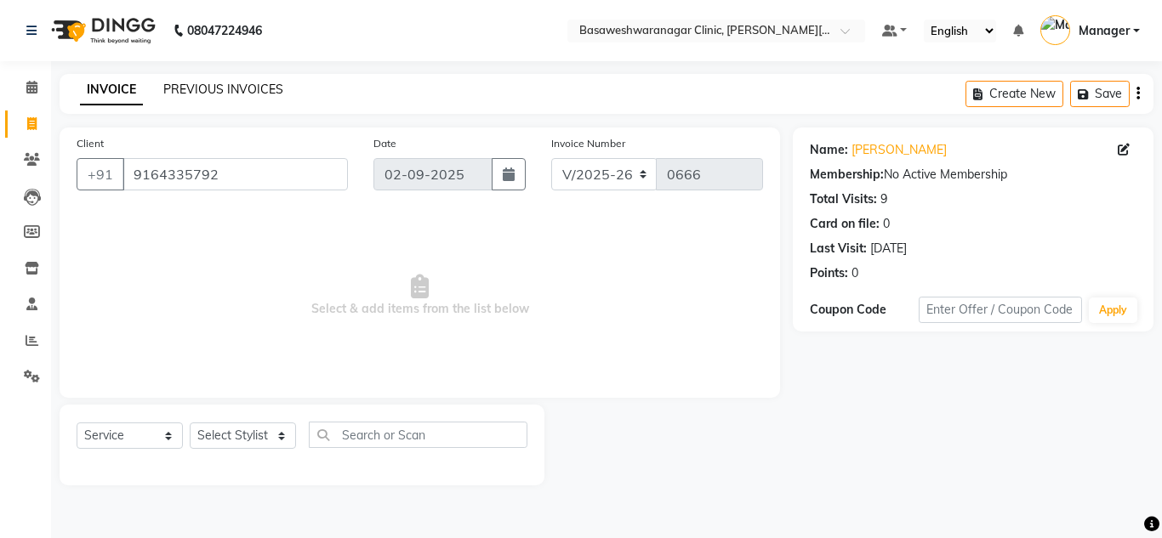
click at [215, 88] on link "PREVIOUS INVOICES" at bounding box center [223, 89] width 120 height 15
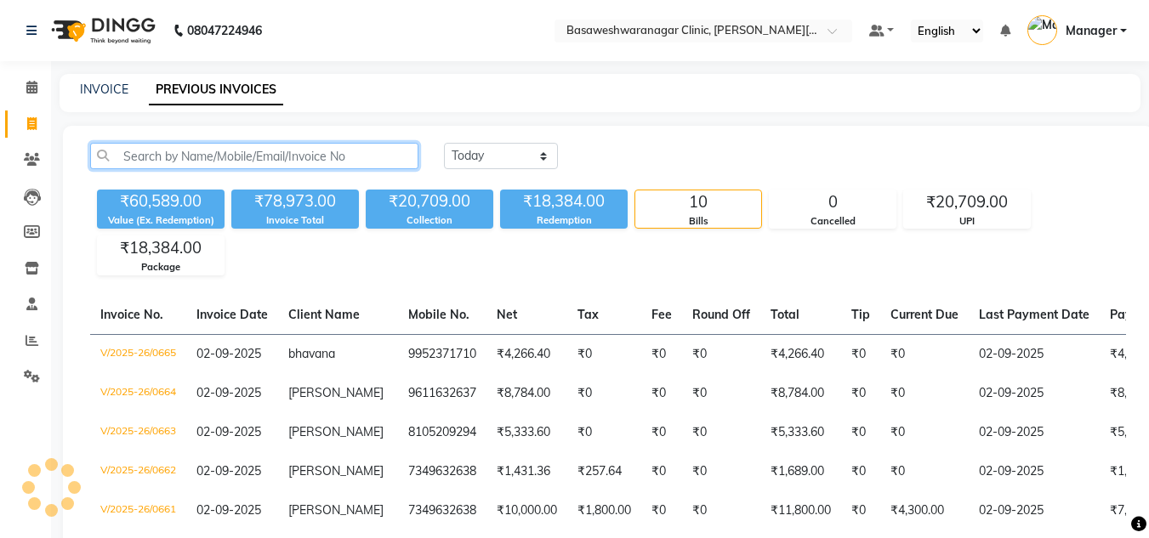
click at [180, 160] on input "text" at bounding box center [254, 156] width 328 height 26
paste input "9164335792"
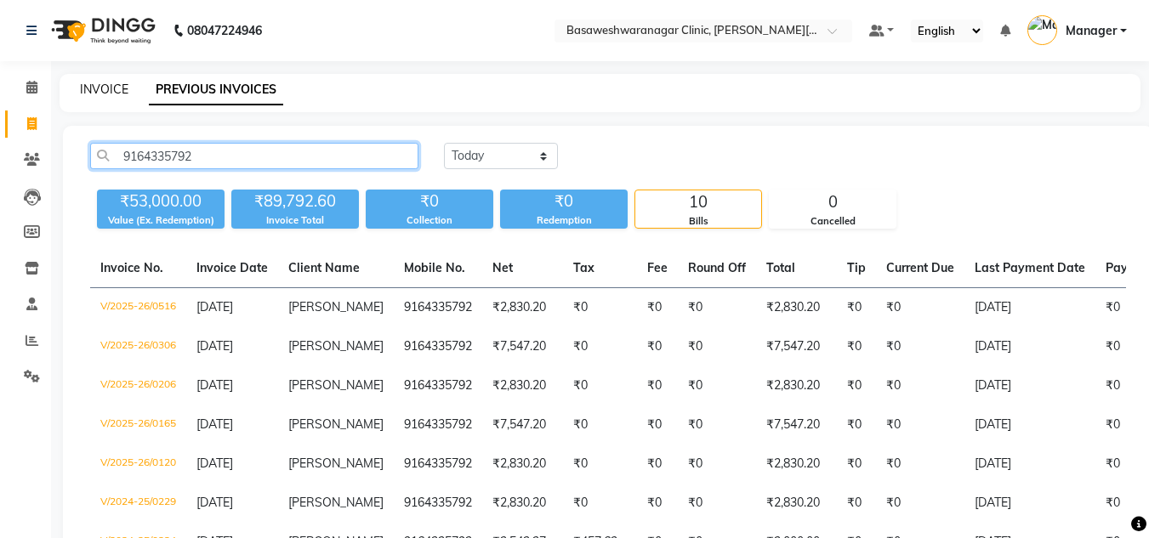
type input "9164335792"
click at [100, 91] on link "INVOICE" at bounding box center [104, 89] width 48 height 15
select select "service"
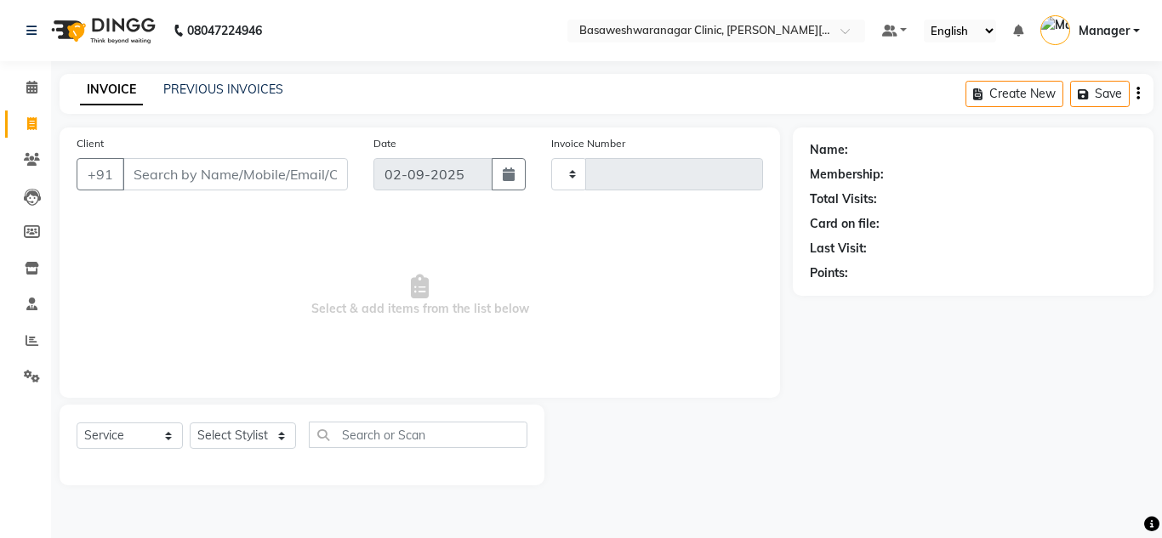
type input "0666"
select select "7441"
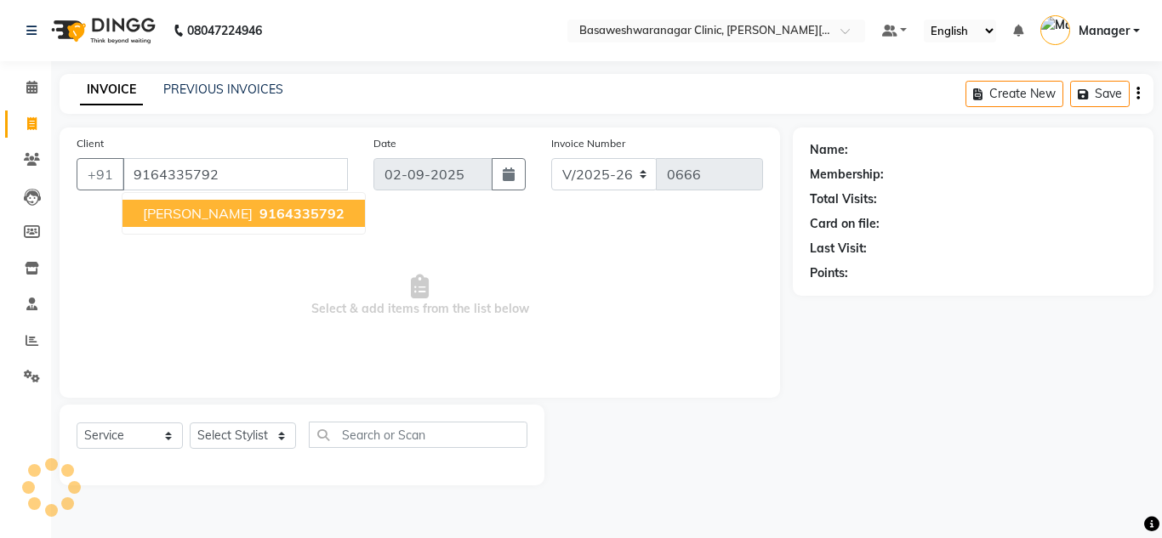
type input "9164335792"
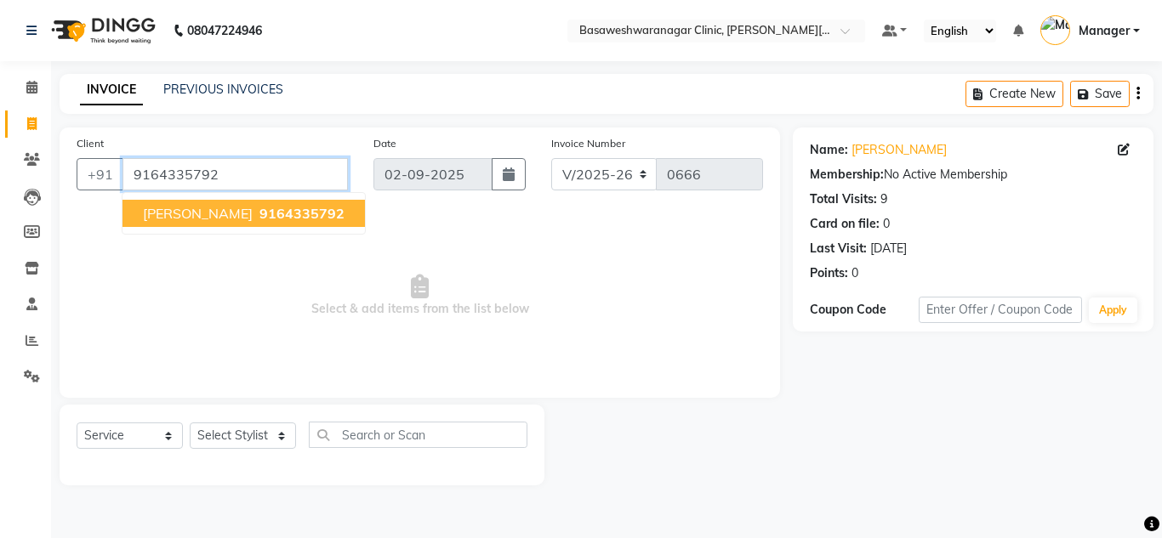
click at [197, 171] on input "9164335792" at bounding box center [235, 174] width 225 height 32
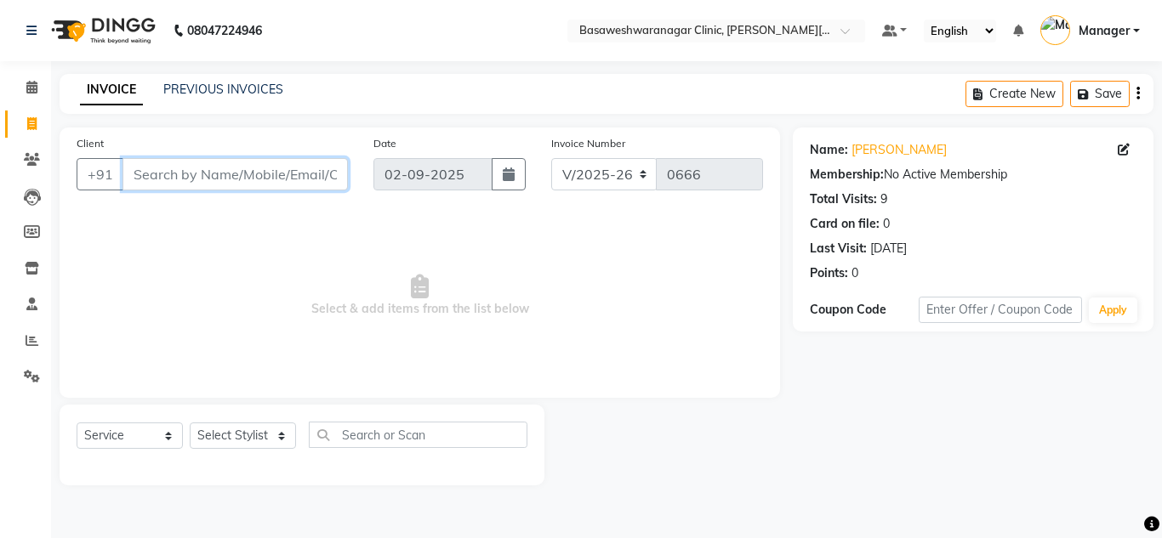
paste input "6362314667"
type input "6362314667"
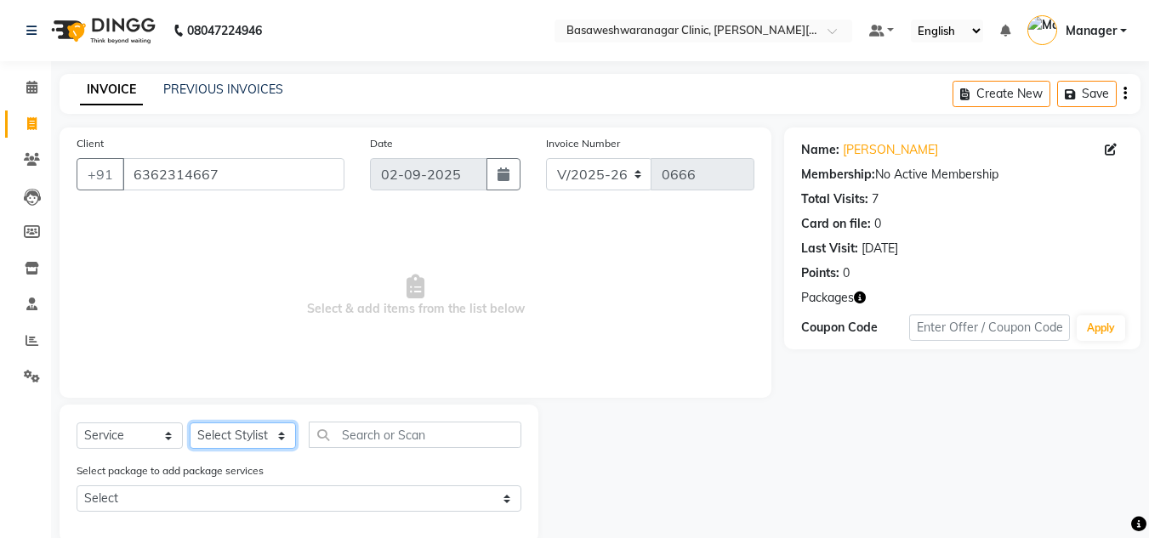
click at [248, 439] on select "Select Stylist [PERSON_NAME] [PERSON_NAME] Manager NAVYA [PERSON_NAME] shangnim…" at bounding box center [243, 436] width 106 height 26
select select "65316"
click at [190, 423] on select "Select Stylist [PERSON_NAME] [PERSON_NAME] Manager NAVYA [PERSON_NAME] shangnim…" at bounding box center [243, 436] width 106 height 26
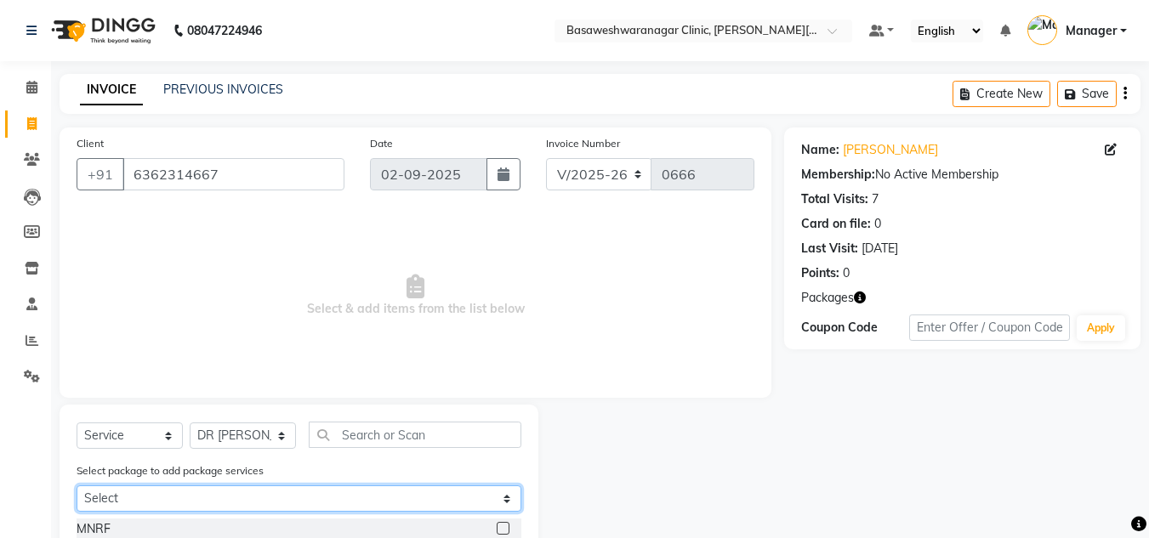
click at [281, 509] on select "Select HARSHITHA PEEL+LHR+HYDRA" at bounding box center [299, 499] width 445 height 26
select select "1: Object"
click at [77, 486] on select "Select HARSHITHA PEEL+LHR+HYDRA" at bounding box center [299, 499] width 445 height 26
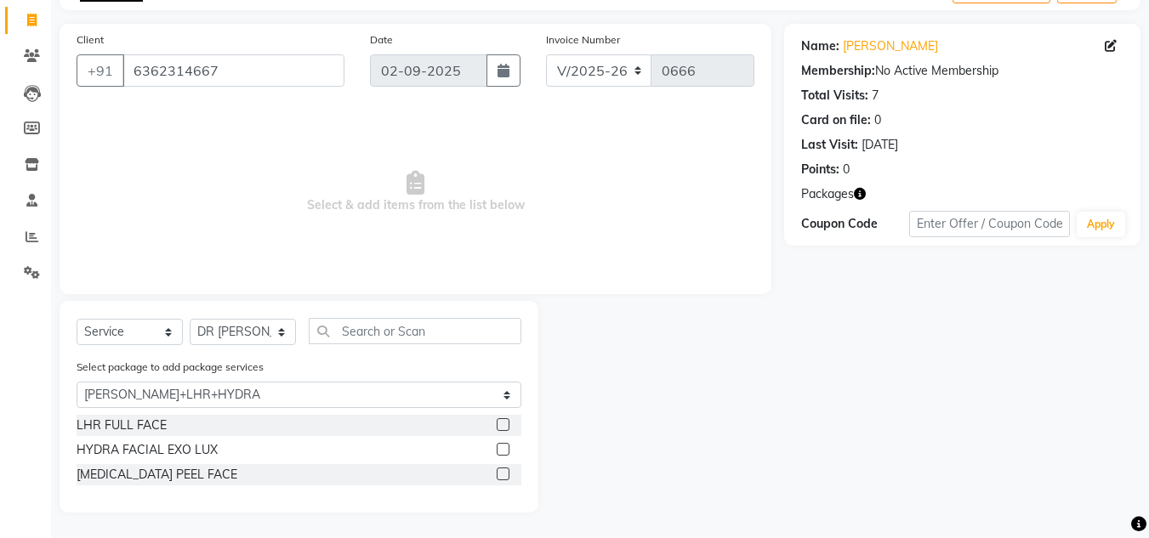
click at [504, 446] on label at bounding box center [503, 449] width 13 height 13
click at [504, 446] on input "checkbox" at bounding box center [502, 450] width 11 height 11
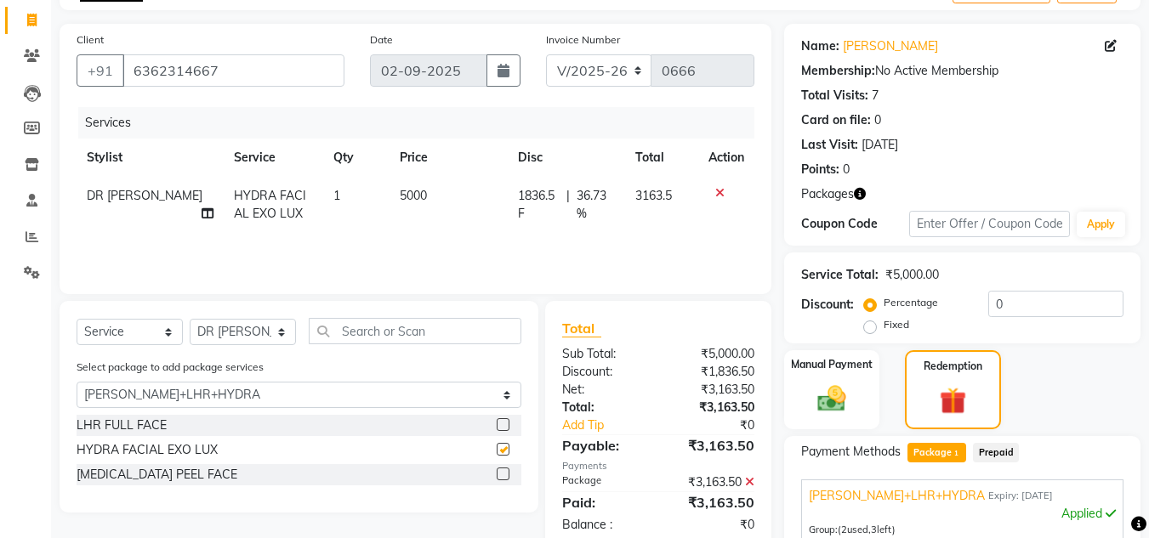
checkbox input "false"
click at [503, 474] on label at bounding box center [503, 474] width 13 height 13
click at [503, 474] on input "checkbox" at bounding box center [502, 475] width 11 height 11
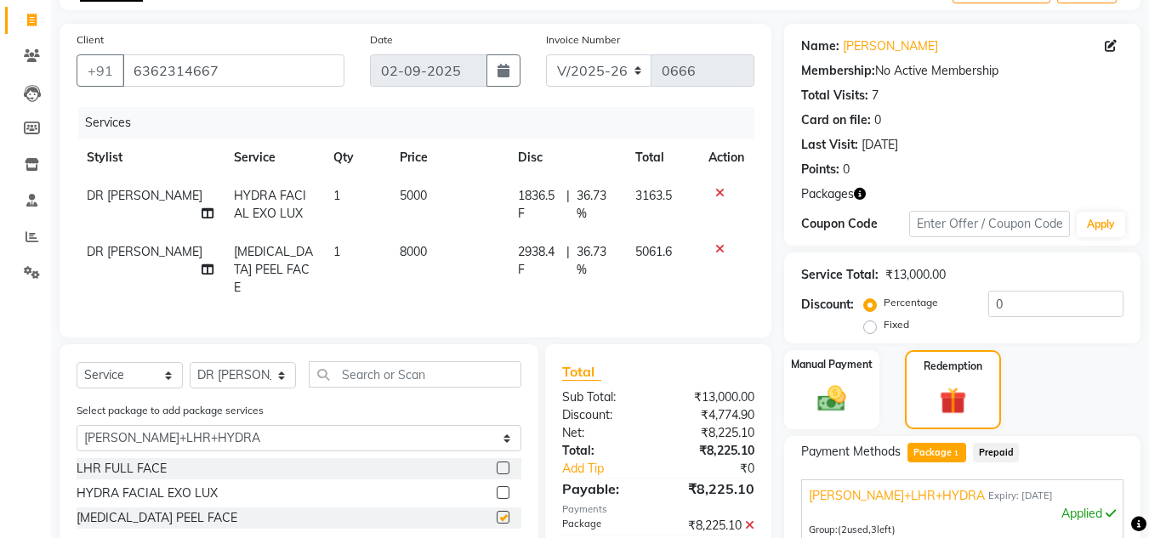
checkbox input "false"
click at [720, 194] on icon at bounding box center [719, 193] width 9 height 12
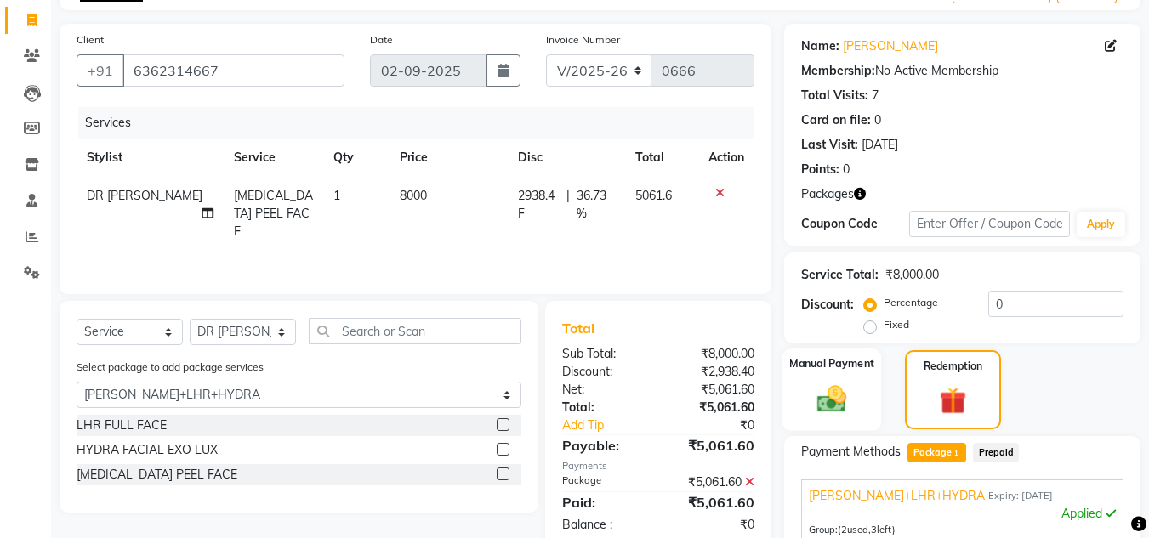
scroll to position [361, 0]
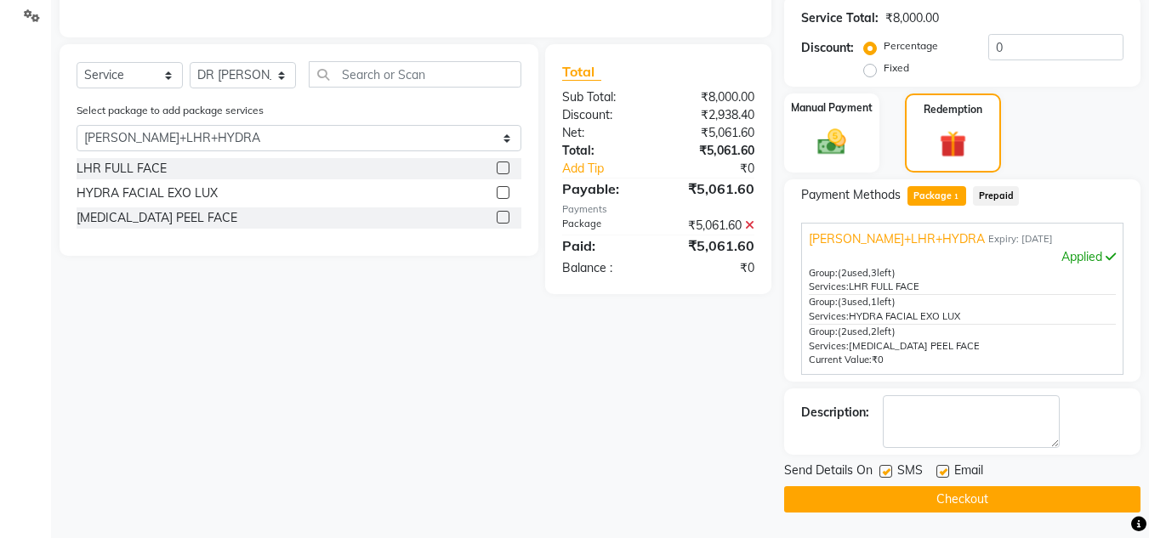
click at [918, 502] on button "Checkout" at bounding box center [962, 500] width 356 height 26
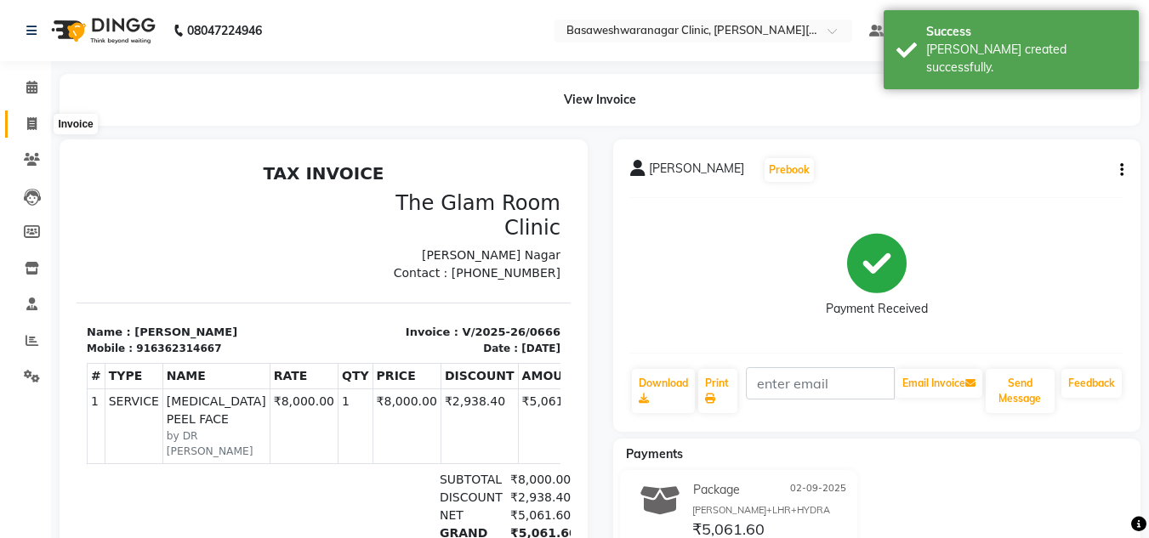
click at [36, 121] on icon at bounding box center [31, 123] width 9 height 13
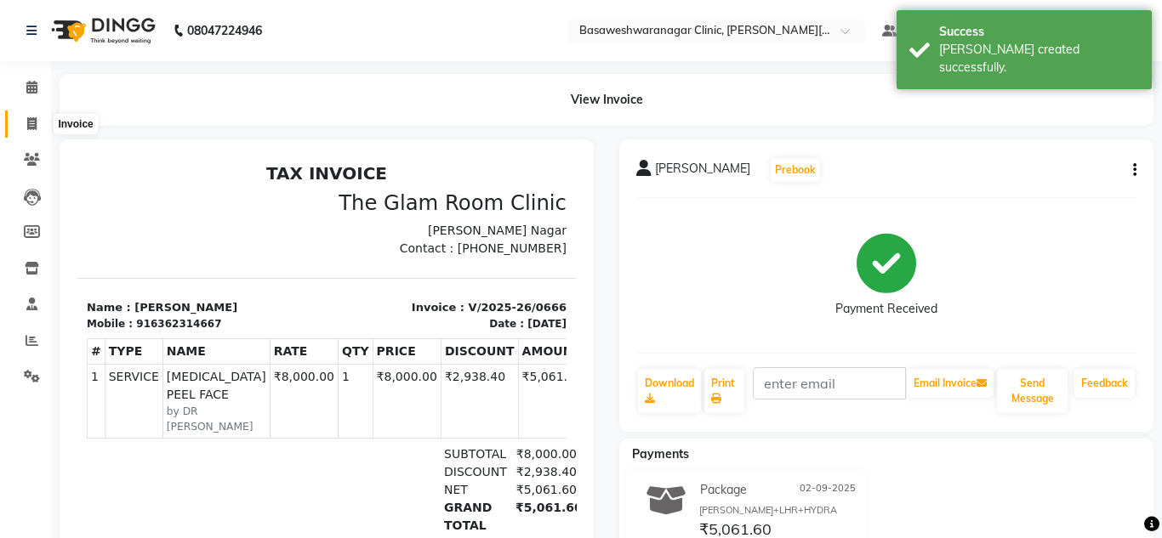
select select "service"
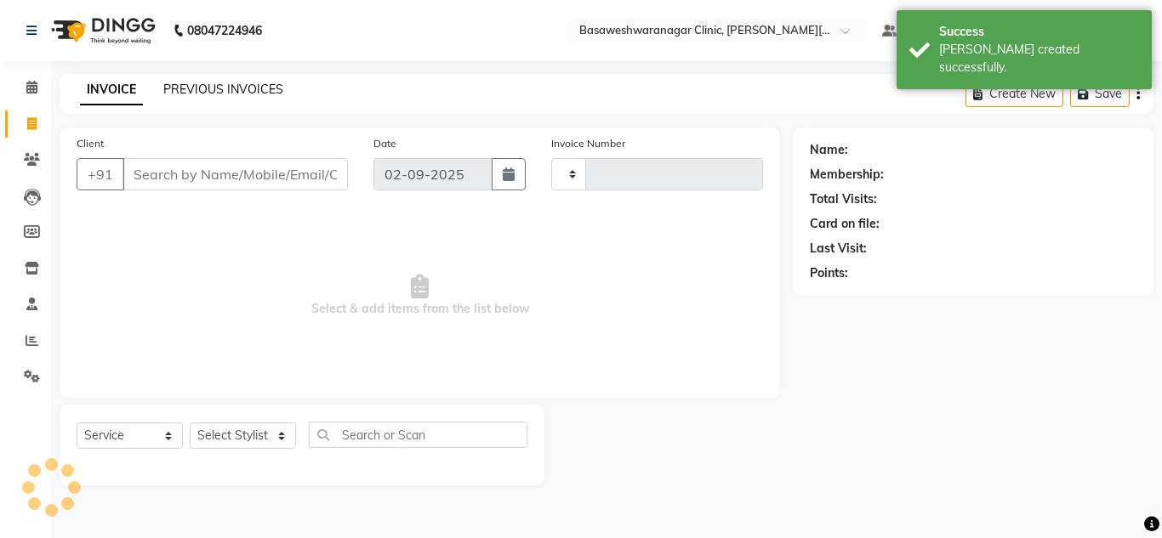
type input "0667"
select select "7441"
click at [236, 93] on link "PREVIOUS INVOICES" at bounding box center [223, 89] width 120 height 15
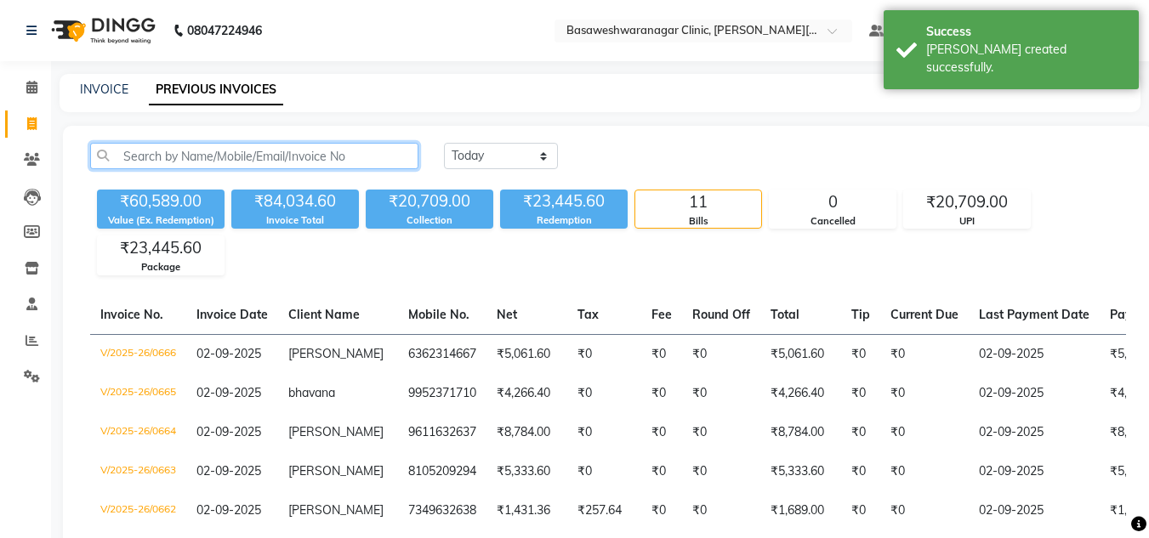
click at [208, 155] on input "text" at bounding box center [254, 156] width 328 height 26
paste input "6362314667"
type input "6362314667"
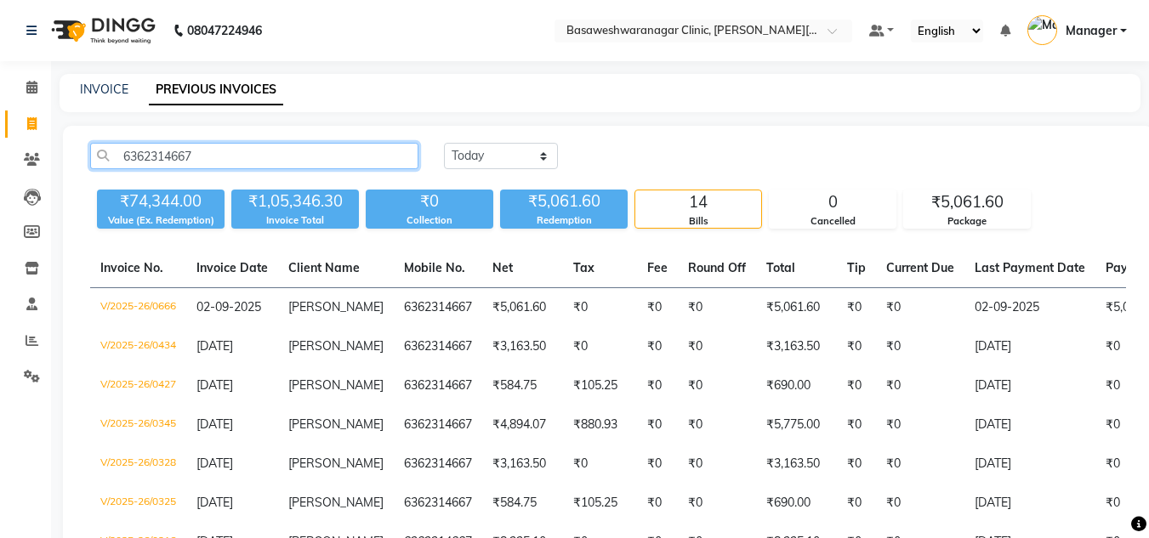
click at [143, 151] on input "6362314667" at bounding box center [254, 156] width 328 height 26
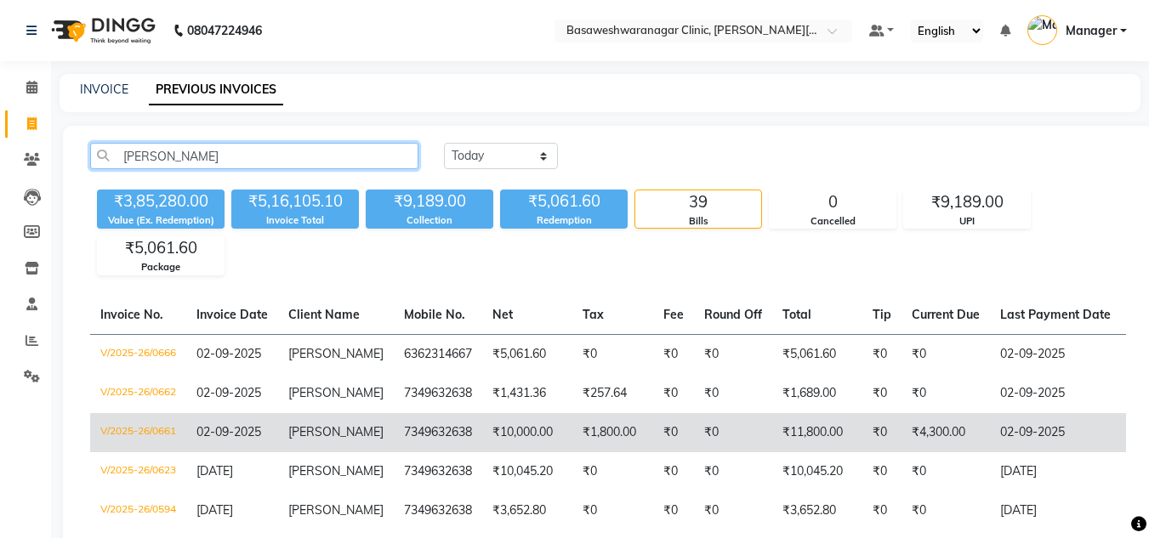
type input "[PERSON_NAME]"
click at [399, 417] on td "7349632638" at bounding box center [438, 432] width 88 height 39
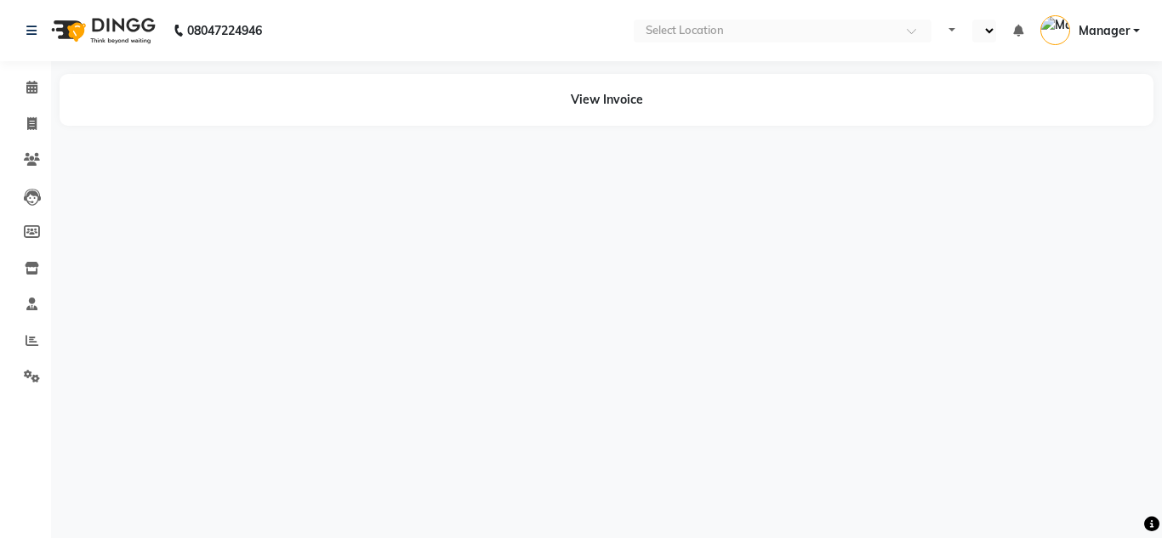
select select "en"
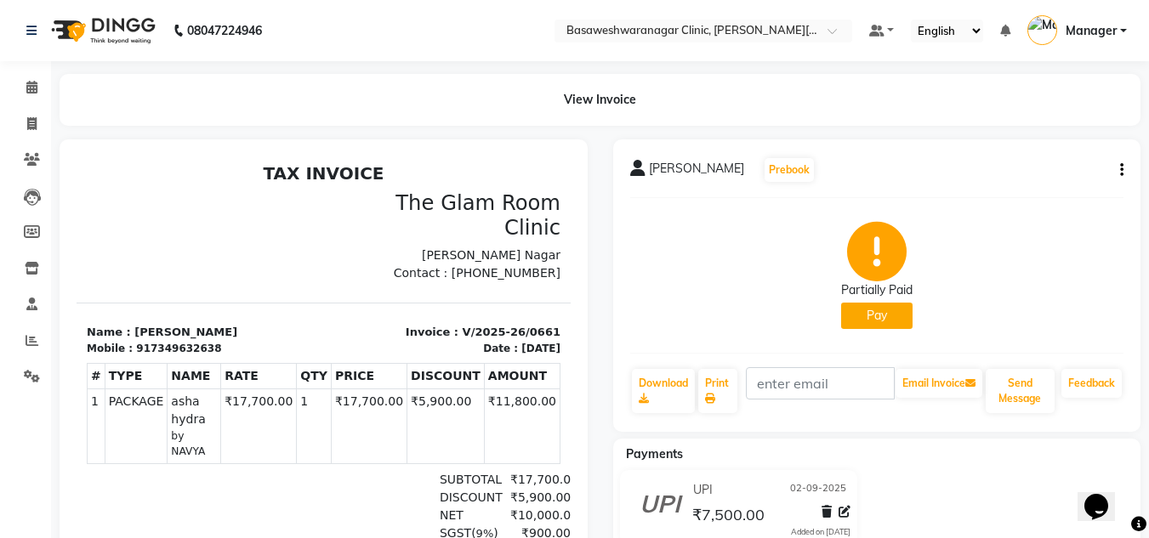
click at [185, 341] on div "917349632638" at bounding box center [178, 348] width 85 height 15
copy div "917349632638"
click at [35, 126] on icon at bounding box center [31, 123] width 9 height 13
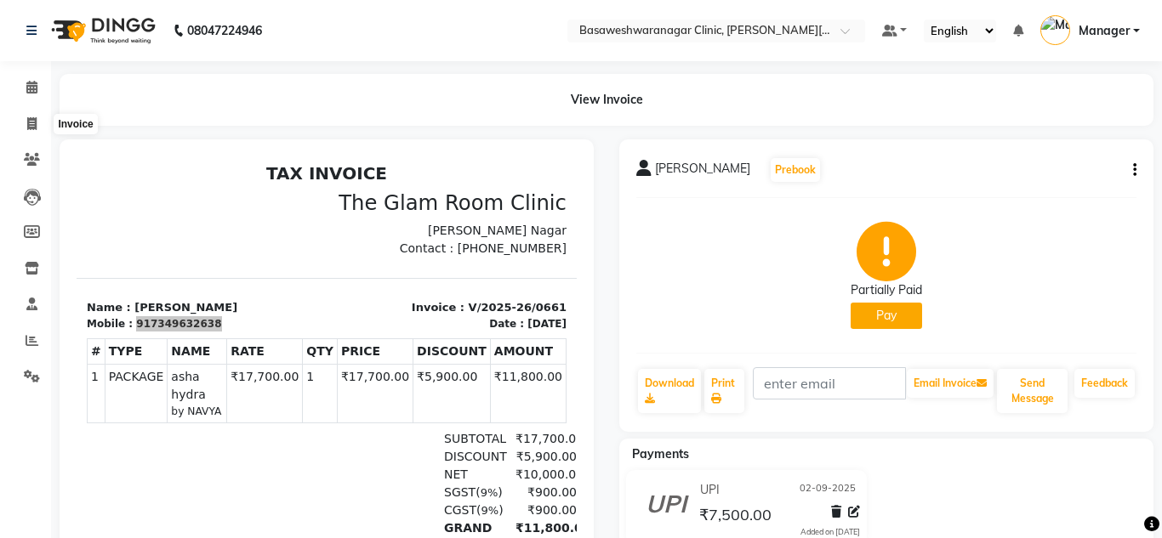
select select "7441"
select select "service"
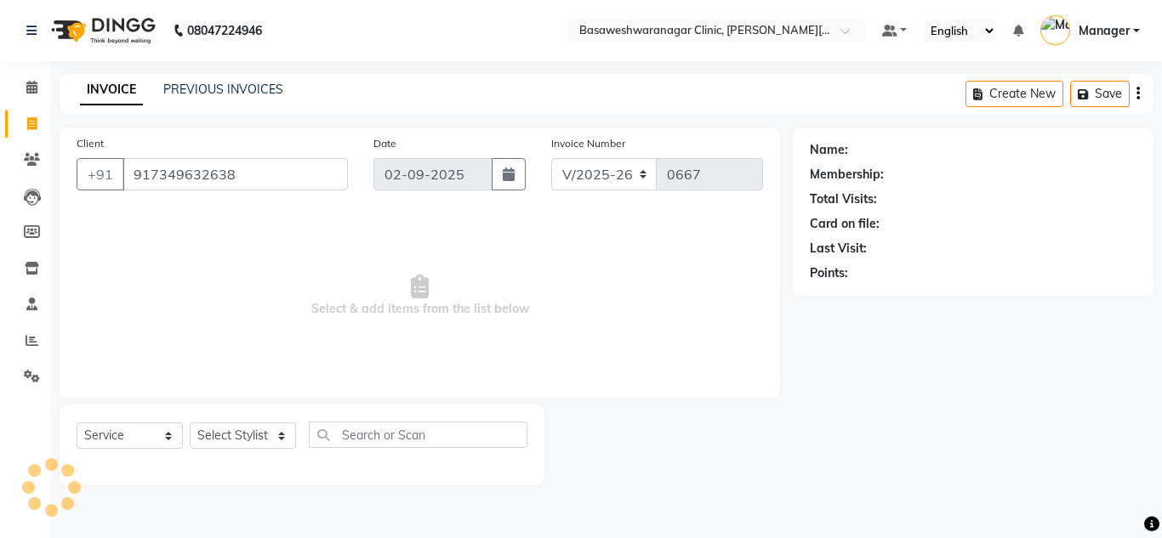
type input "917349632638"
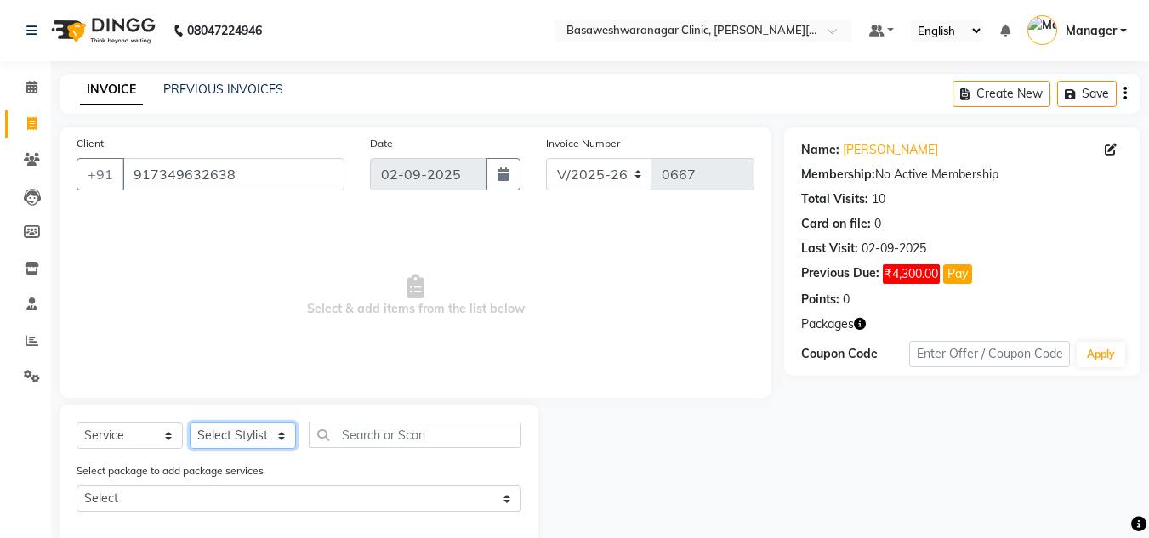
click at [242, 440] on select "Select Stylist [PERSON_NAME] [PERSON_NAME] Manager NAVYA [PERSON_NAME] shangnim…" at bounding box center [243, 436] width 106 height 26
select select "65316"
click at [190, 423] on select "Select Stylist [PERSON_NAME] [PERSON_NAME] Manager NAVYA [PERSON_NAME] shangnim…" at bounding box center [243, 436] width 106 height 26
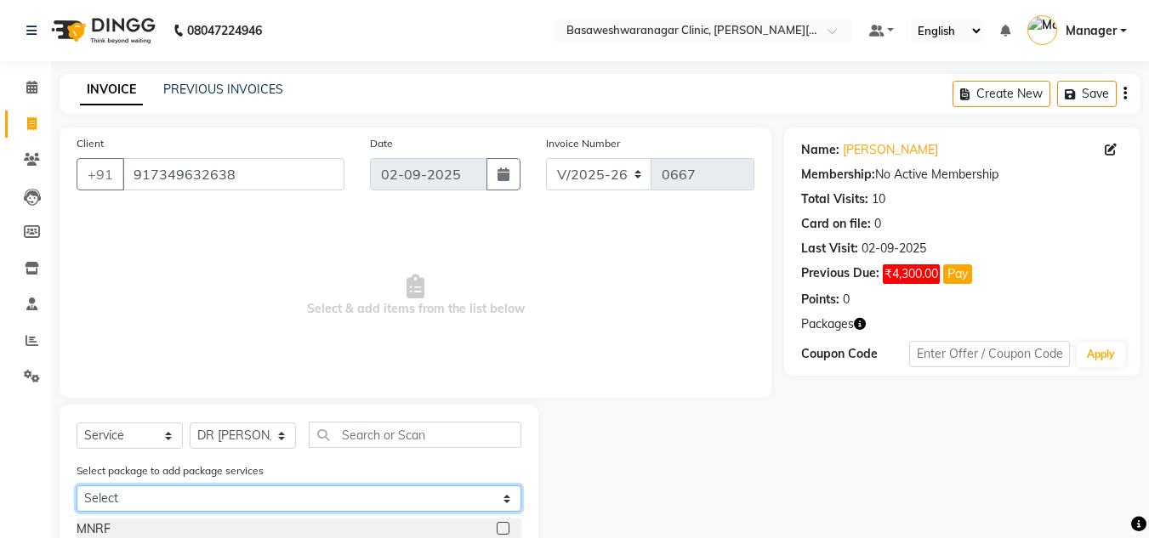
click at [210, 500] on select "Select asha hydra [PERSON_NAME]+peel+gfc+body peel" at bounding box center [299, 499] width 445 height 26
select select "2: Object"
click at [77, 486] on select "Select asha hydra [PERSON_NAME]+peel+gfc+body peel" at bounding box center [299, 499] width 445 height 26
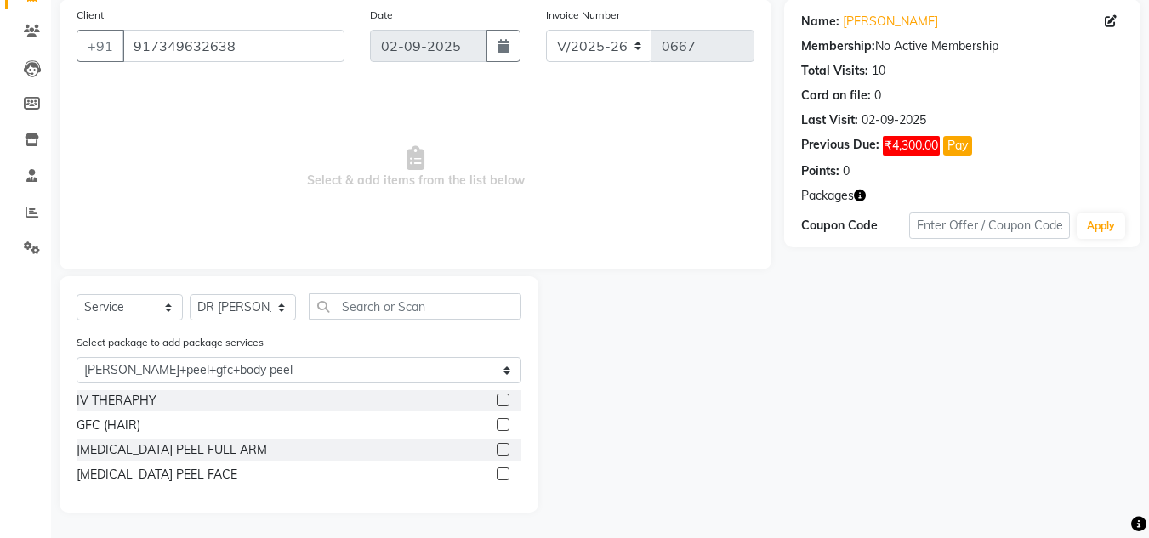
click at [502, 398] on label at bounding box center [503, 400] width 13 height 13
click at [502, 398] on input "checkbox" at bounding box center [502, 401] width 11 height 11
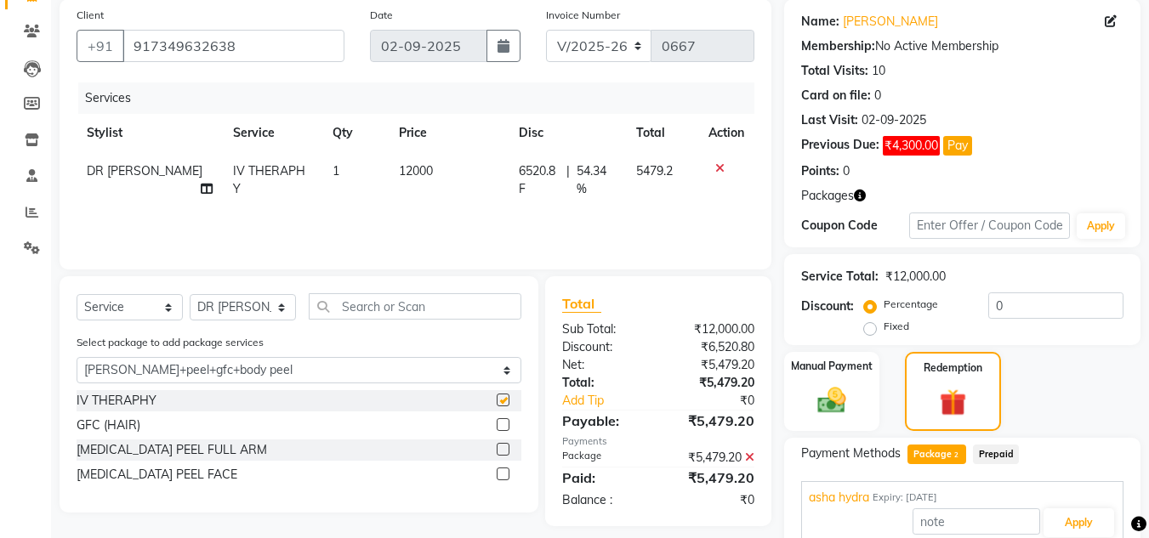
checkbox input "false"
click at [507, 472] on label at bounding box center [503, 474] width 13 height 13
click at [507, 472] on input "checkbox" at bounding box center [502, 475] width 11 height 11
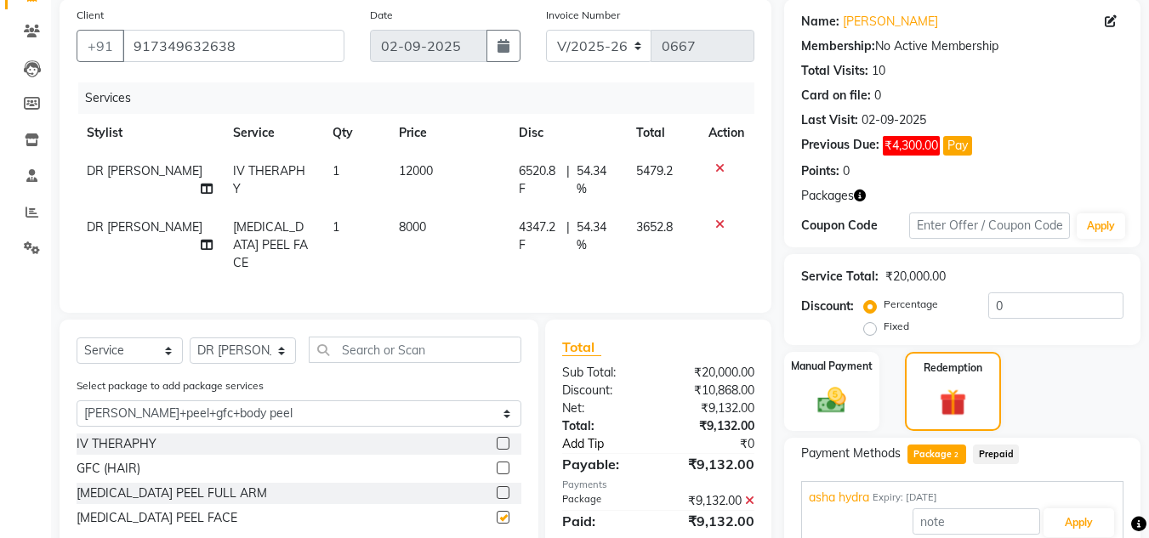
checkbox input "false"
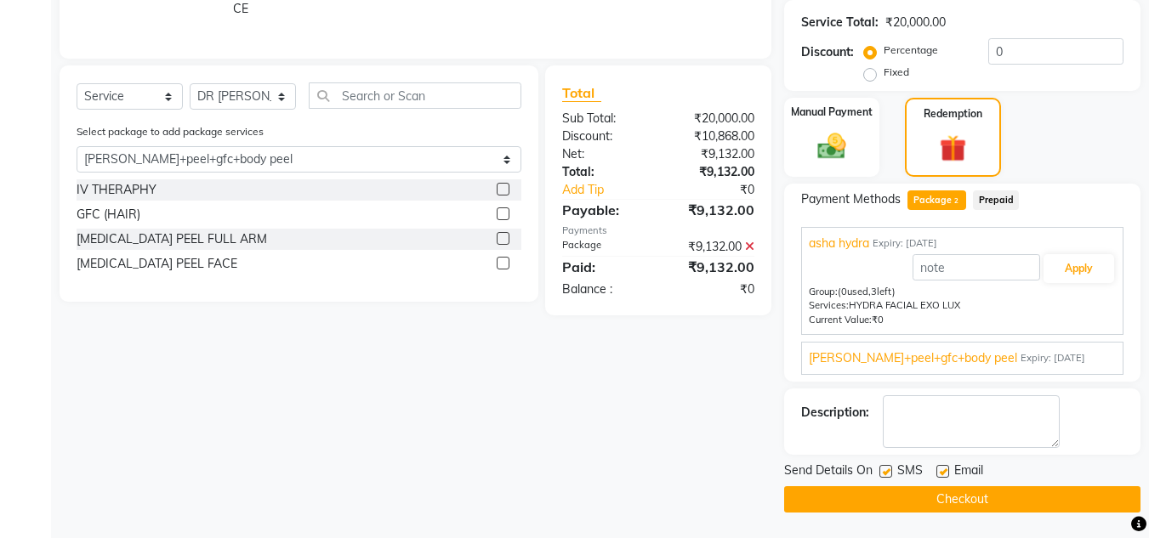
click at [849, 496] on button "Checkout" at bounding box center [962, 500] width 356 height 26
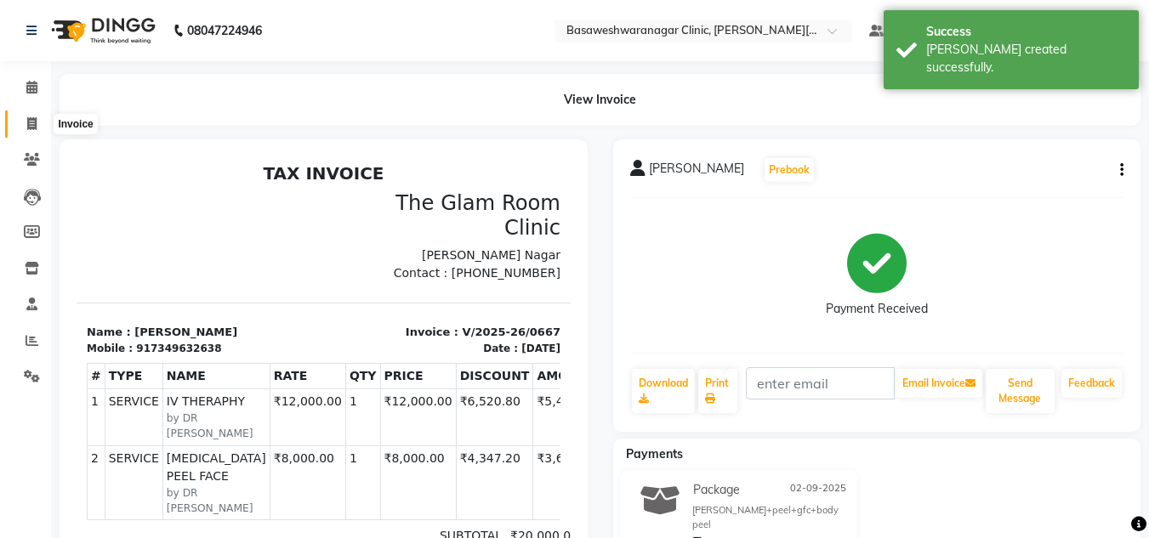
click at [36, 122] on icon at bounding box center [31, 123] width 9 height 13
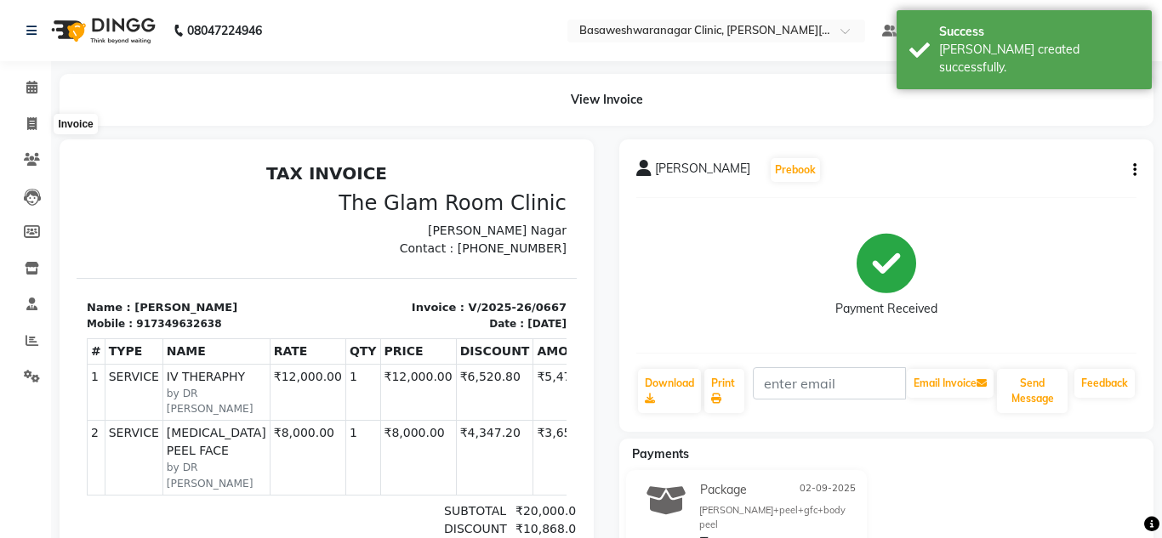
select select "7441"
select select "service"
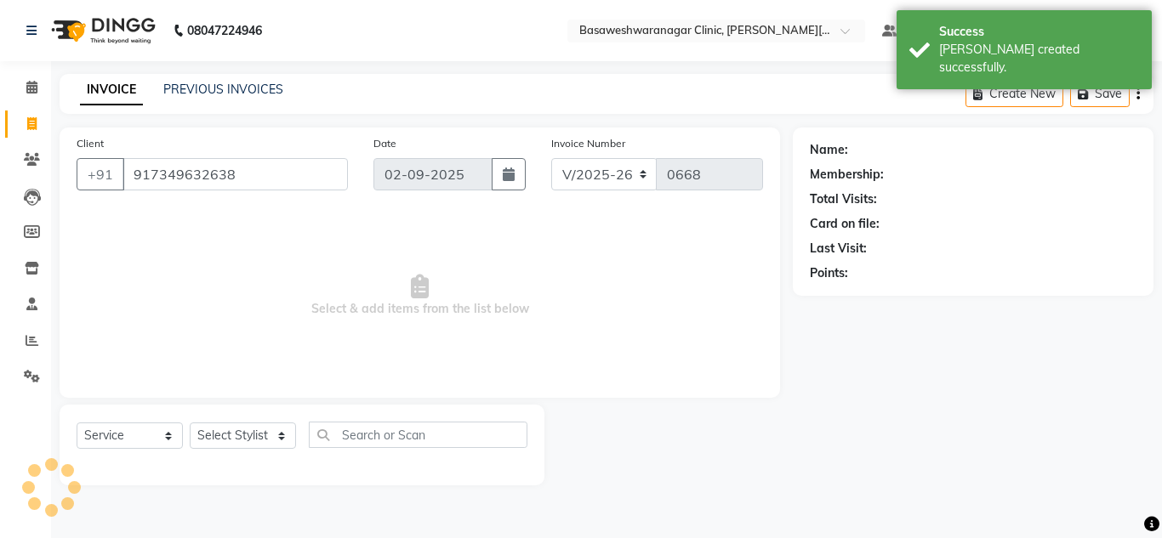
type input "917349632638"
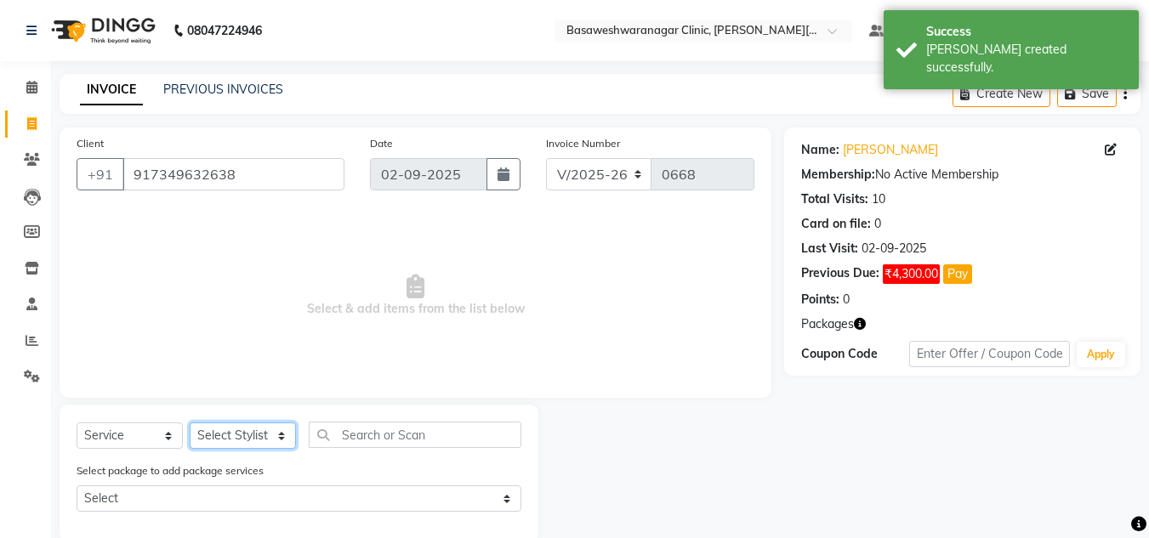
click at [236, 434] on select "Select Stylist [PERSON_NAME] [PERSON_NAME] Manager NAVYA [PERSON_NAME] shangnim…" at bounding box center [243, 436] width 106 height 26
select select "65321"
click at [190, 423] on select "Select Stylist [PERSON_NAME] [PERSON_NAME] Manager NAVYA [PERSON_NAME] shangnim…" at bounding box center [243, 436] width 106 height 26
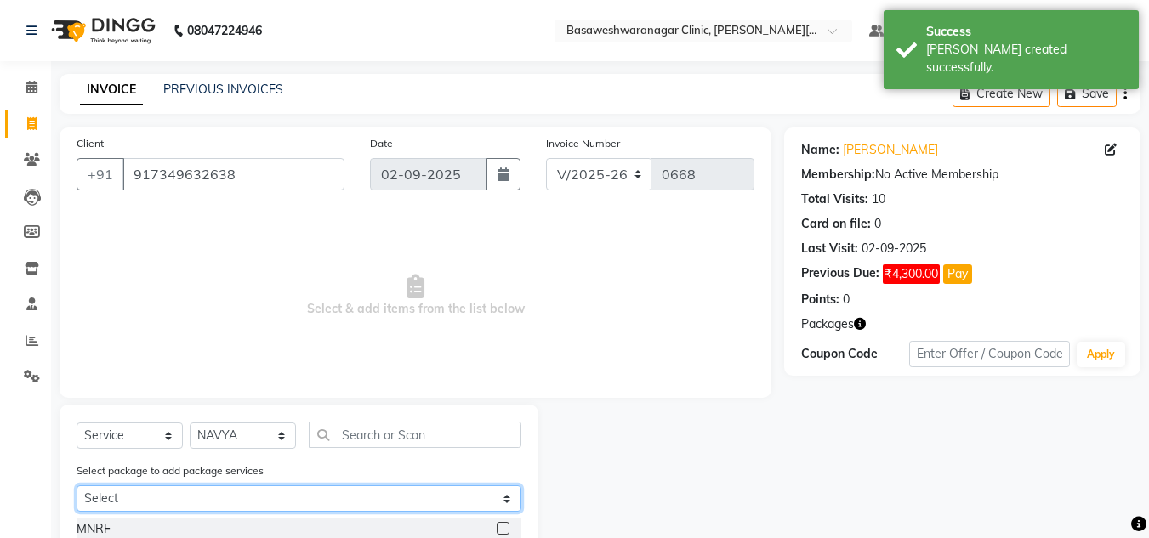
click at [243, 498] on select "Select asha hydra [PERSON_NAME]+peel+gfc+body peel" at bounding box center [299, 499] width 445 height 26
select select "1: Object"
click at [77, 486] on select "Select asha hydra [PERSON_NAME]+peel+gfc+body peel" at bounding box center [299, 499] width 445 height 26
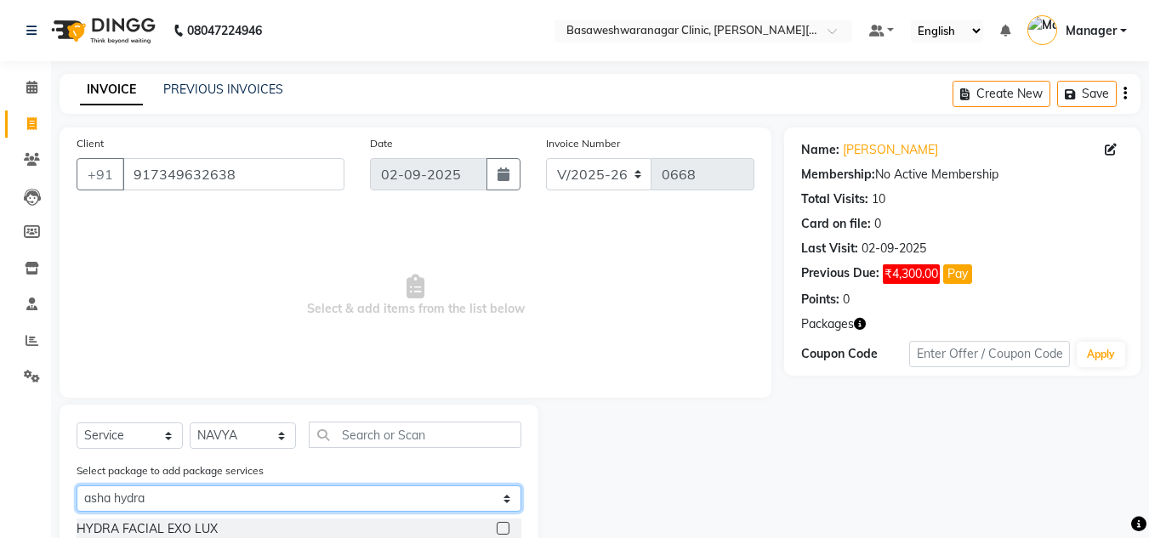
scroll to position [54, 0]
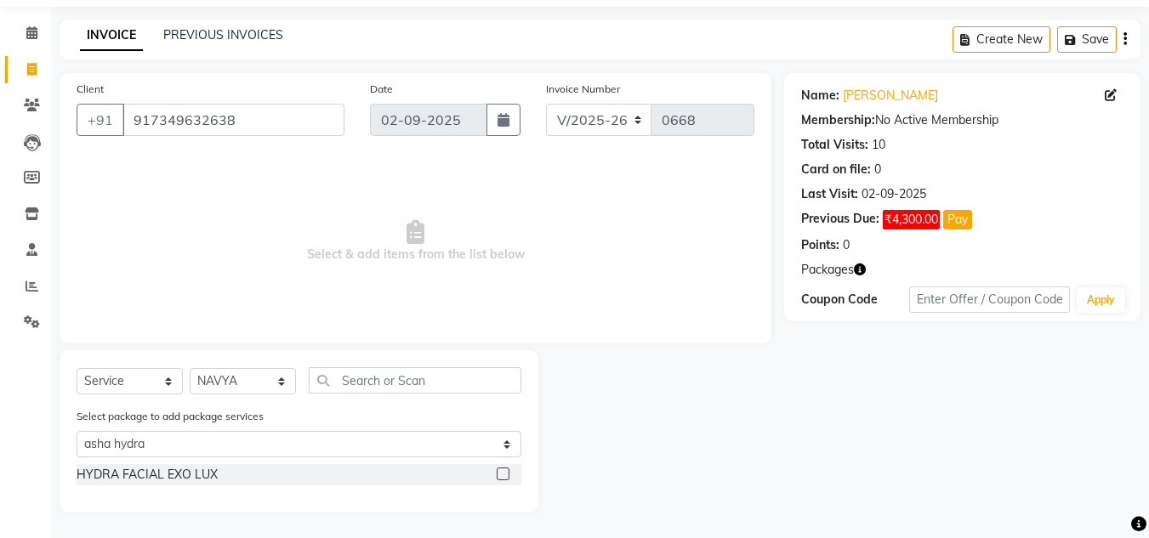
click at [501, 476] on label at bounding box center [503, 474] width 13 height 13
click at [501, 476] on input "checkbox" at bounding box center [502, 475] width 11 height 11
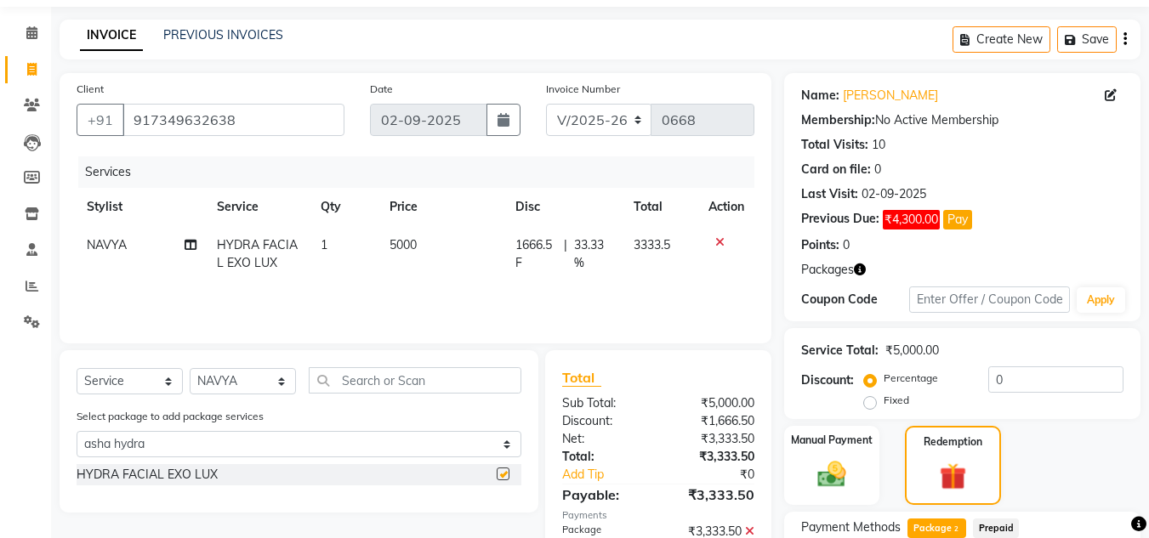
checkbox input "false"
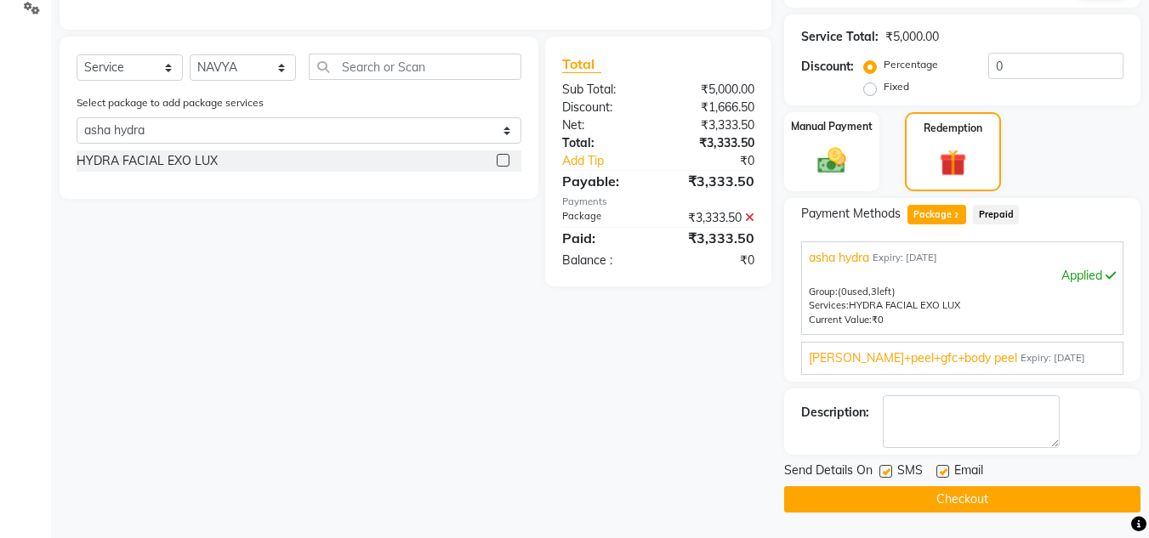
click at [916, 496] on button "Checkout" at bounding box center [962, 500] width 356 height 26
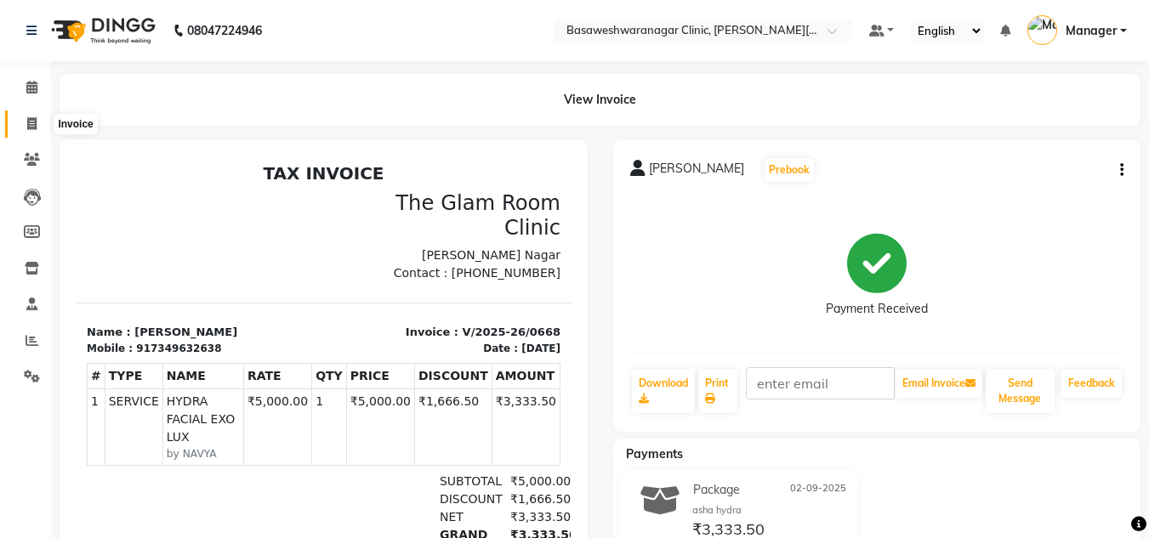
click at [31, 122] on icon at bounding box center [31, 123] width 9 height 13
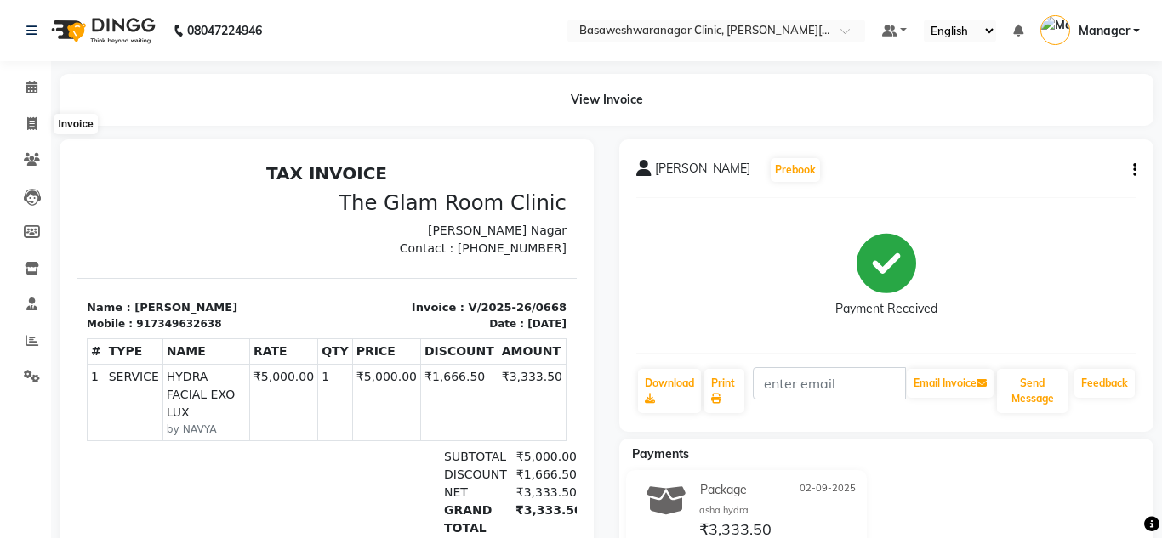
select select "7441"
select select "service"
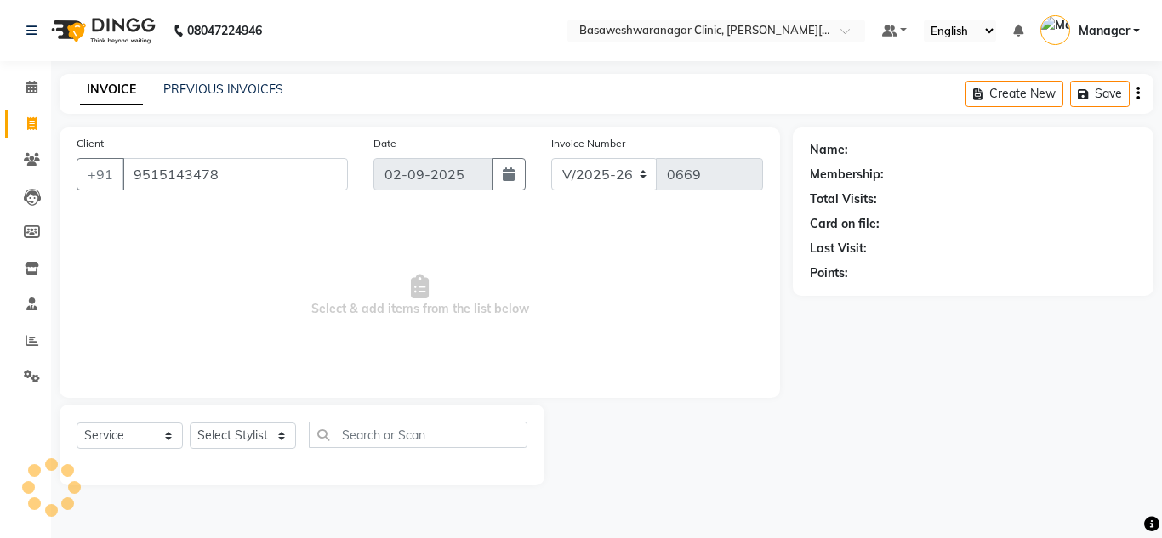
type input "9515143478"
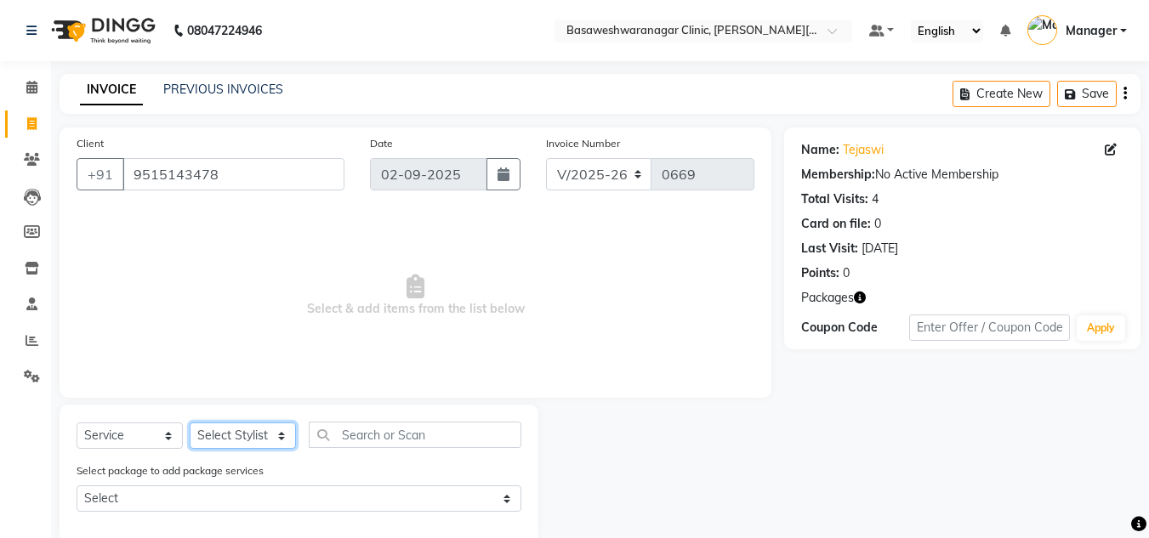
click at [236, 431] on select "Select Stylist [PERSON_NAME] [PERSON_NAME] Manager NAVYA [PERSON_NAME] shangnim…" at bounding box center [243, 436] width 106 height 26
select select "65321"
click at [190, 423] on select "Select Stylist [PERSON_NAME] [PERSON_NAME] Manager NAVYA [PERSON_NAME] shangnim…" at bounding box center [243, 436] width 106 height 26
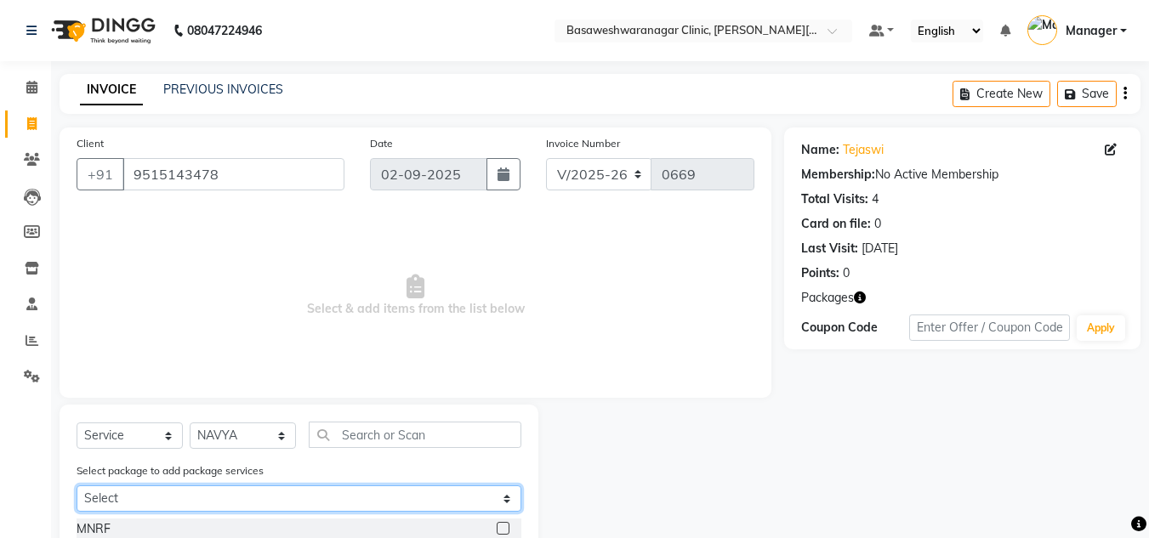
click at [248, 503] on select "Select [PERSON_NAME]+hydra" at bounding box center [299, 499] width 445 height 26
select select "1: Object"
click at [77, 486] on select "Select [PERSON_NAME]+hydra" at bounding box center [299, 499] width 445 height 26
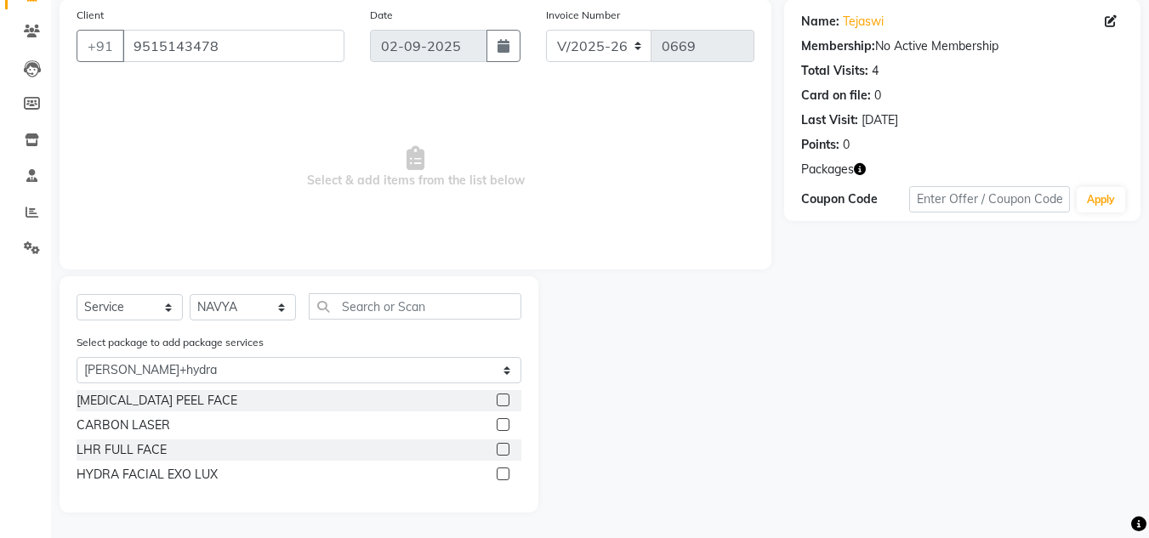
click at [503, 453] on label at bounding box center [503, 449] width 13 height 13
click at [503, 453] on input "checkbox" at bounding box center [502, 450] width 11 height 11
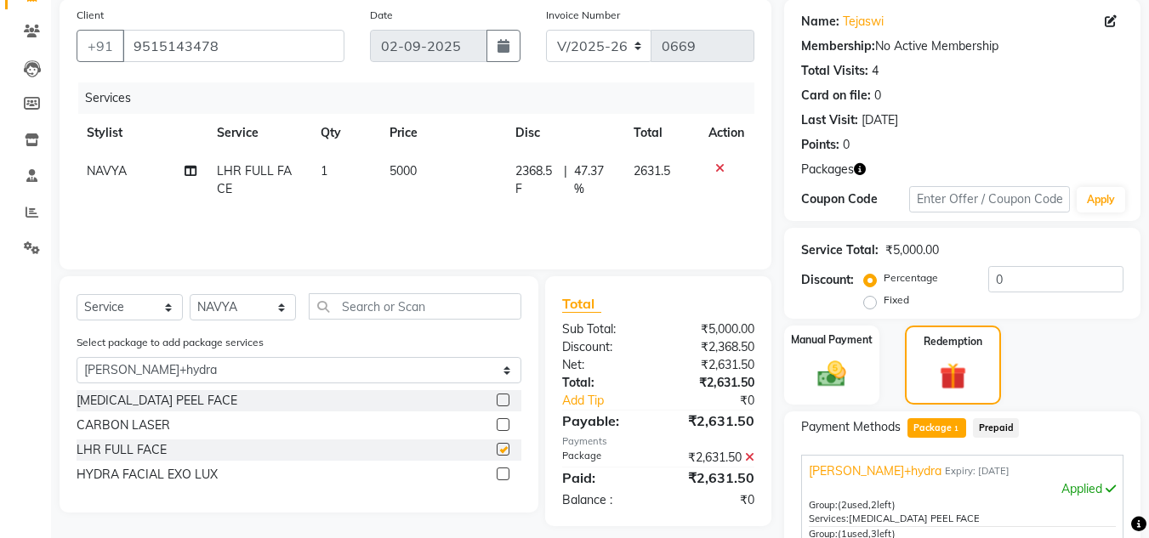
checkbox input "false"
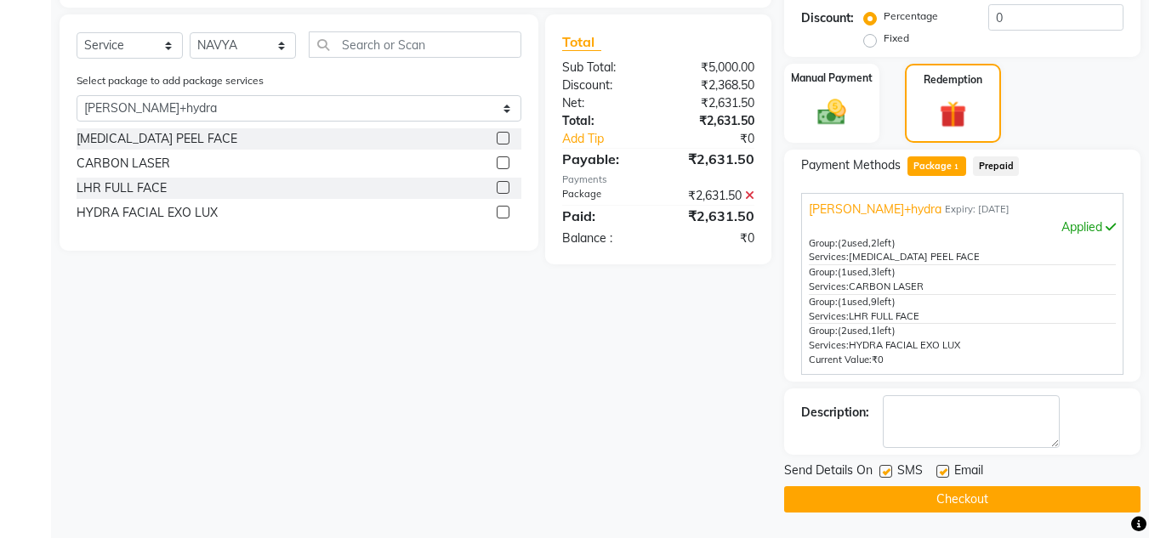
click at [886, 510] on button "Checkout" at bounding box center [962, 500] width 356 height 26
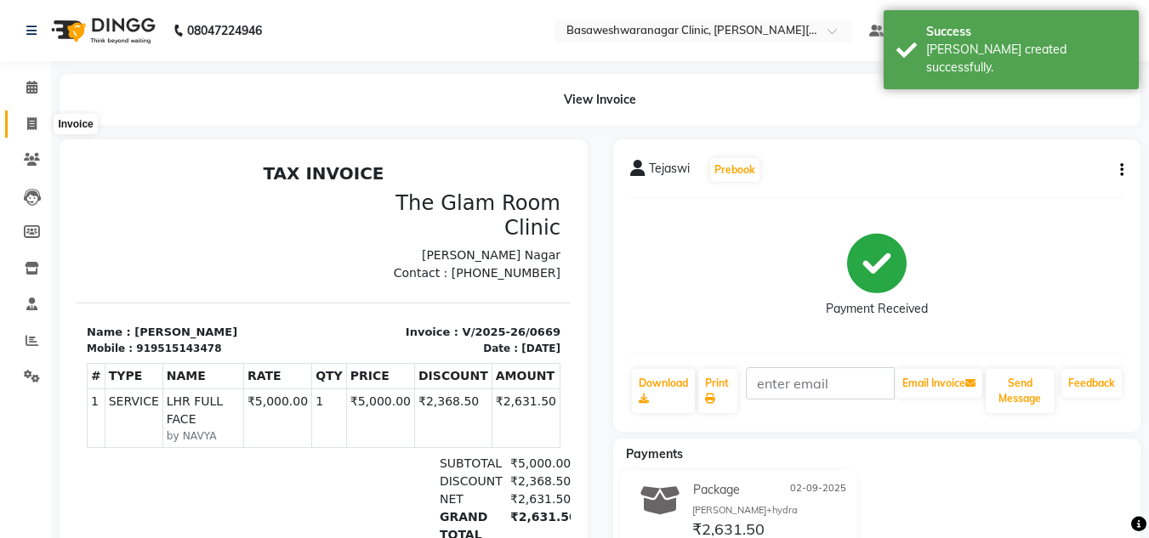
click at [33, 123] on icon at bounding box center [31, 123] width 9 height 13
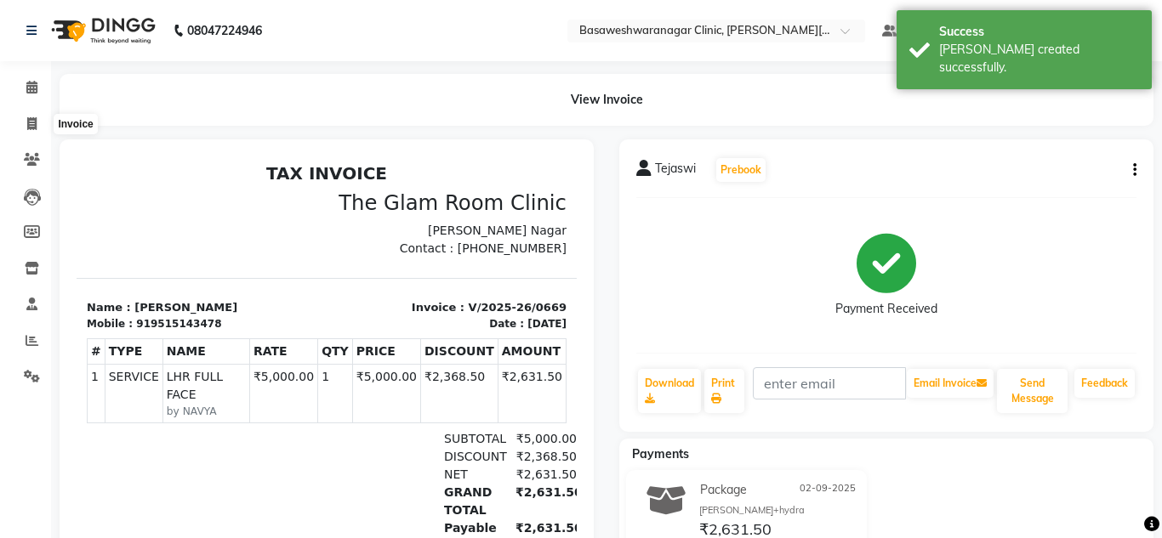
select select "7441"
select select "service"
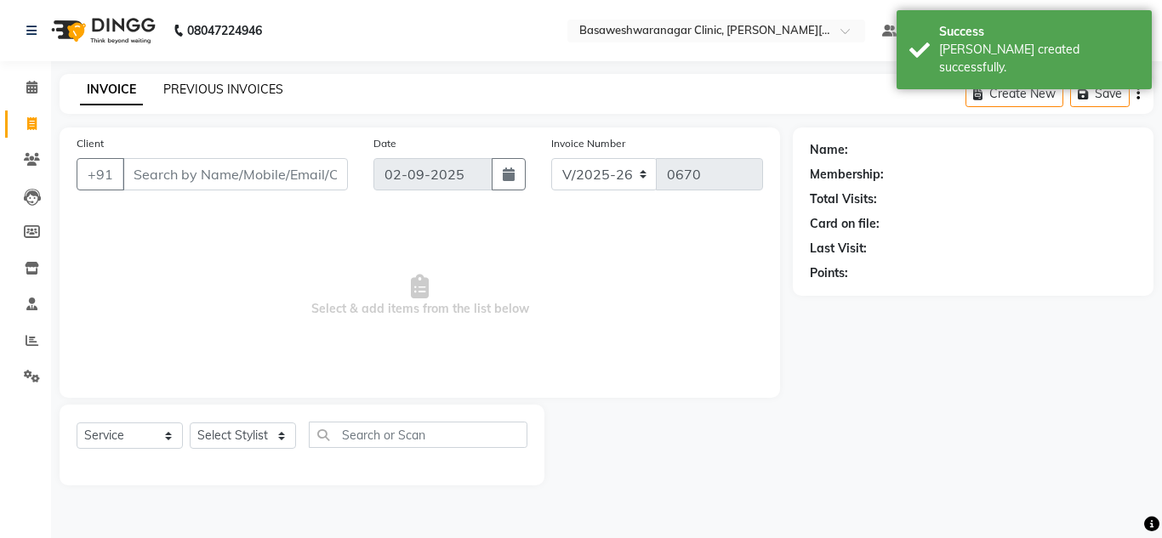
click at [230, 93] on link "PREVIOUS INVOICES" at bounding box center [223, 89] width 120 height 15
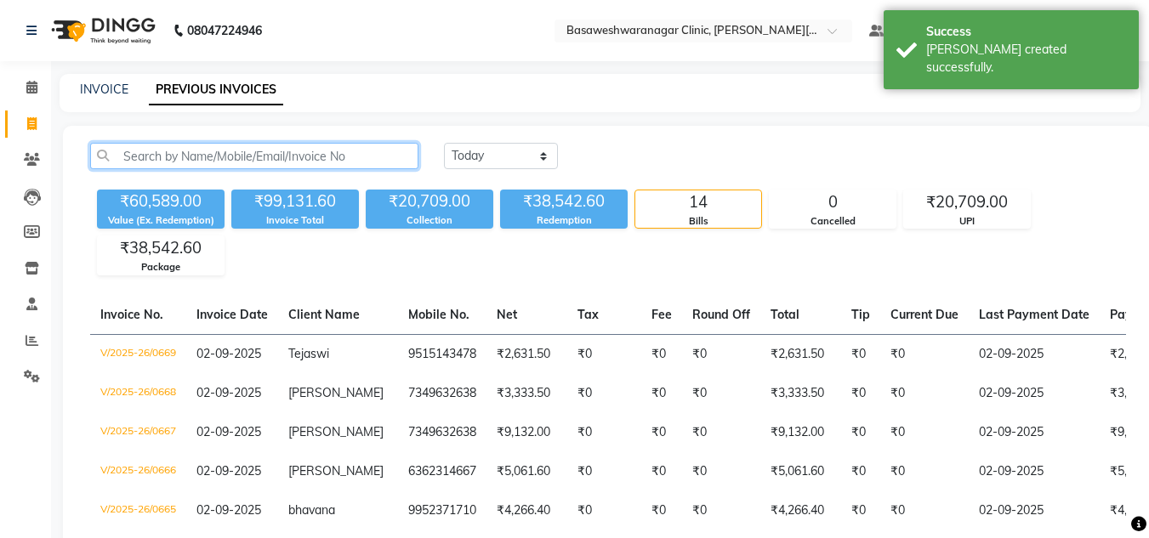
click at [190, 158] on input "text" at bounding box center [254, 156] width 328 height 26
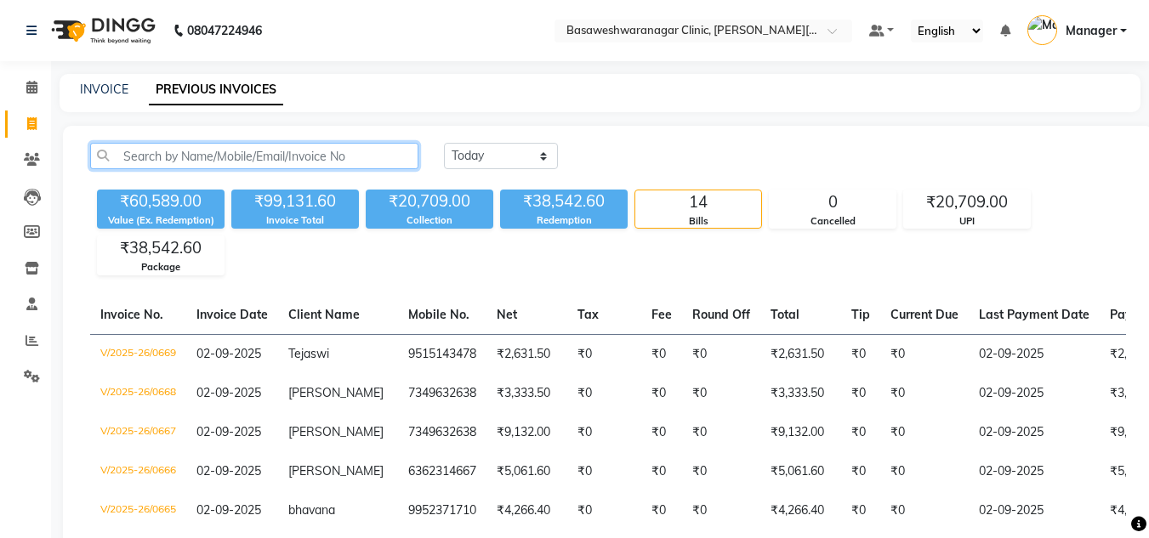
paste input "9515143478"
type input "9515143478"
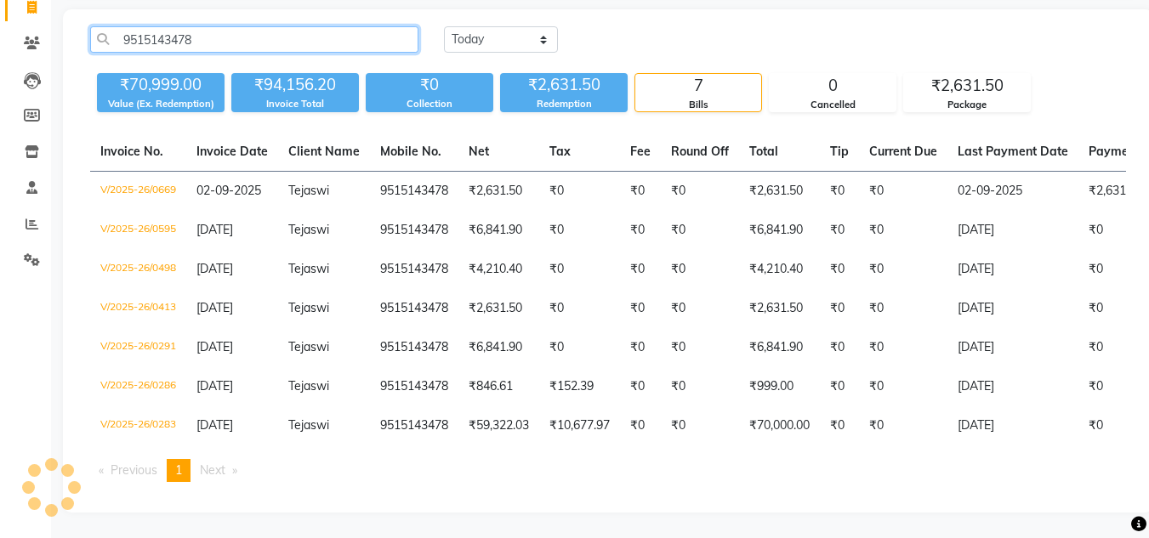
scroll to position [129, 0]
click at [164, 26] on input "9515143478" at bounding box center [254, 39] width 328 height 26
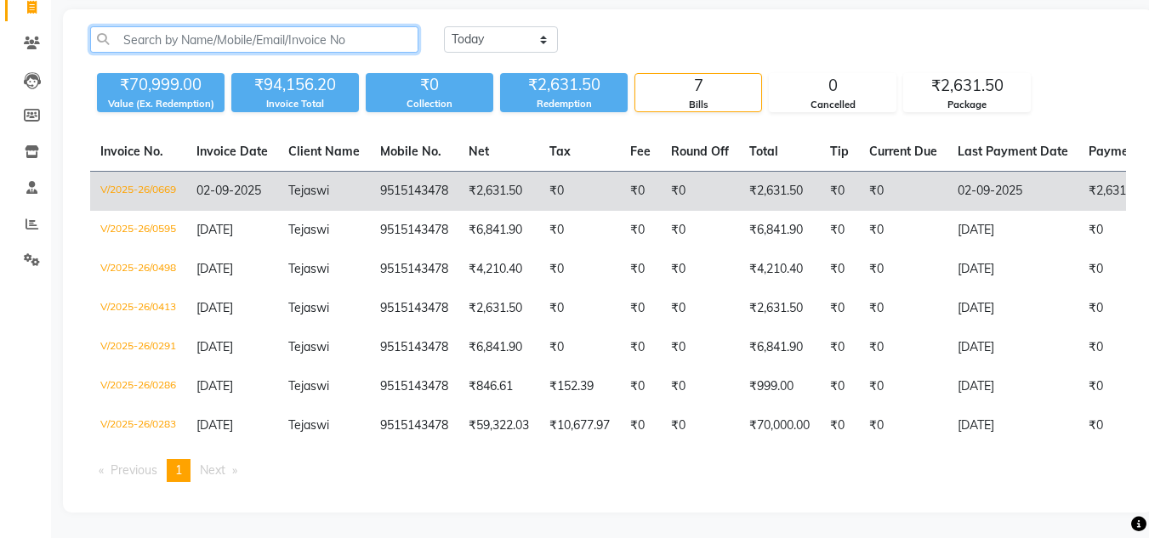
drag, startPoint x: 164, startPoint y: 24, endPoint x: 357, endPoint y: 191, distance: 255.7
click at [357, 191] on div "[DATE] [DATE] Custom Range ₹70,999.00 Value (Ex. Redemption) ₹94,156.20 Invoice…" at bounding box center [608, 261] width 1091 height 504
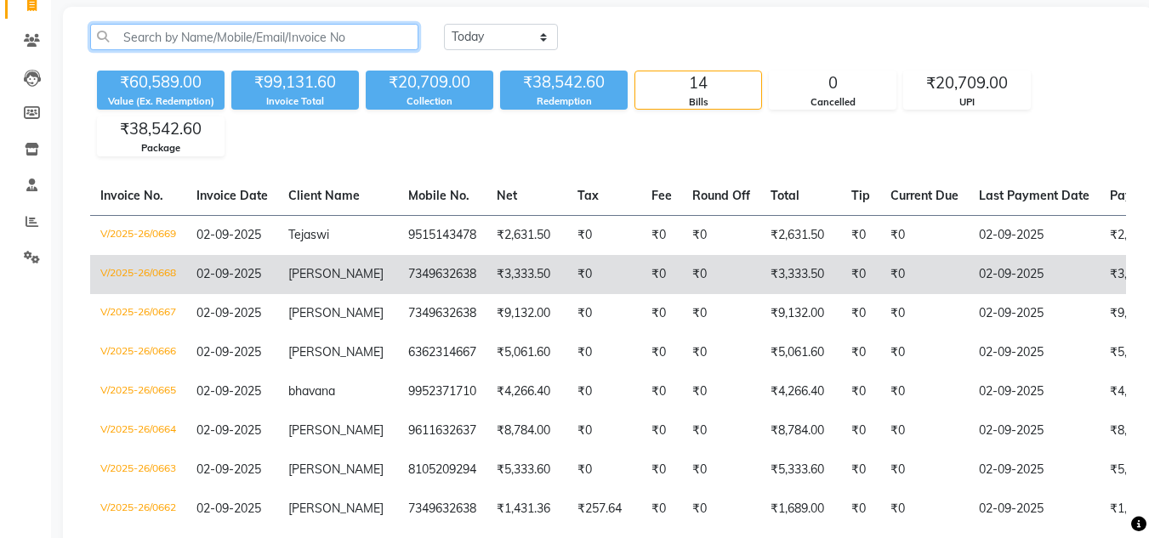
scroll to position [118, 0]
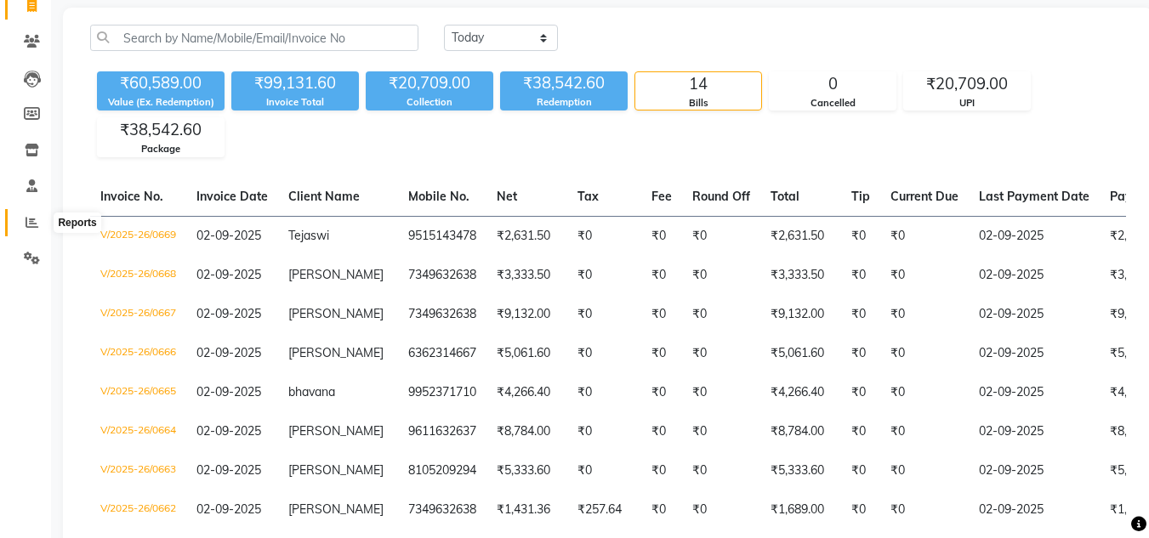
click at [33, 216] on icon at bounding box center [32, 222] width 13 height 13
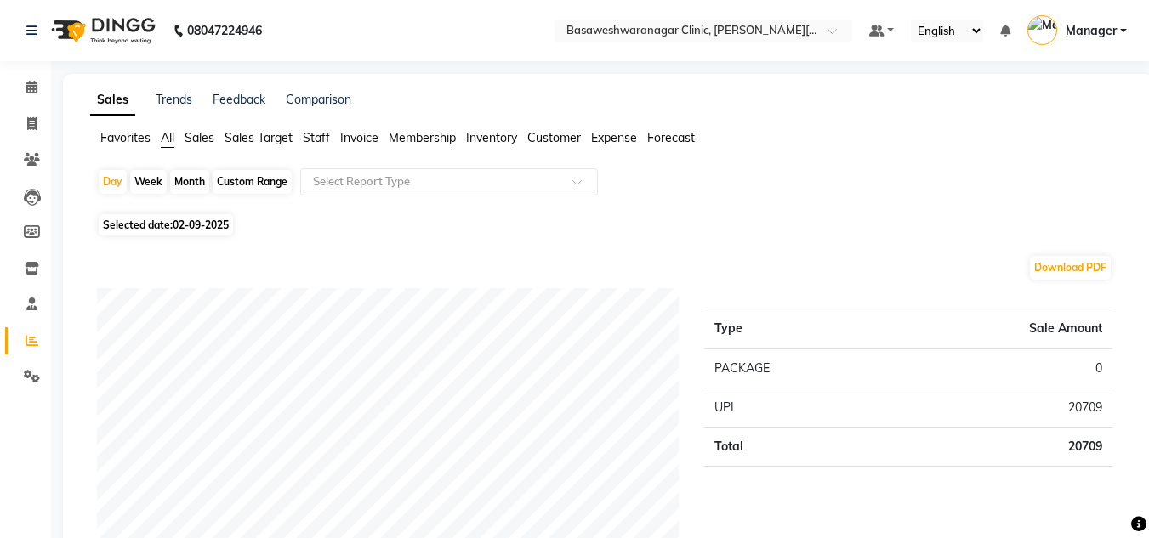
click at [326, 137] on span "Staff" at bounding box center [316, 137] width 27 height 15
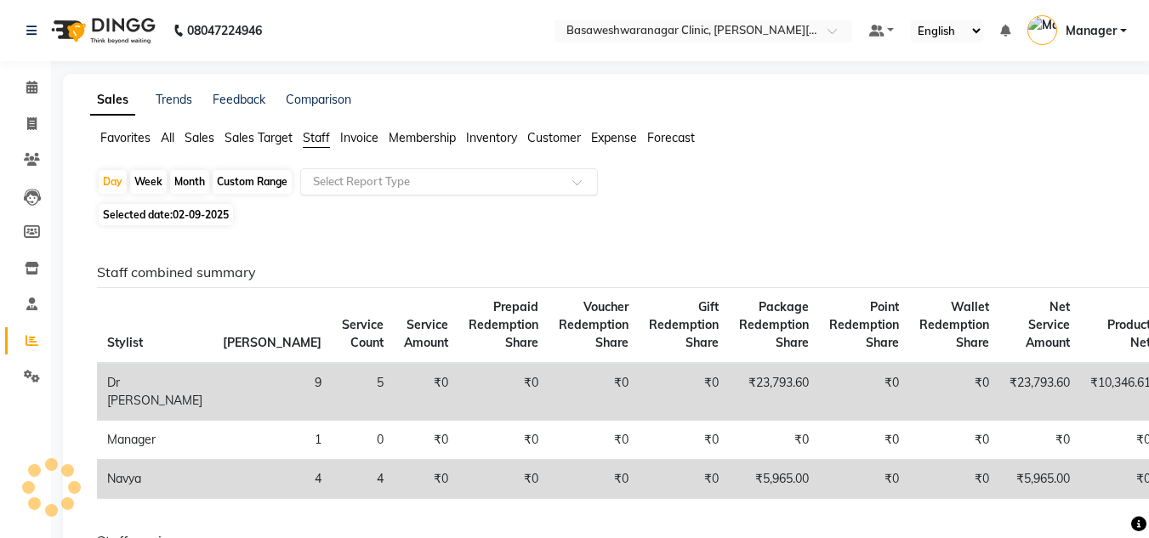
click at [367, 183] on input "text" at bounding box center [432, 182] width 245 height 17
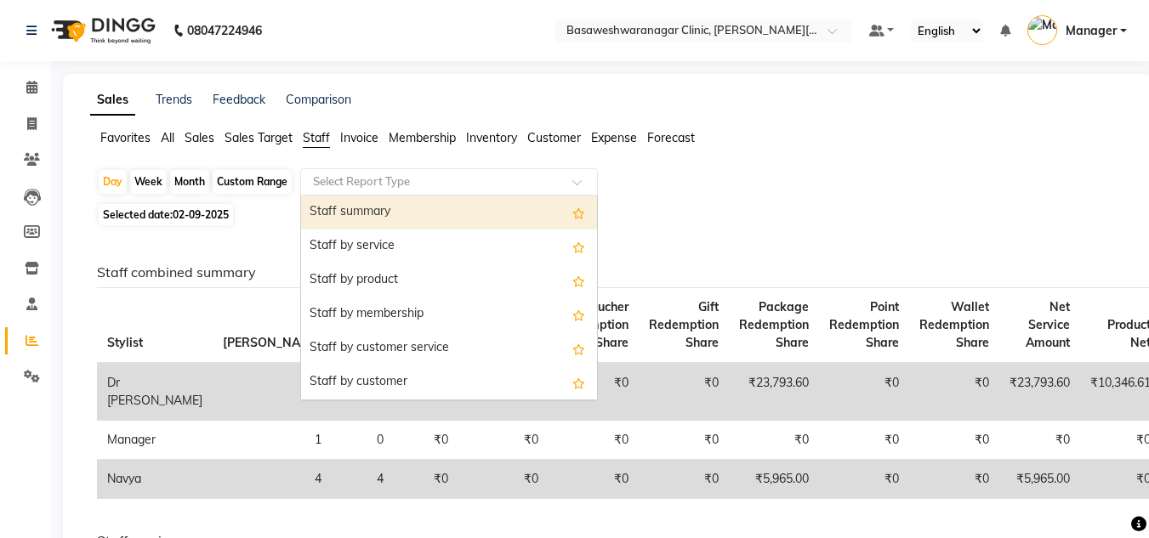
click at [379, 213] on div "Staff summary" at bounding box center [449, 213] width 296 height 34
select select "full_report"
select select "csv"
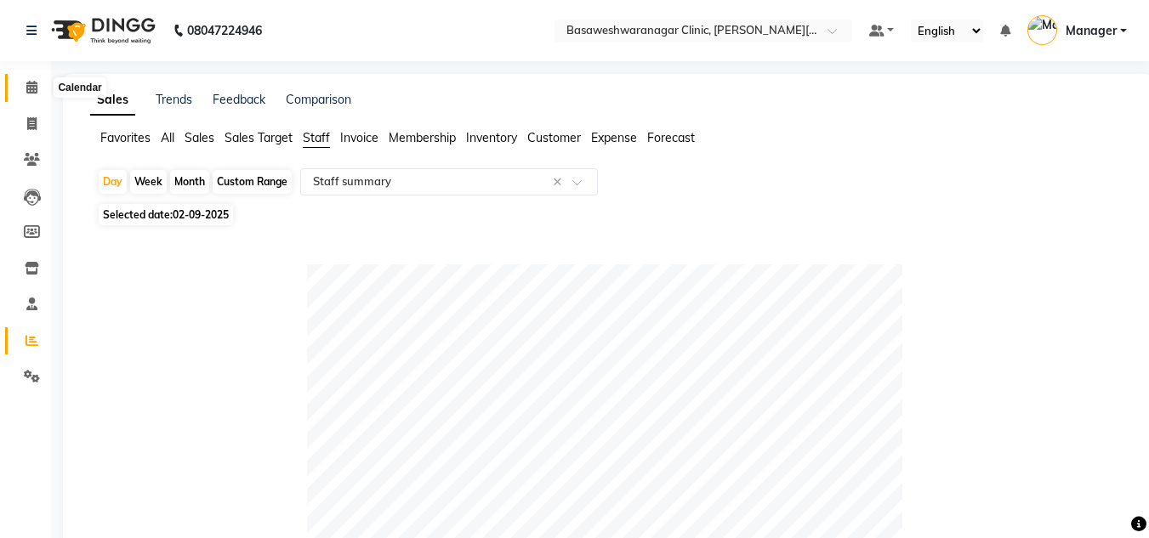
click at [33, 81] on icon at bounding box center [31, 87] width 11 height 13
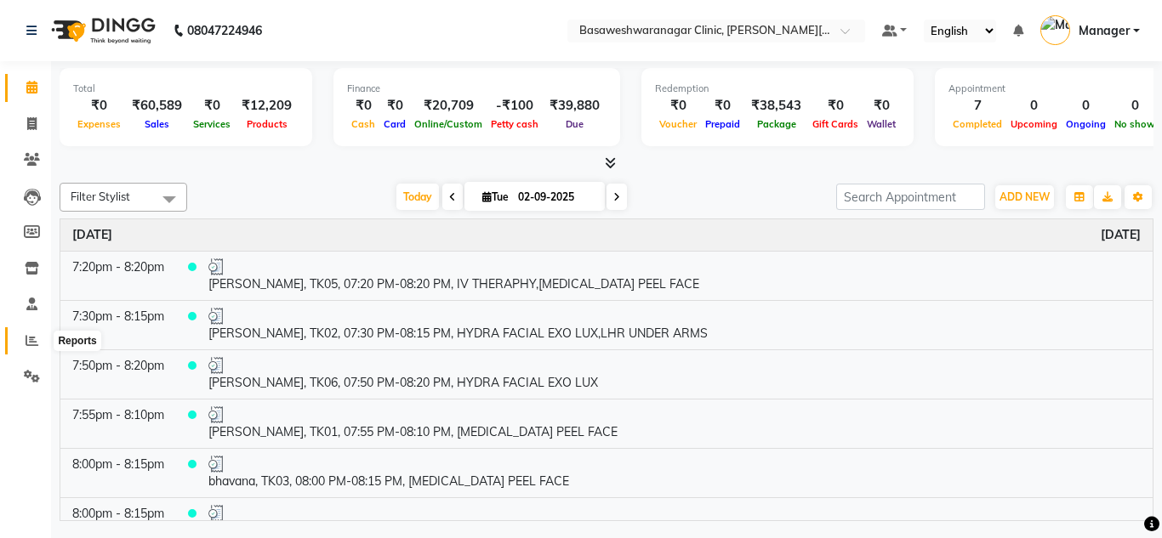
click at [31, 334] on icon at bounding box center [32, 340] width 13 height 13
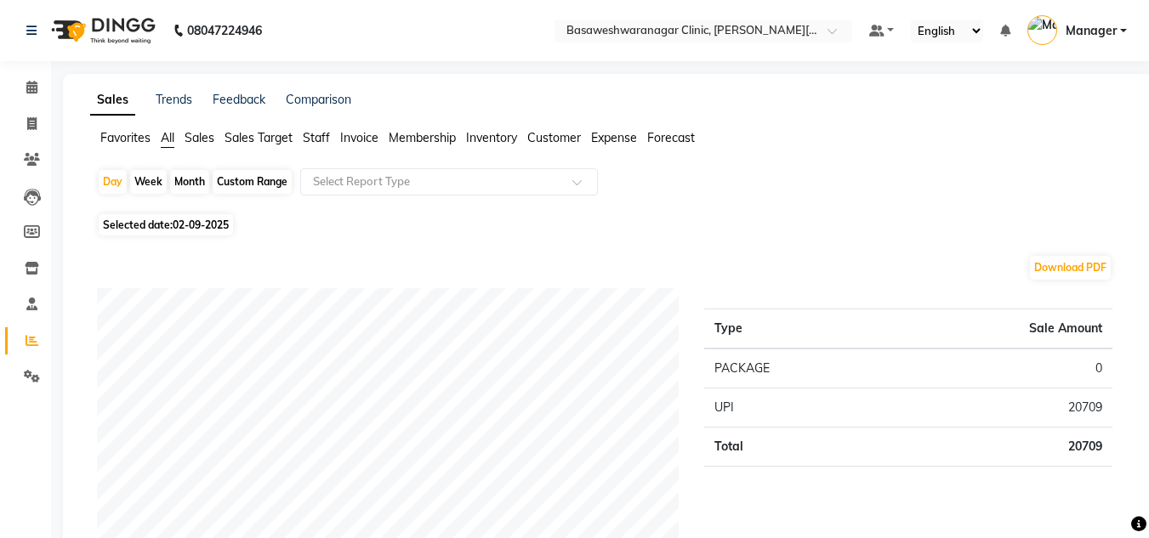
click at [312, 138] on span "Staff" at bounding box center [316, 137] width 27 height 15
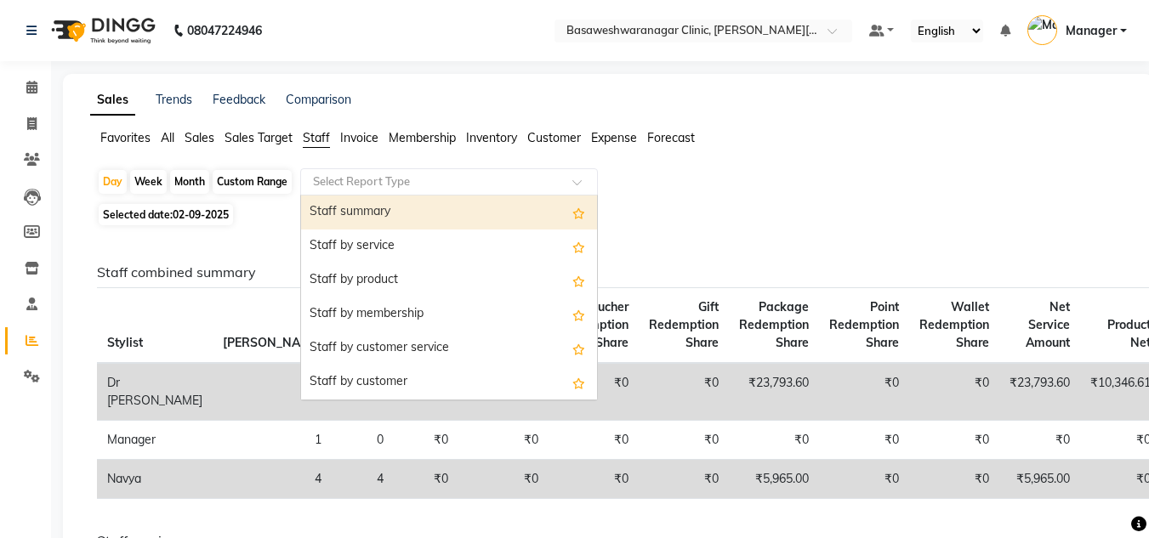
click at [350, 183] on input "text" at bounding box center [432, 182] width 245 height 17
click at [367, 213] on div "Staff summary" at bounding box center [449, 213] width 296 height 34
select select "full_report"
select select "csv"
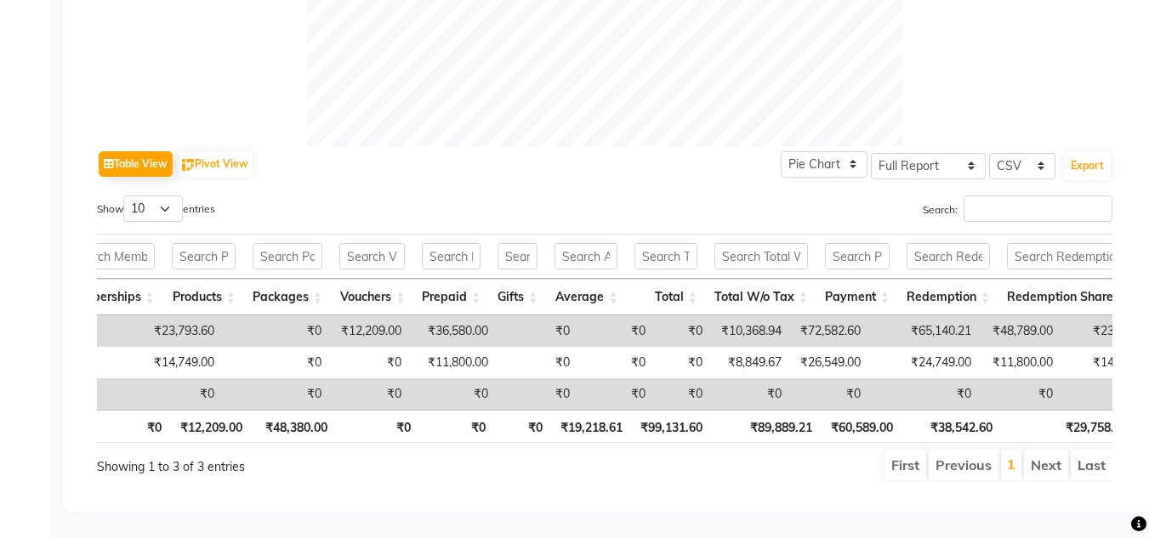
scroll to position [0, 919]
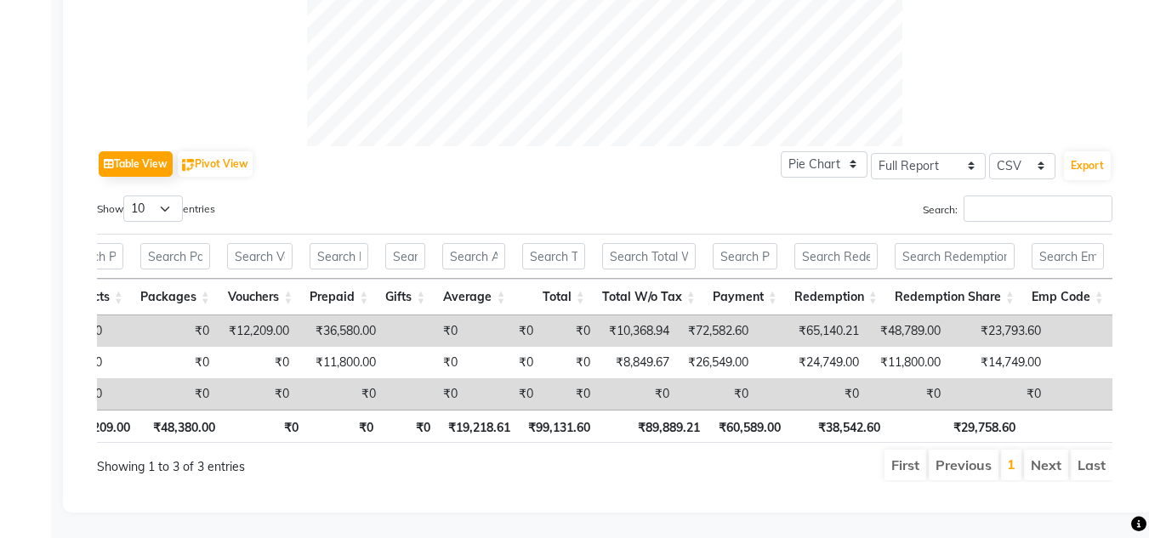
click at [400, 200] on div "Show 10 25 50 100 entries" at bounding box center [344, 212] width 495 height 33
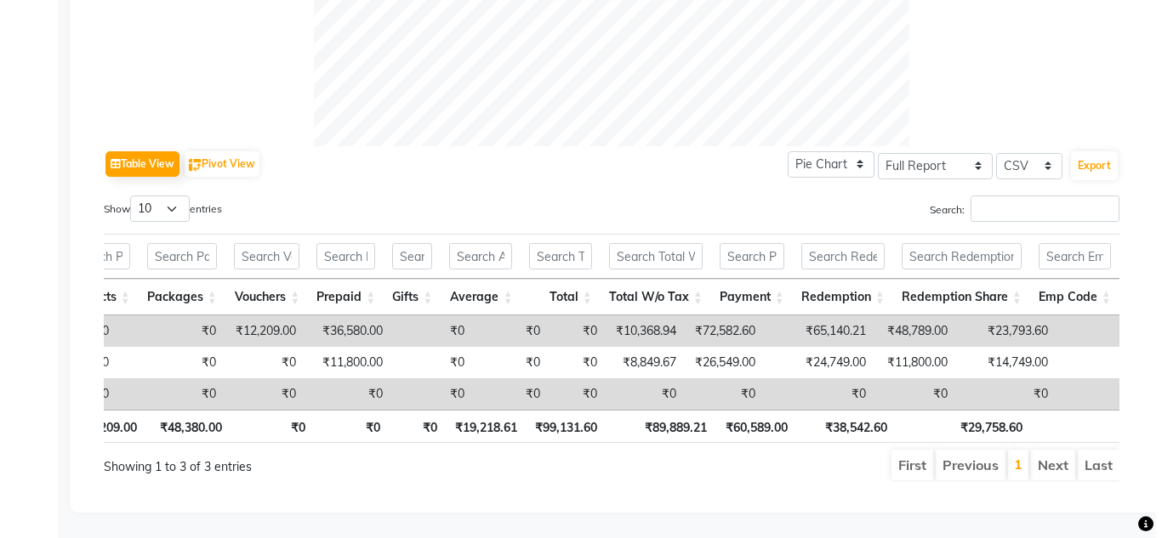
scroll to position [0, 0]
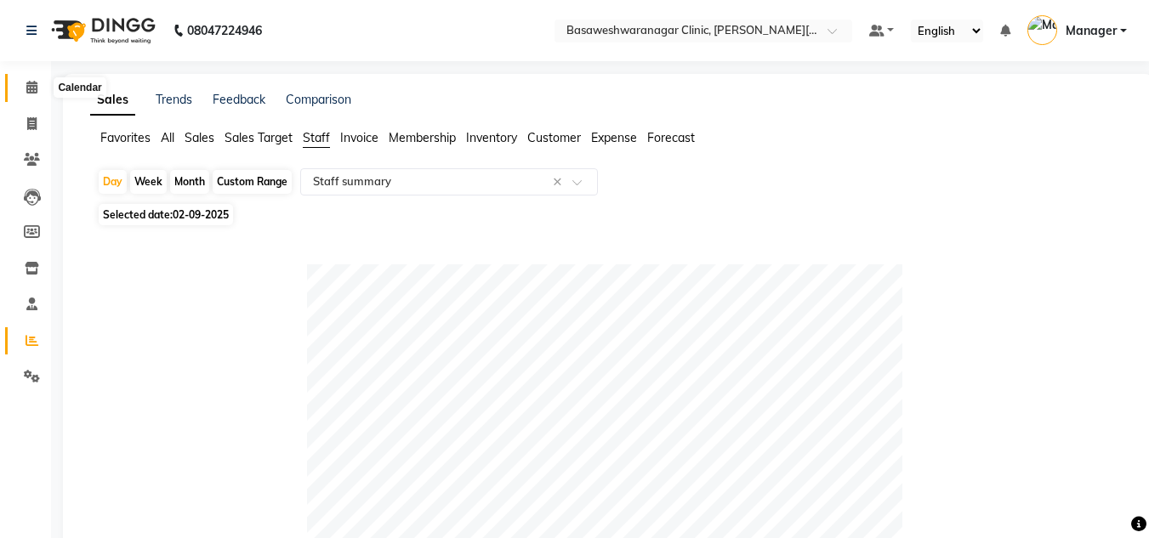
click at [39, 92] on span at bounding box center [32, 88] width 30 height 20
